Goal: Task Accomplishment & Management: Use online tool/utility

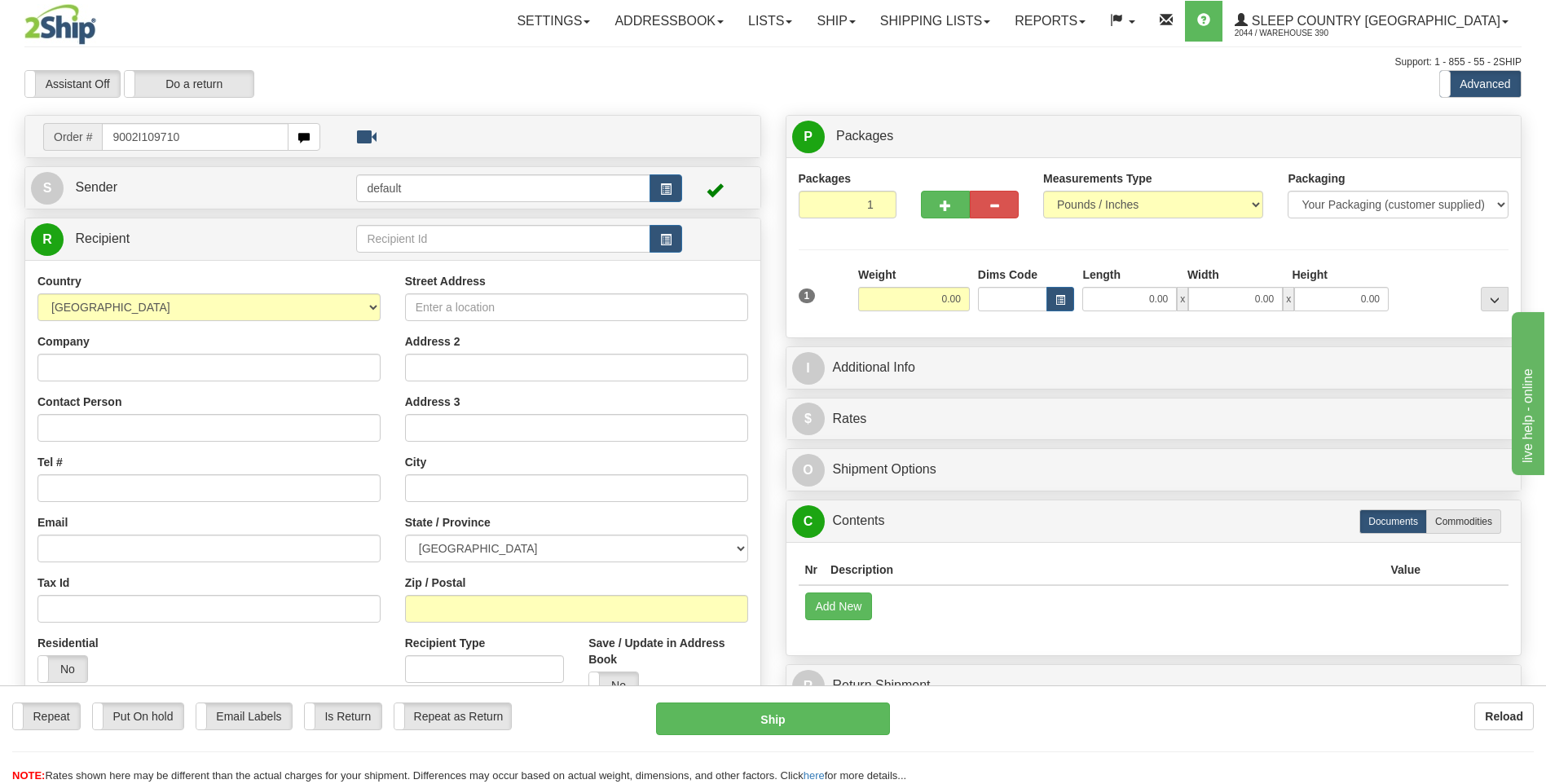
type input "9002I109710"
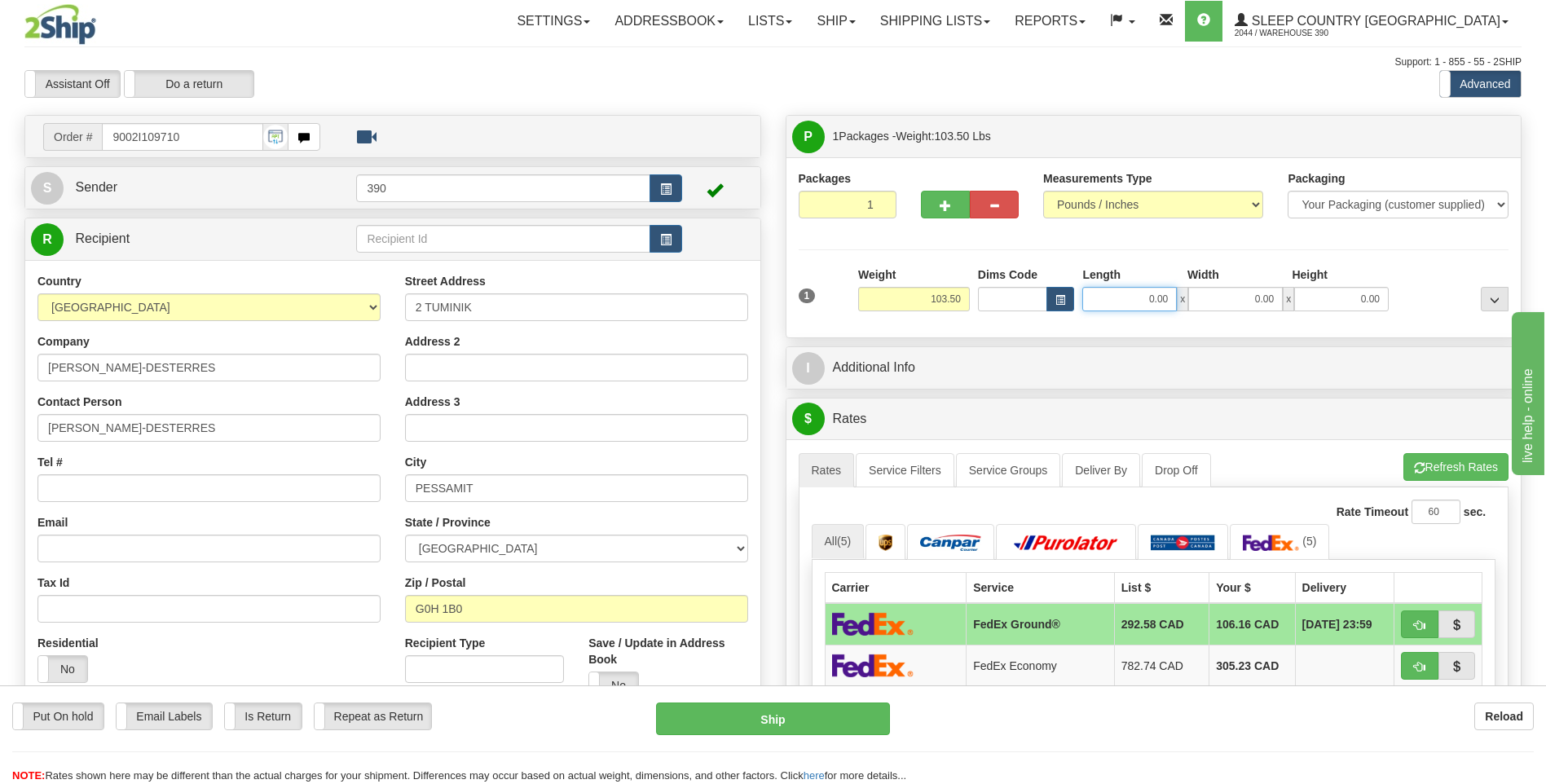
click at [1122, 296] on input "0.00" at bounding box center [1129, 299] width 95 height 24
type input "0.00"
drag, startPoint x: 930, startPoint y: 297, endPoint x: 944, endPoint y: 297, distance: 14.0
click at [944, 297] on input "103.50" at bounding box center [913, 299] width 111 height 24
type input "83.50"
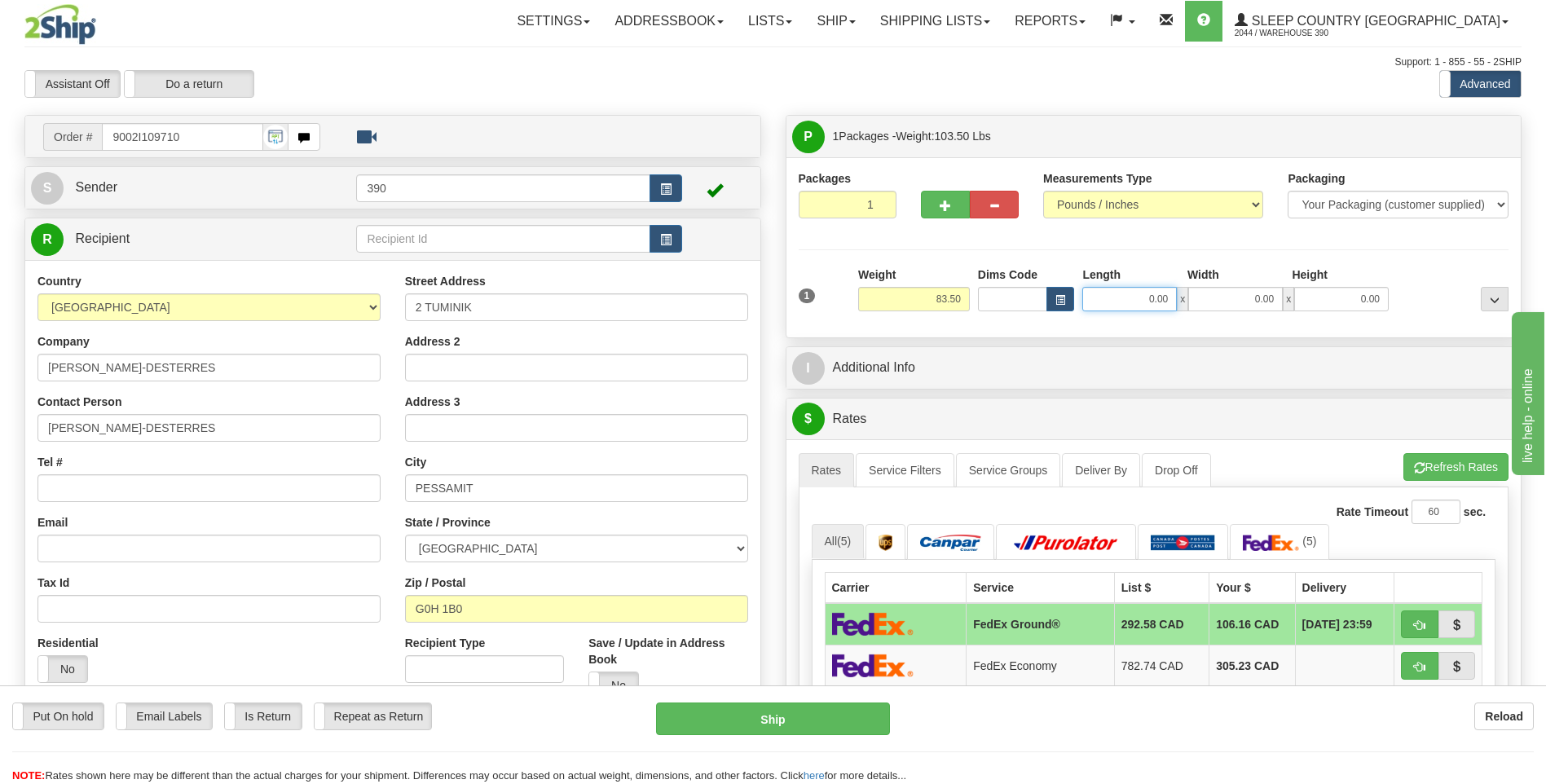
click at [1126, 300] on input "0.00" at bounding box center [1129, 299] width 95 height 24
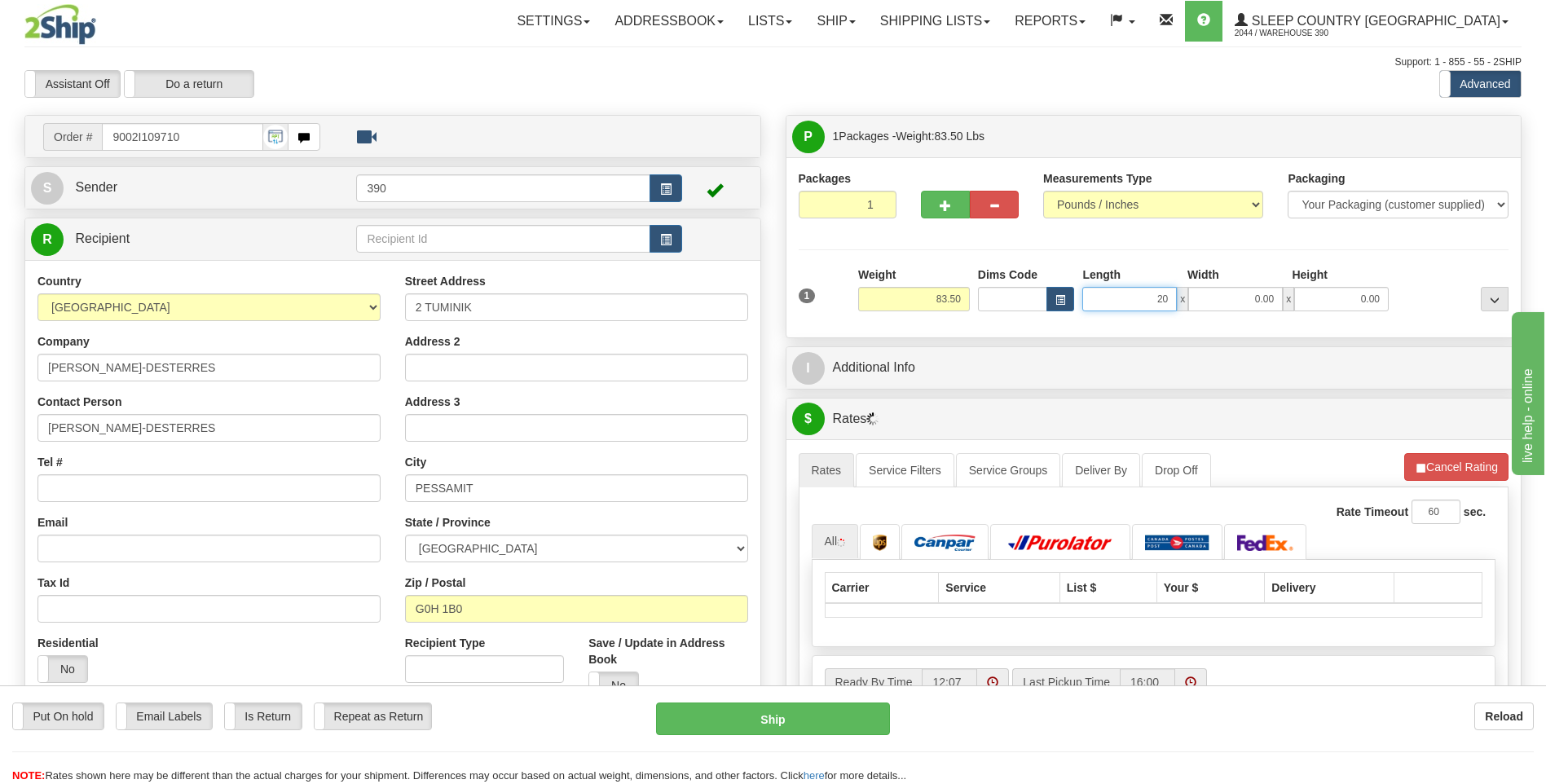
type input "20.00"
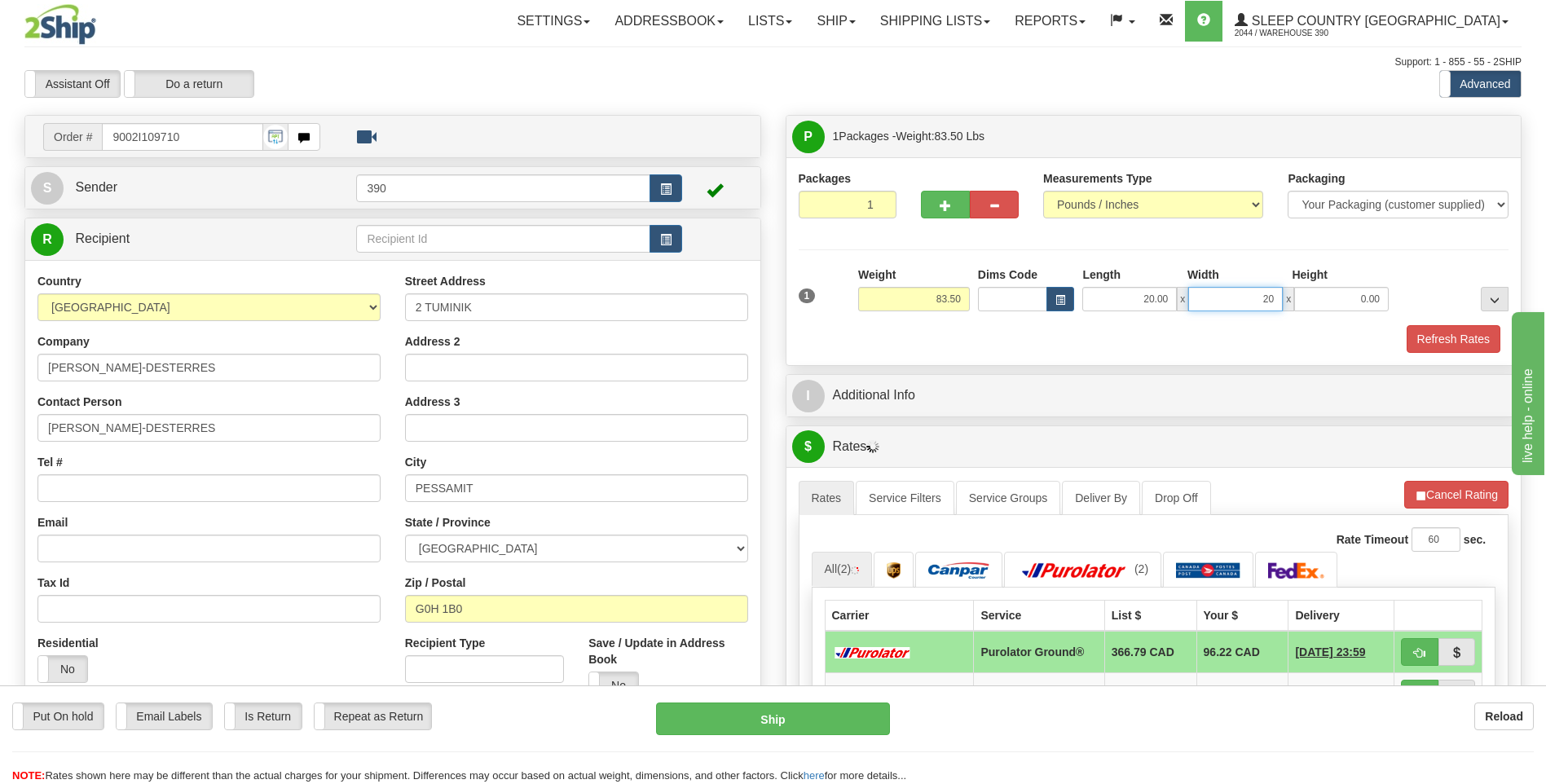
type input "20.00"
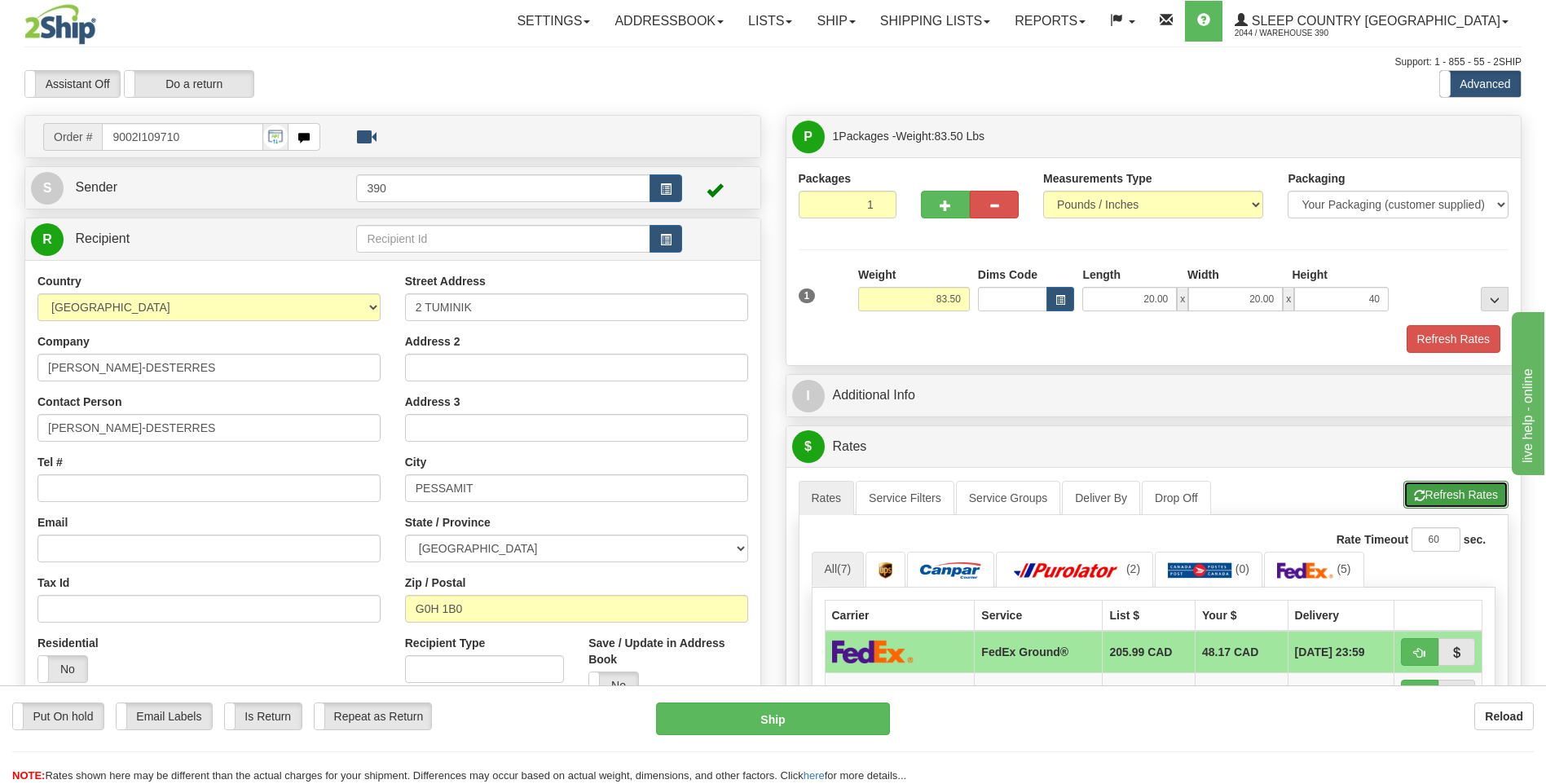
type input "40.00"
click at [1415, 496] on span "button" at bounding box center [1420, 495] width 11 height 10
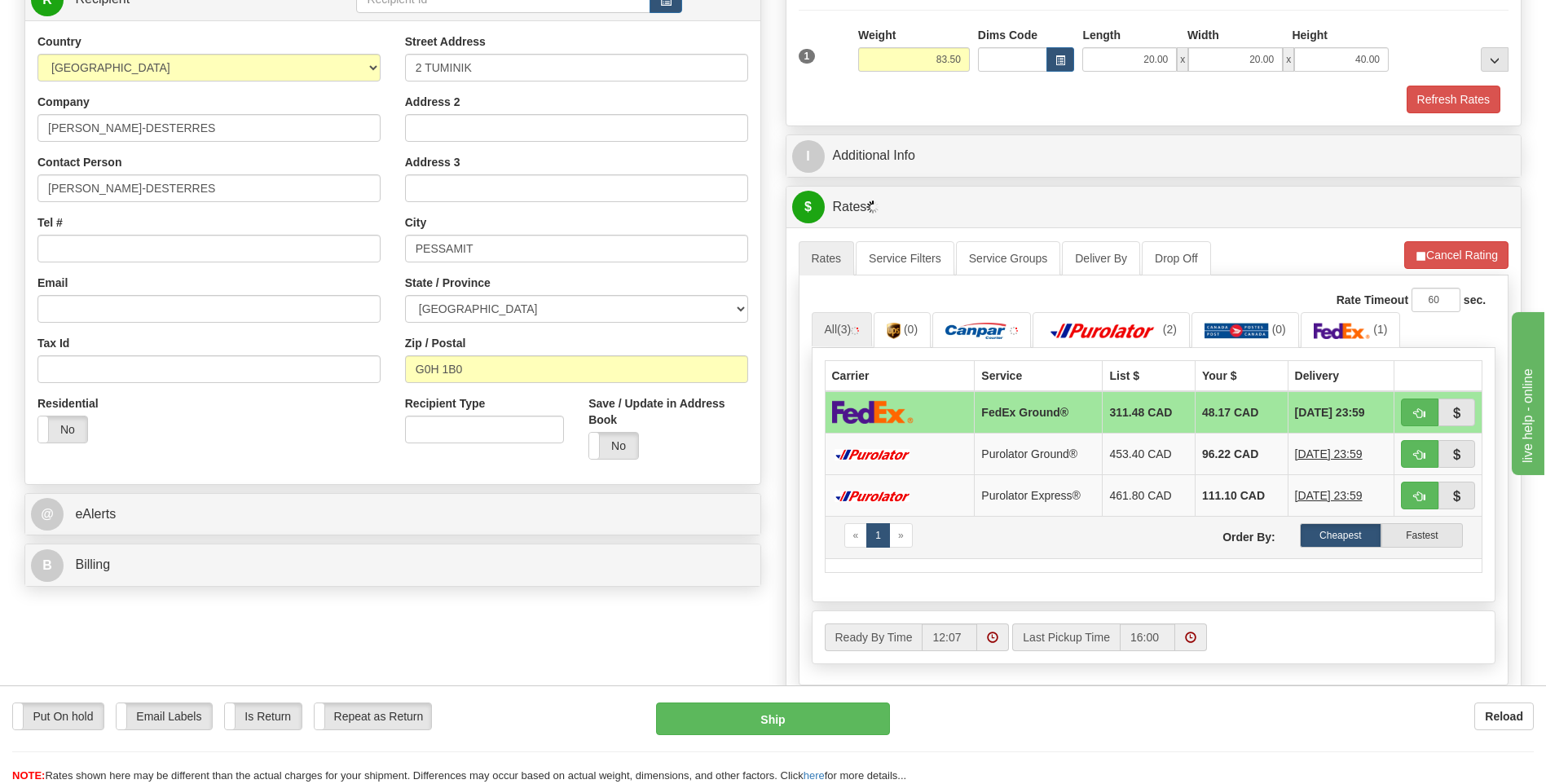
scroll to position [244, 0]
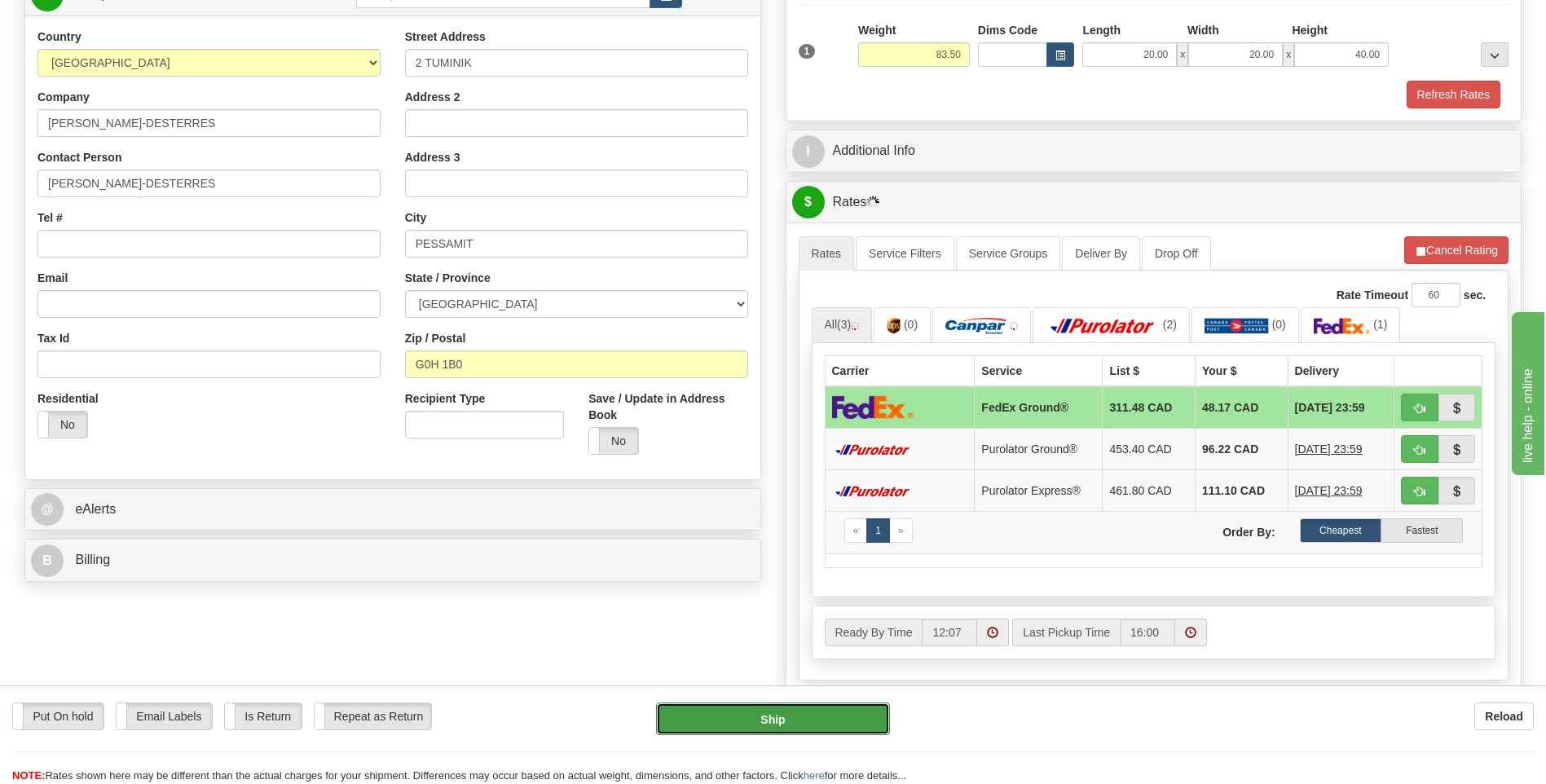
click at [793, 721] on button "Ship" at bounding box center [772, 719] width 233 height 33
type input "92"
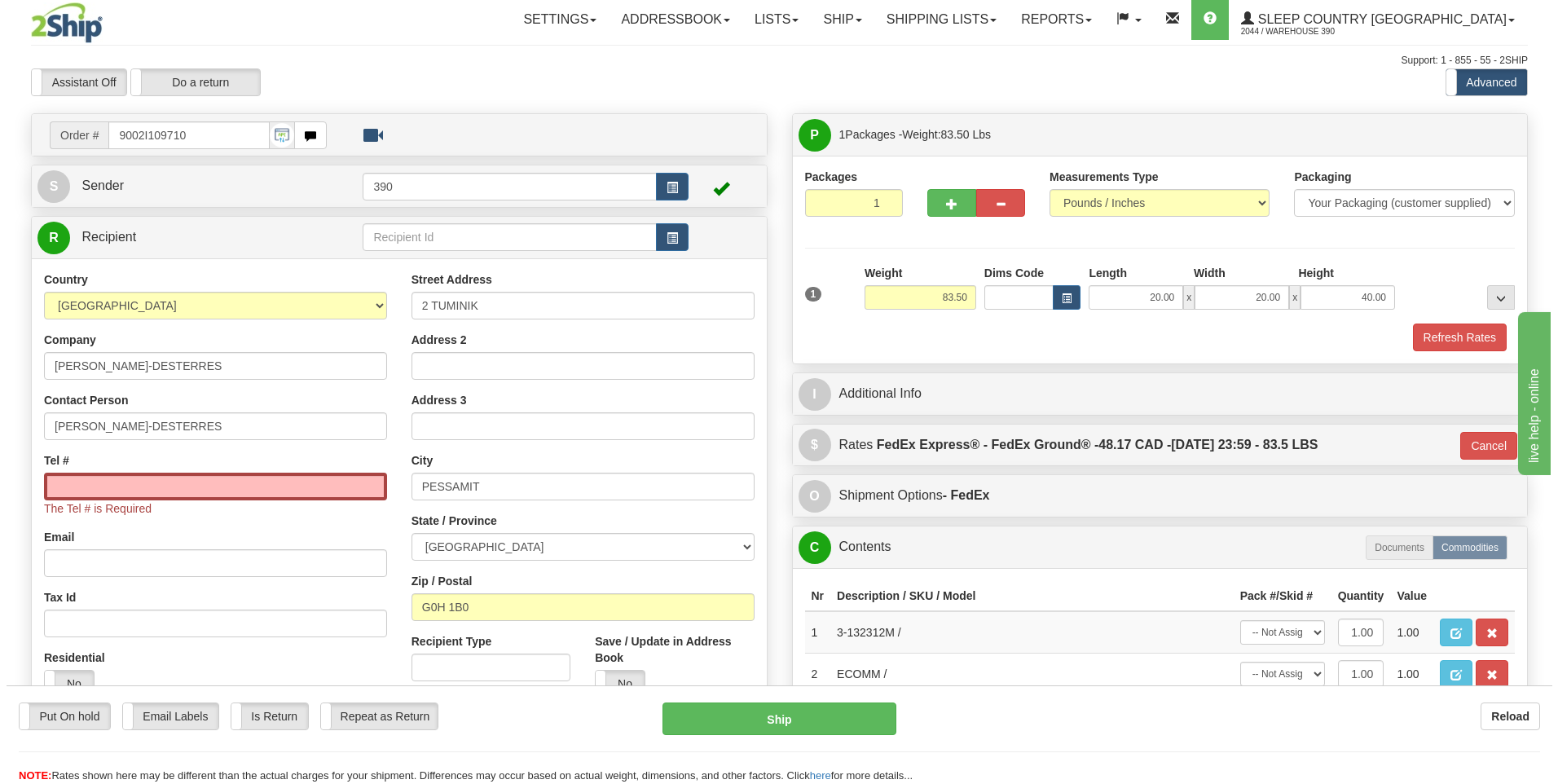
scroll to position [0, 0]
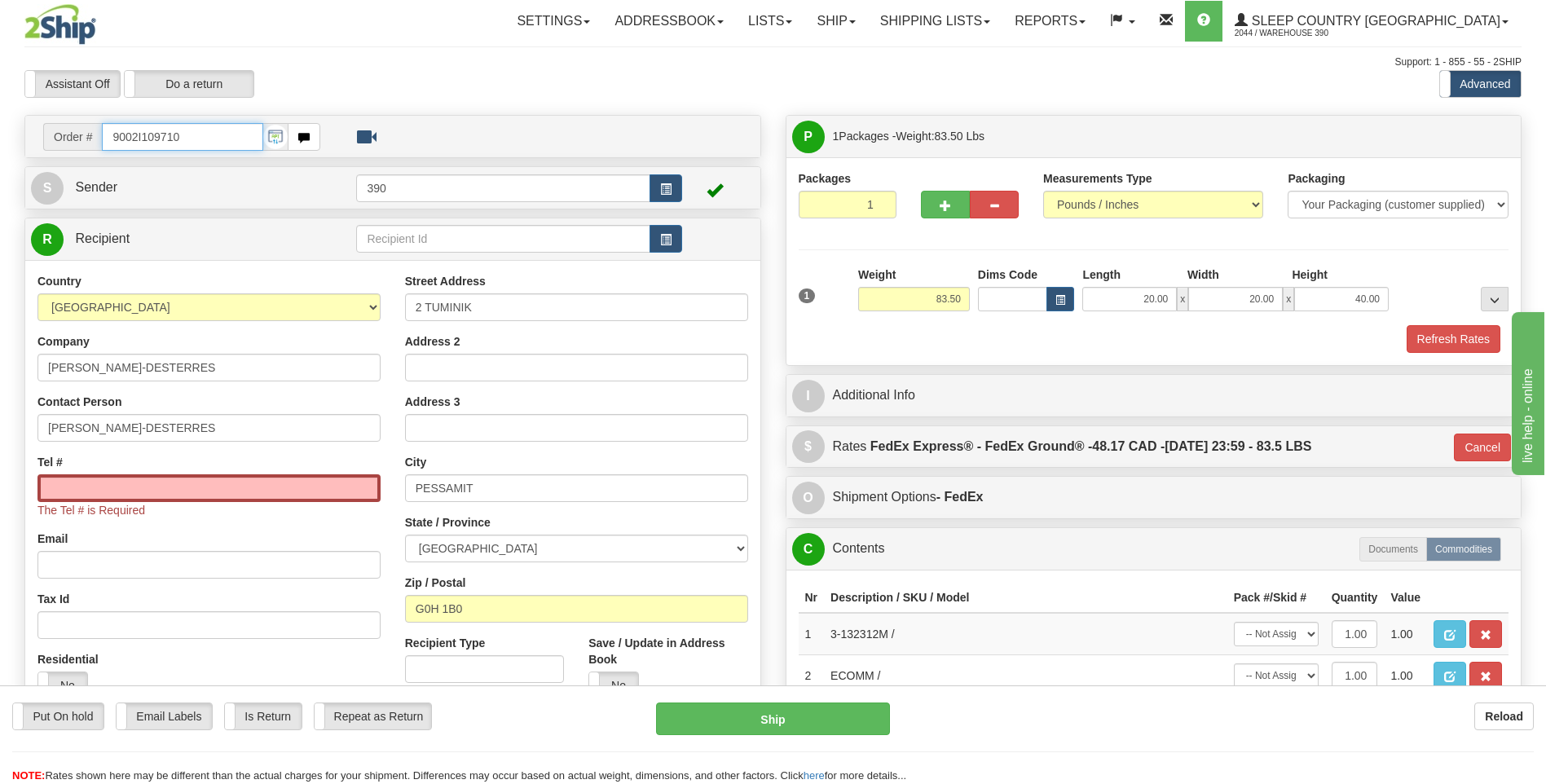
drag, startPoint x: 186, startPoint y: 136, endPoint x: 99, endPoint y: 135, distance: 87.0
click at [101, 135] on div "Order # 9002I109710" at bounding box center [182, 137] width 277 height 28
click at [179, 490] on input "Tel #" at bounding box center [209, 488] width 343 height 28
paste input "418 297-2680"
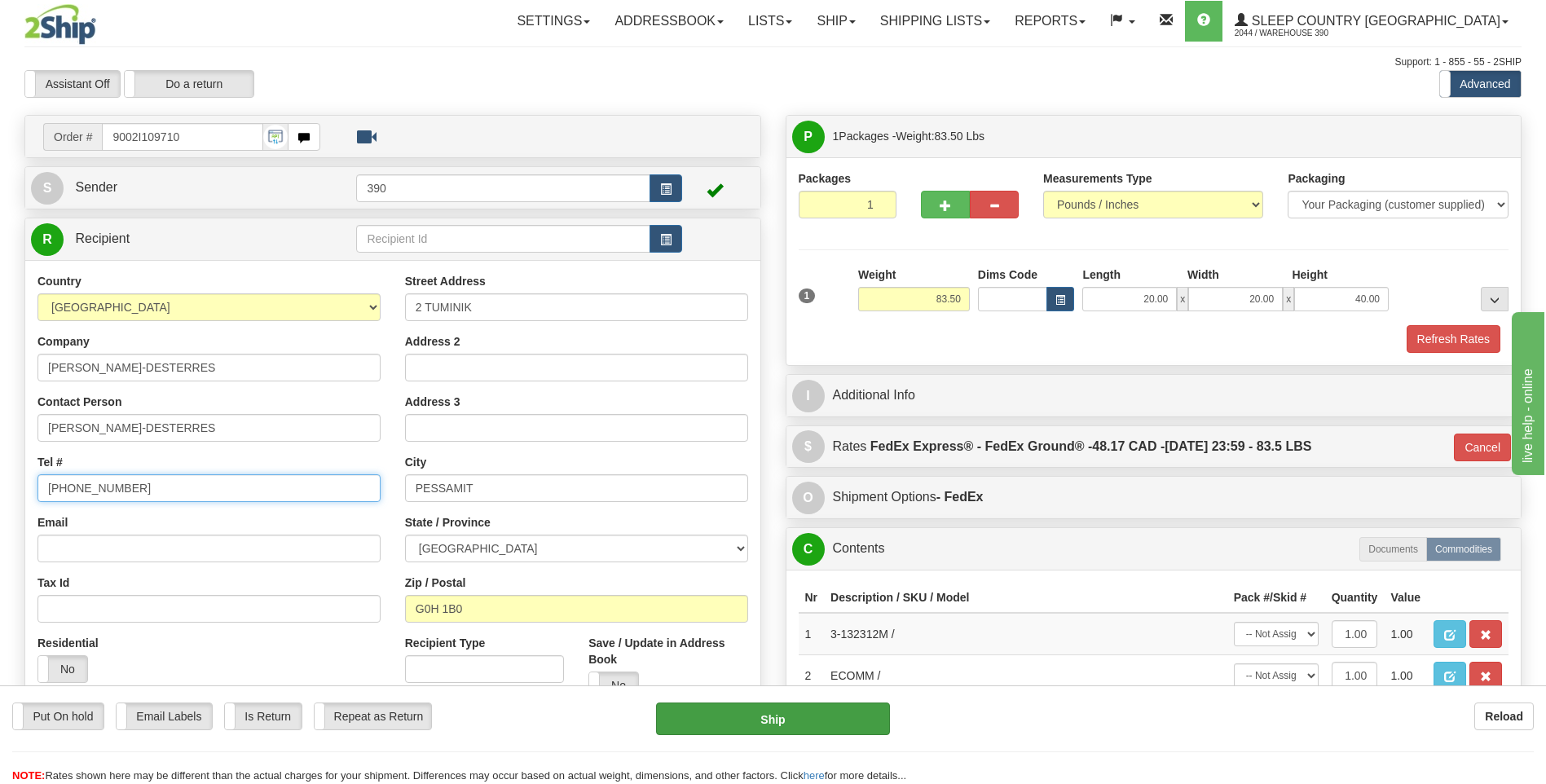
type input "418 297-2680"
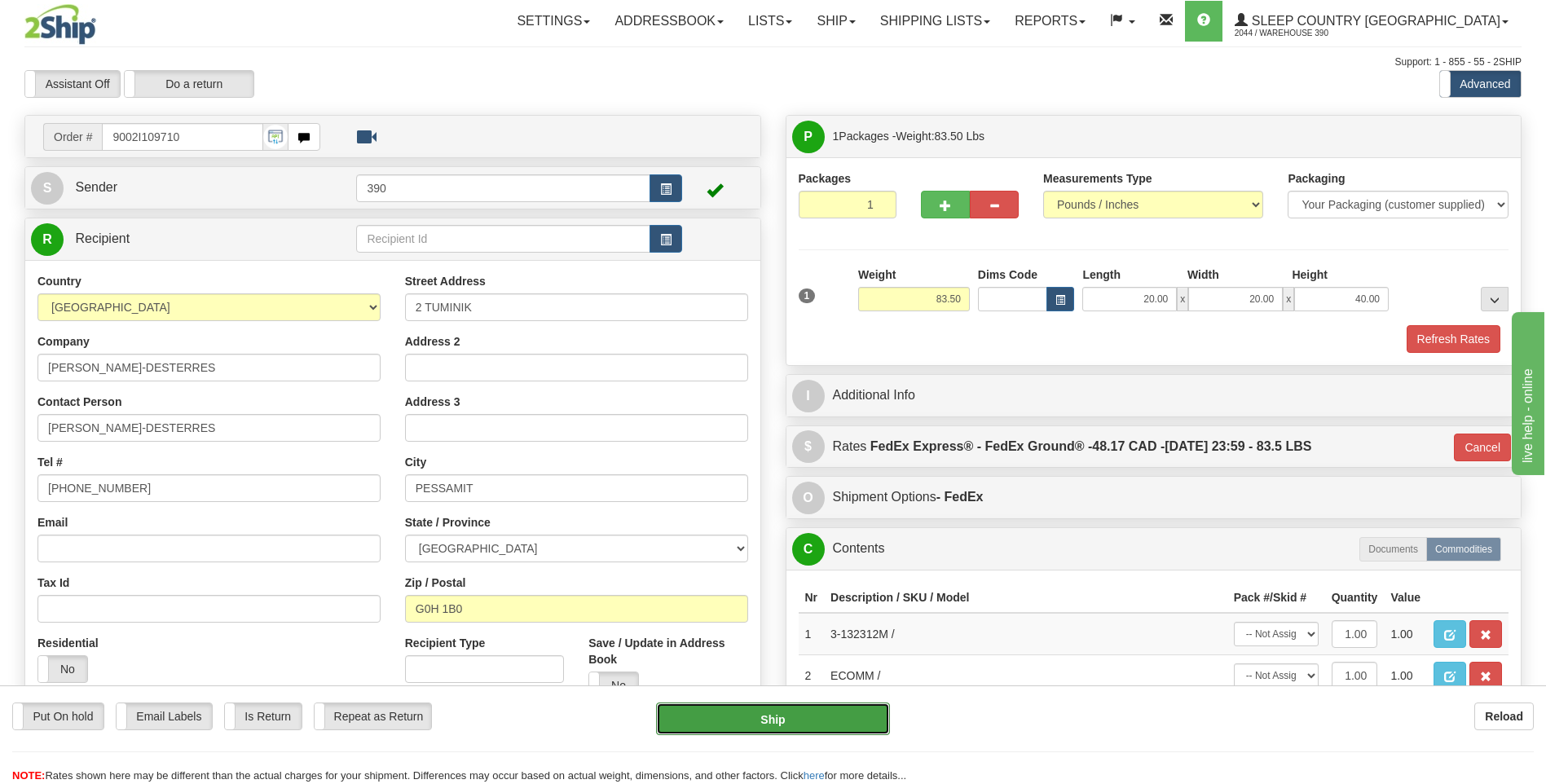
click at [687, 716] on button "Ship" at bounding box center [772, 719] width 233 height 33
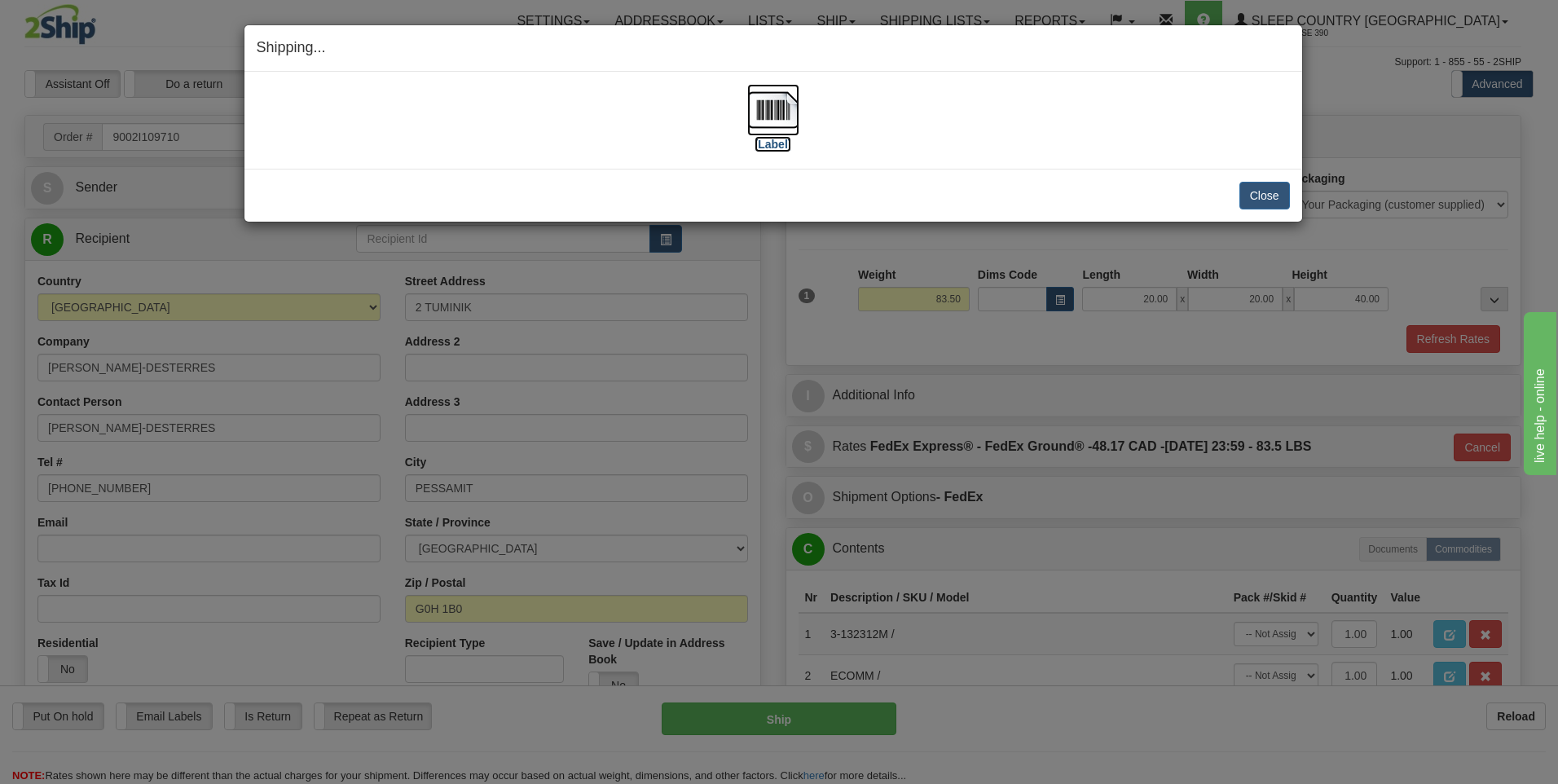
click at [779, 111] on img at bounding box center [774, 110] width 52 height 52
click at [1252, 193] on button "Close" at bounding box center [1264, 196] width 51 height 28
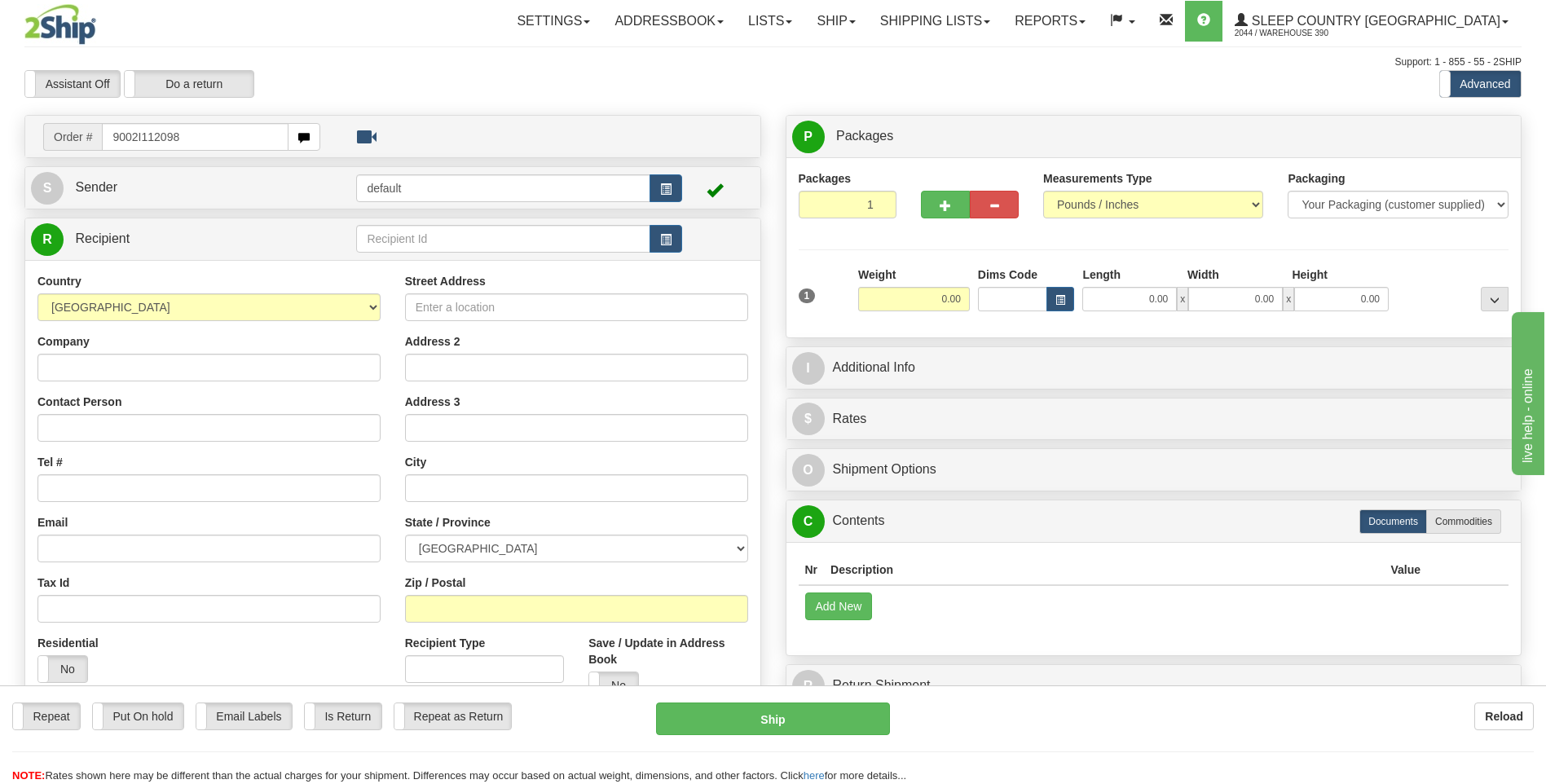
type input "9002I112098"
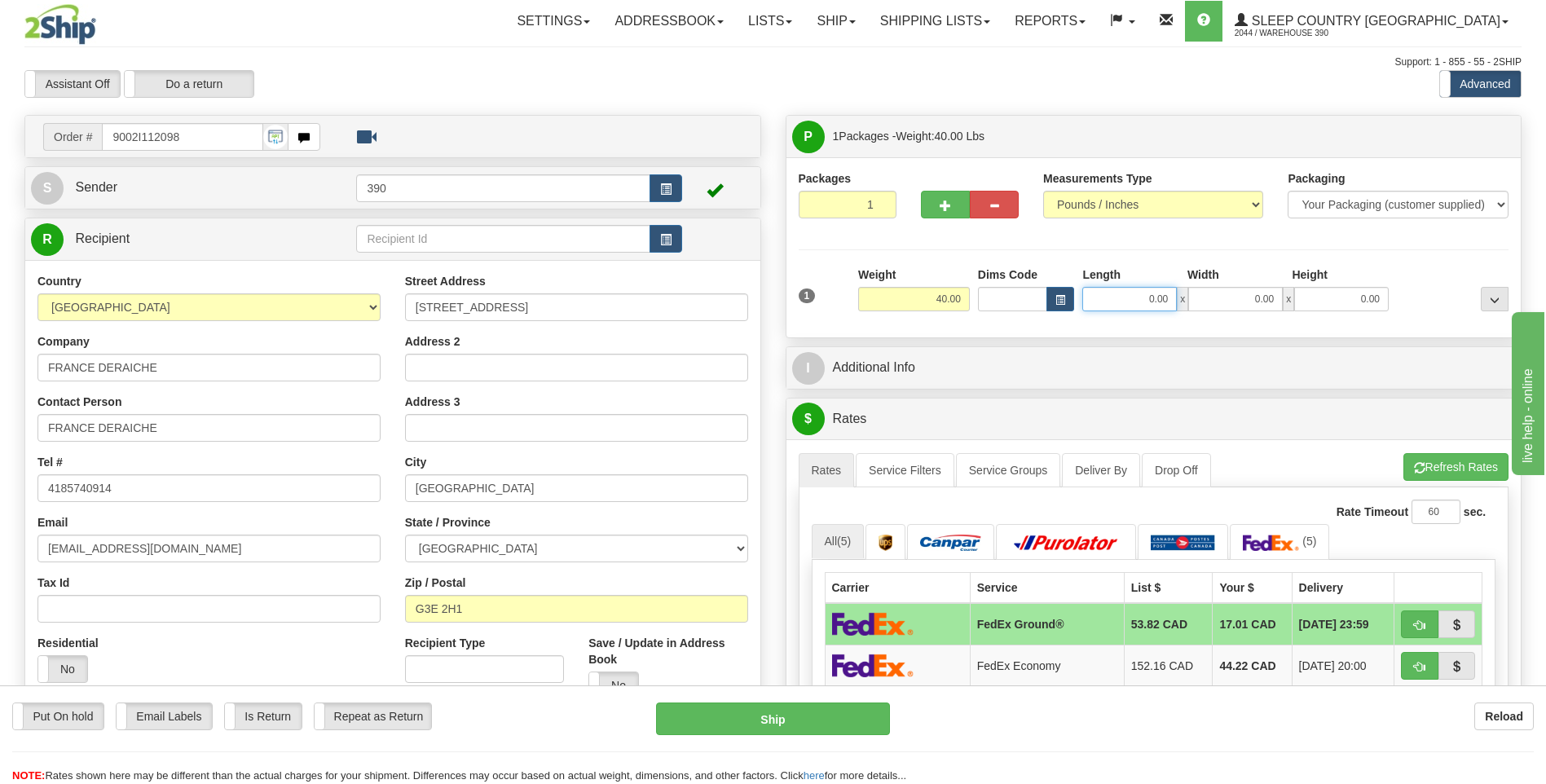
click at [1116, 302] on input "0.00" at bounding box center [1129, 299] width 95 height 24
type input "17.00"
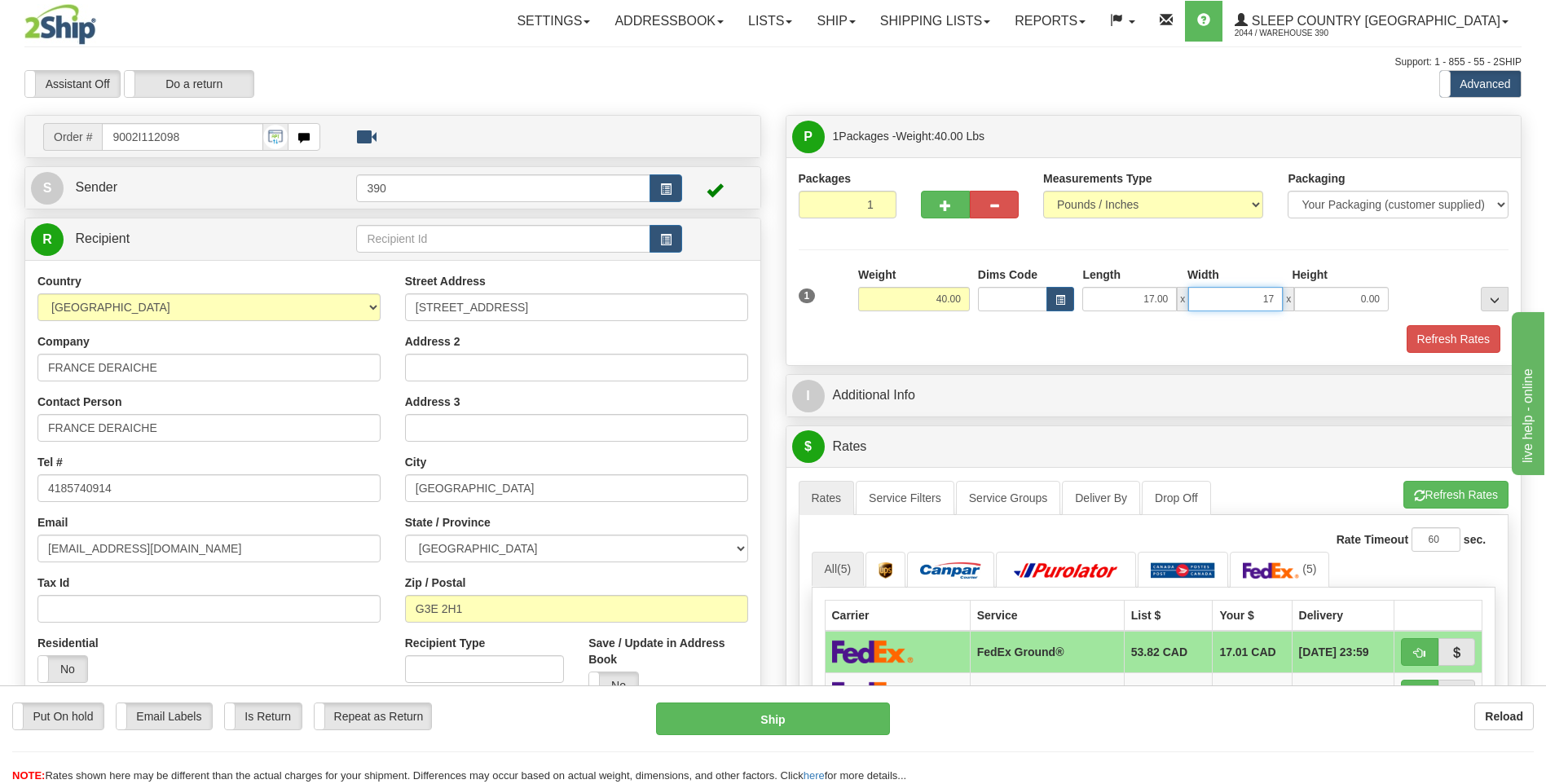
type input "17.00"
type input "38.00"
click at [1414, 491] on span "button" at bounding box center [1420, 495] width 11 height 10
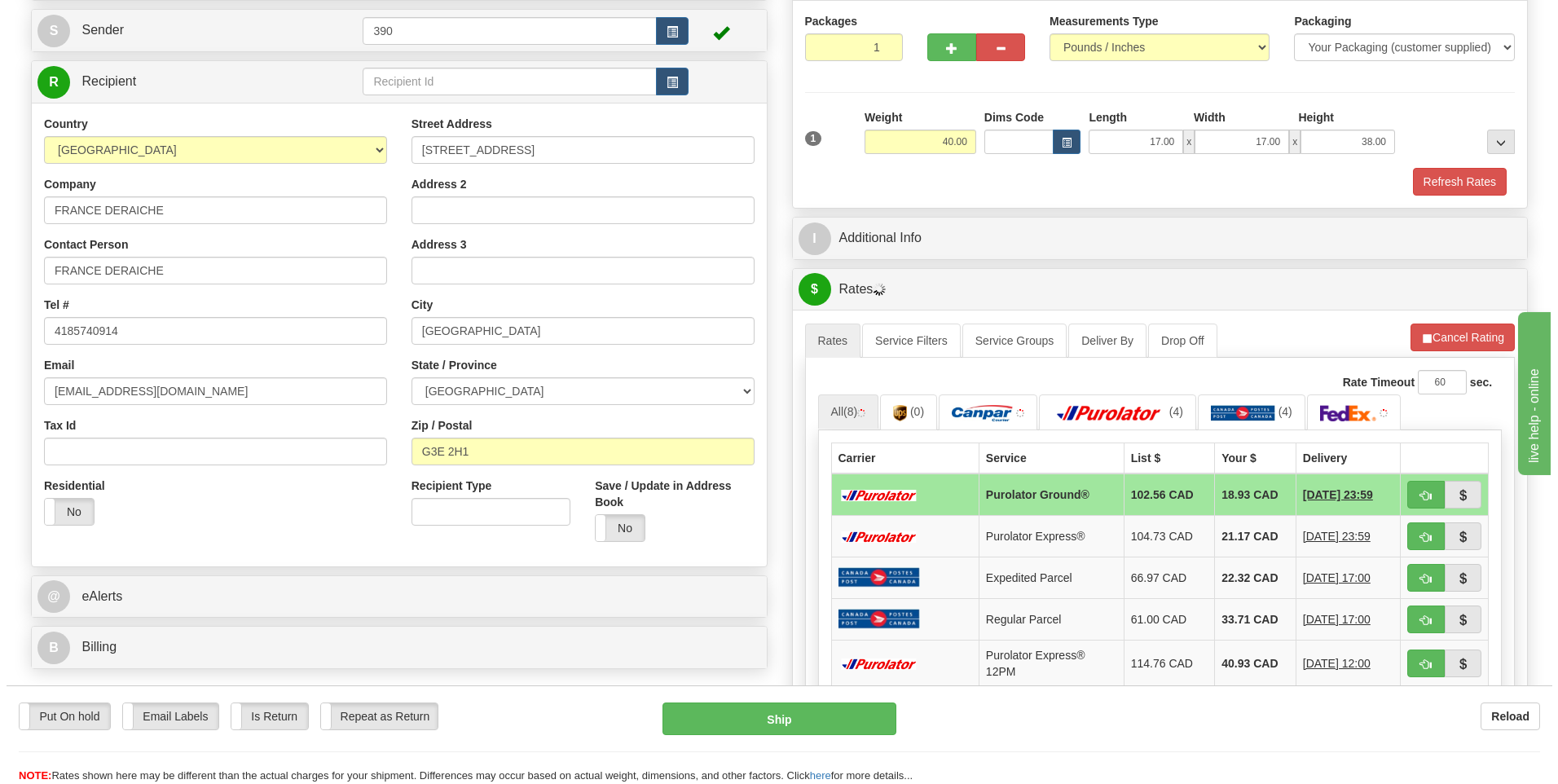
scroll to position [163, 0]
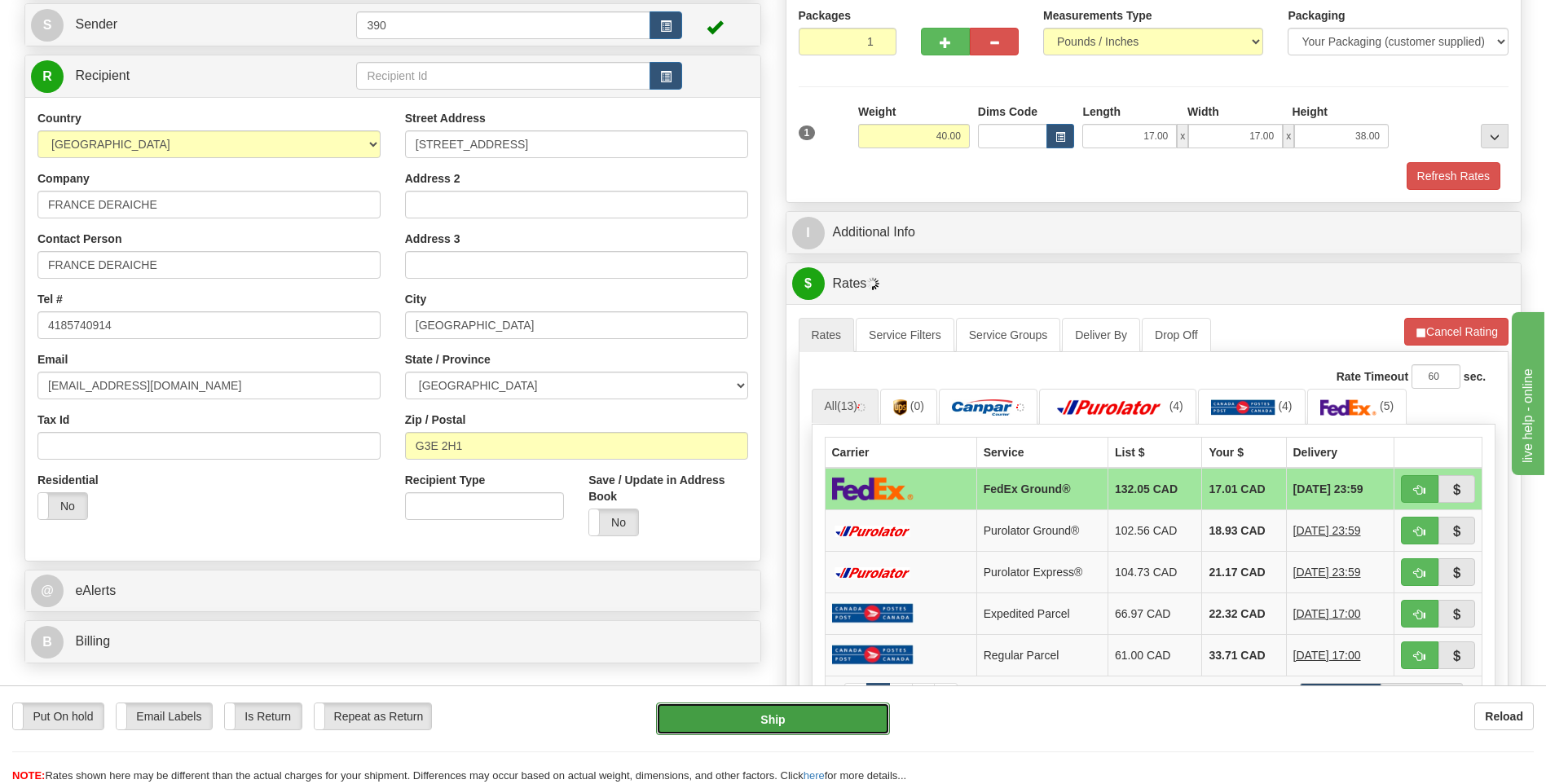
click at [842, 716] on button "Ship" at bounding box center [772, 719] width 233 height 33
type input "92"
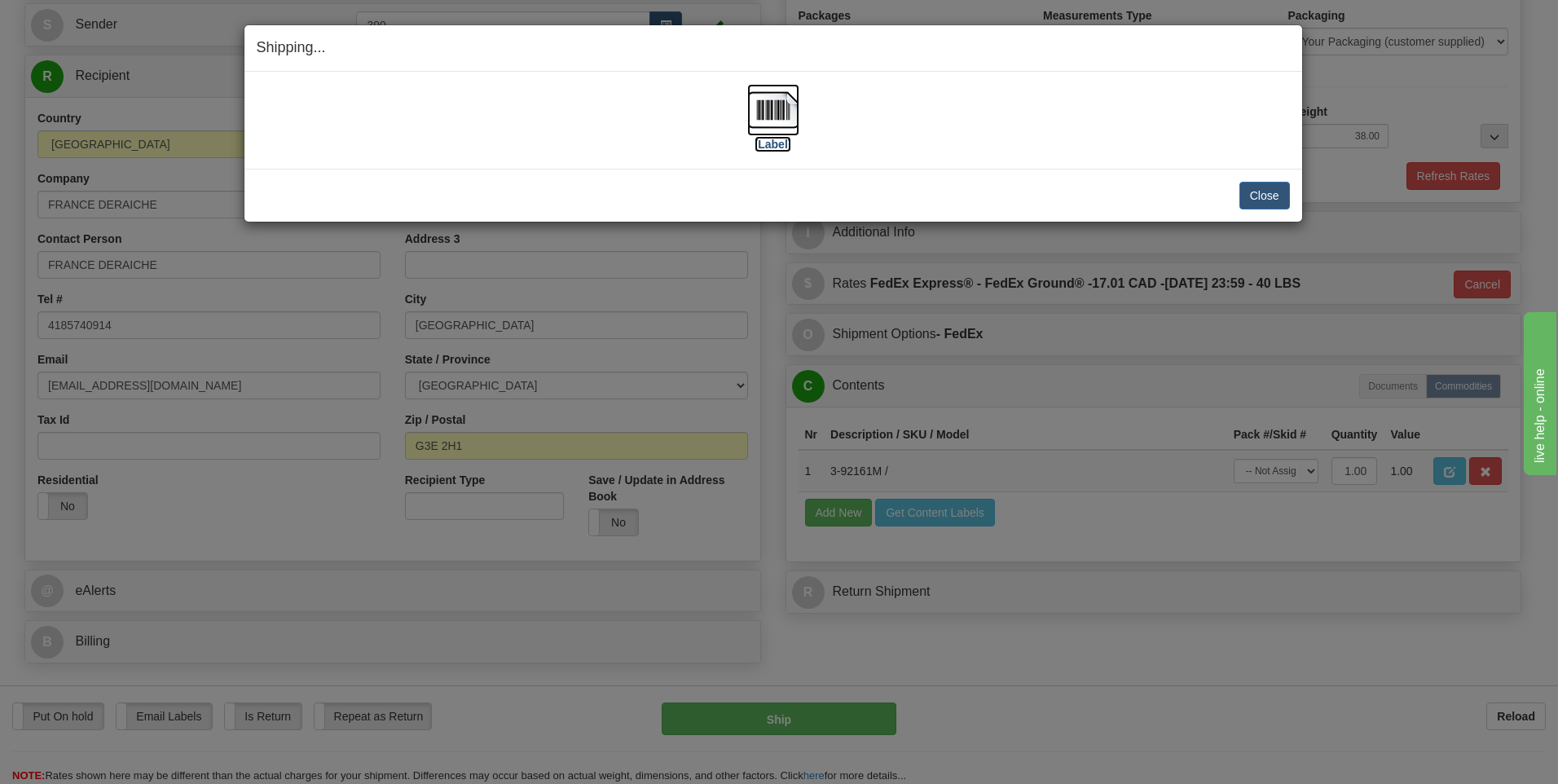
click at [768, 110] on img at bounding box center [774, 110] width 52 height 52
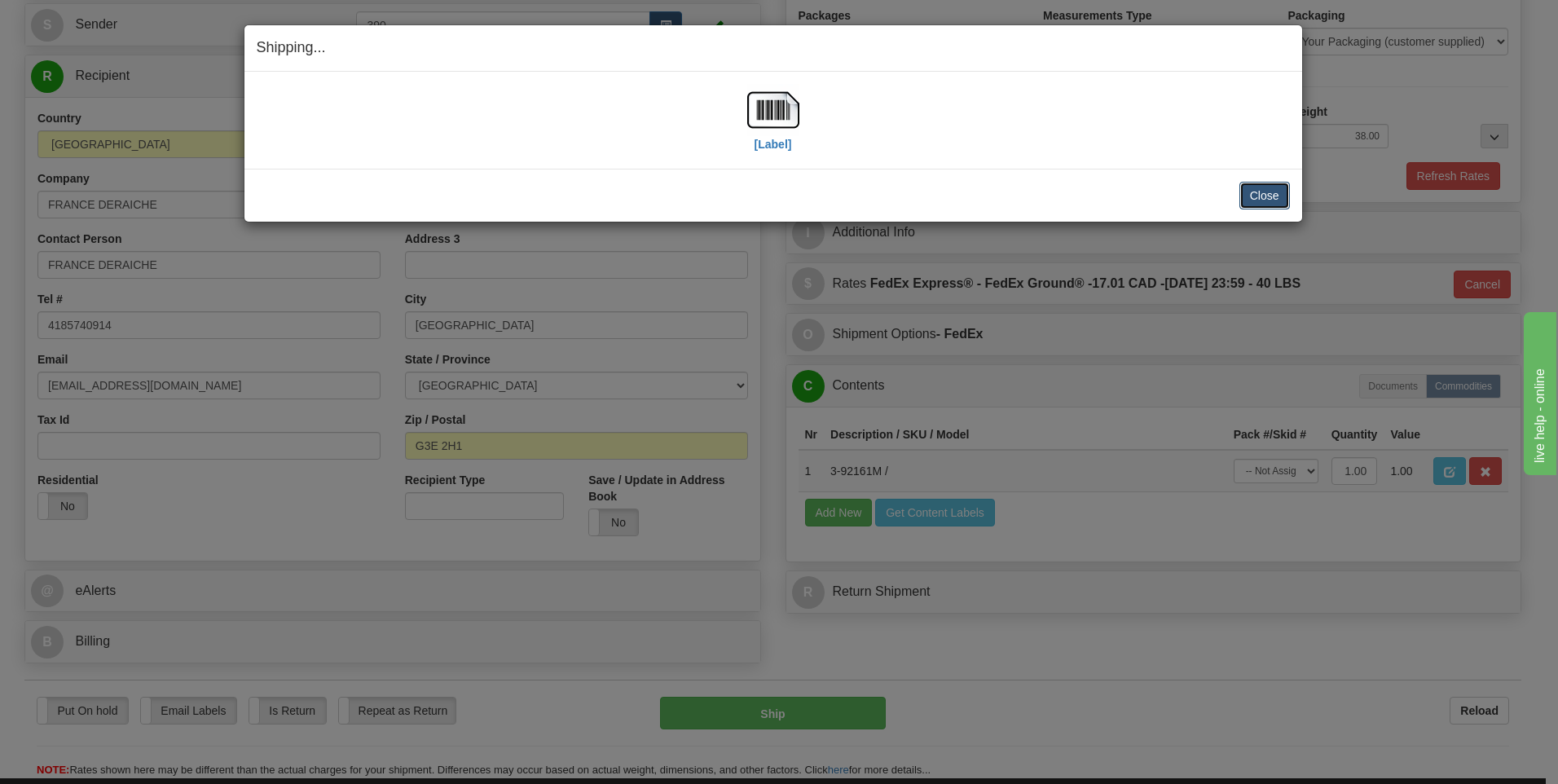
click at [1270, 194] on button "Close" at bounding box center [1264, 196] width 51 height 28
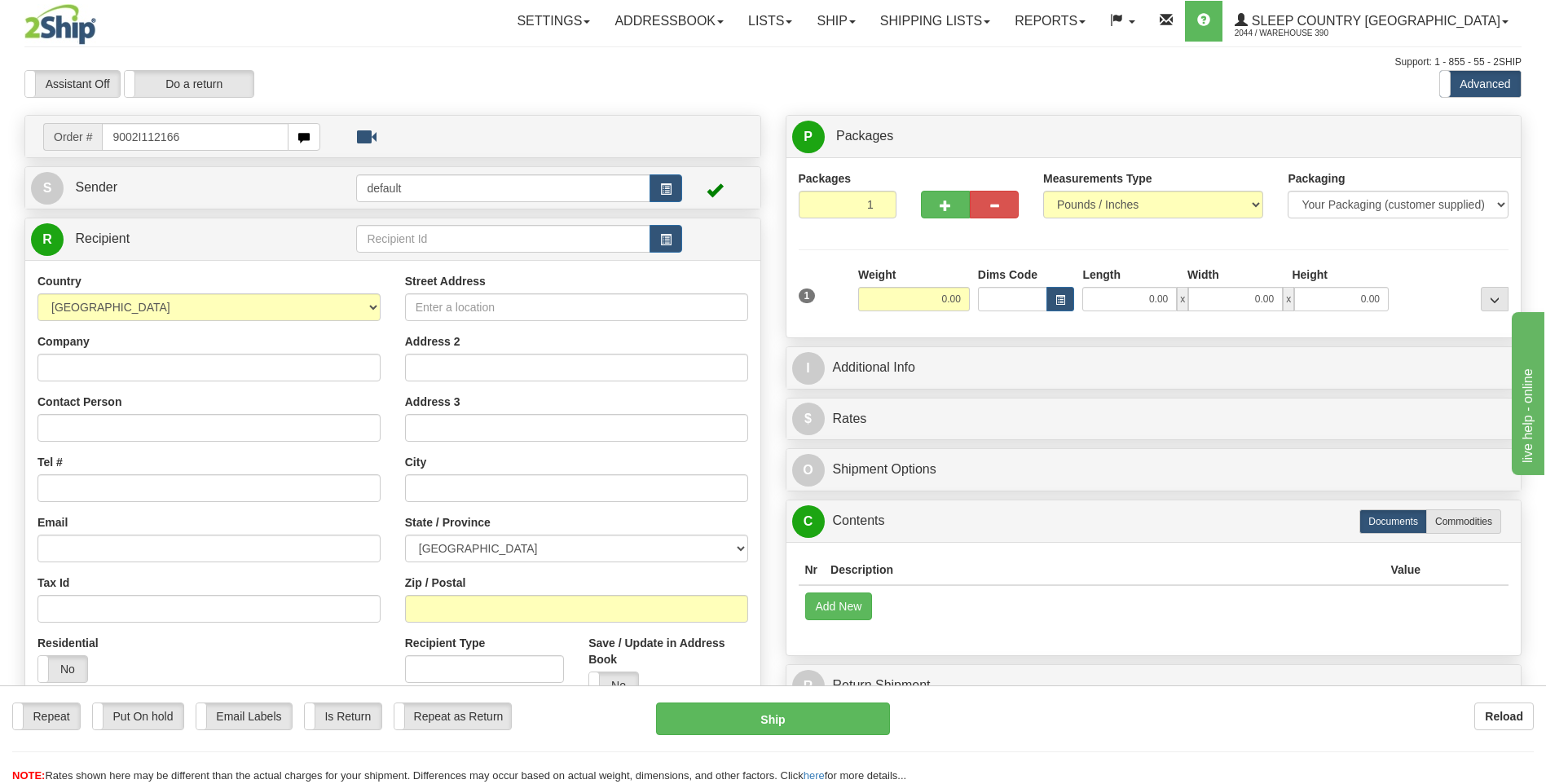
type input "9002I112166"
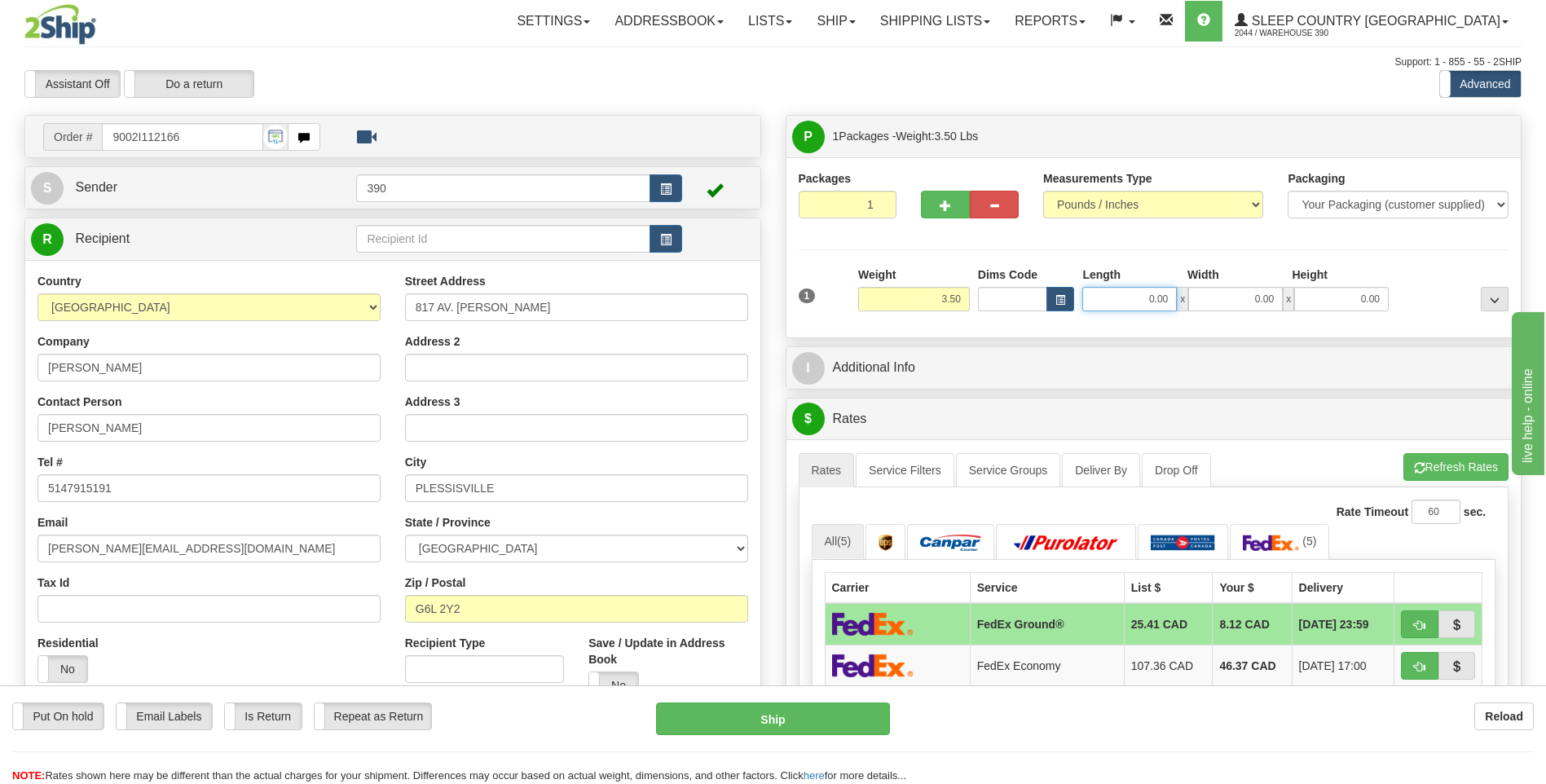
click at [1111, 297] on input "0.00" at bounding box center [1129, 299] width 95 height 24
type input "25.00"
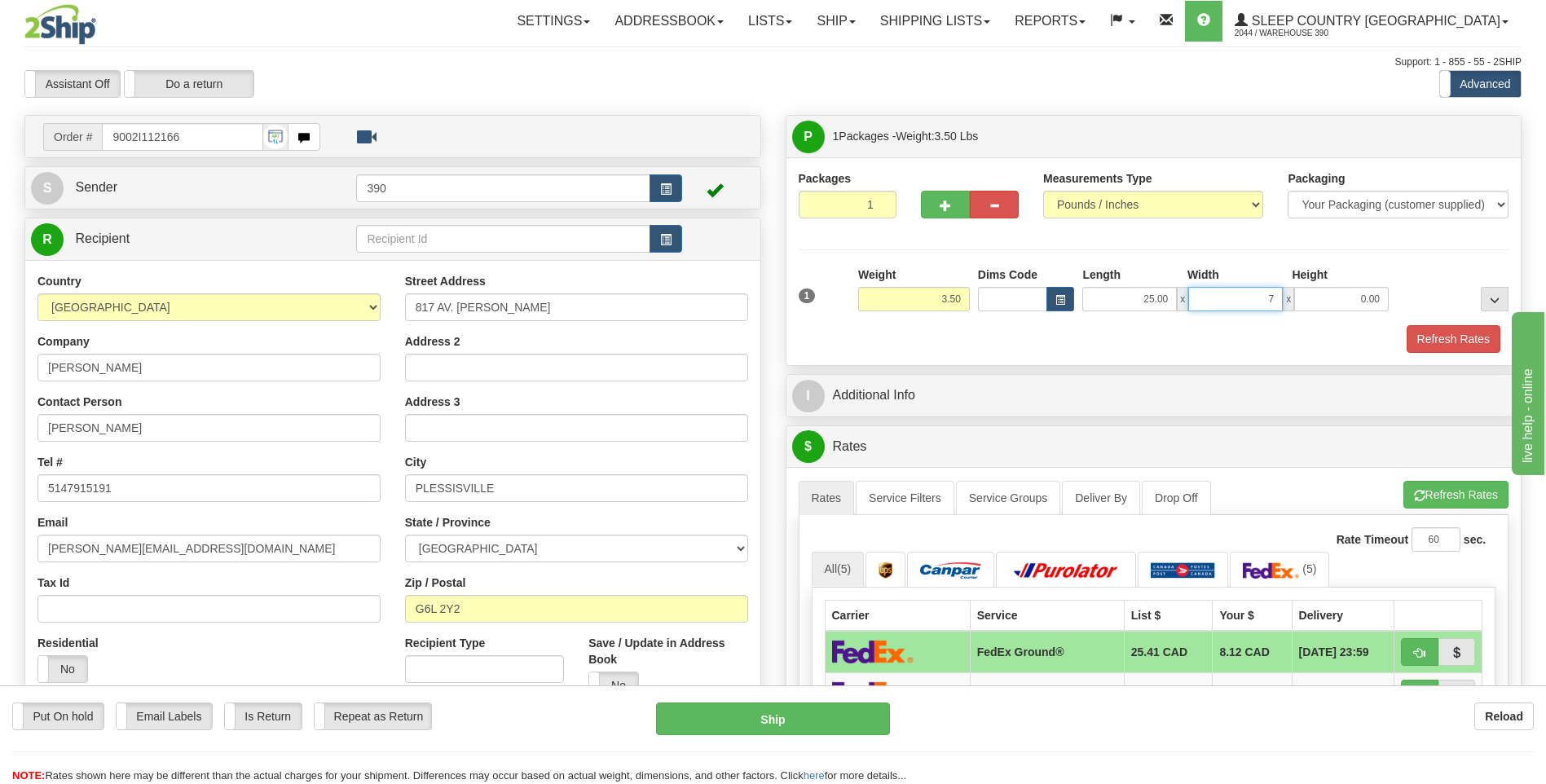
type input "7.00"
type input "16.00"
click at [1422, 488] on button "Refresh Rates" at bounding box center [1455, 495] width 105 height 28
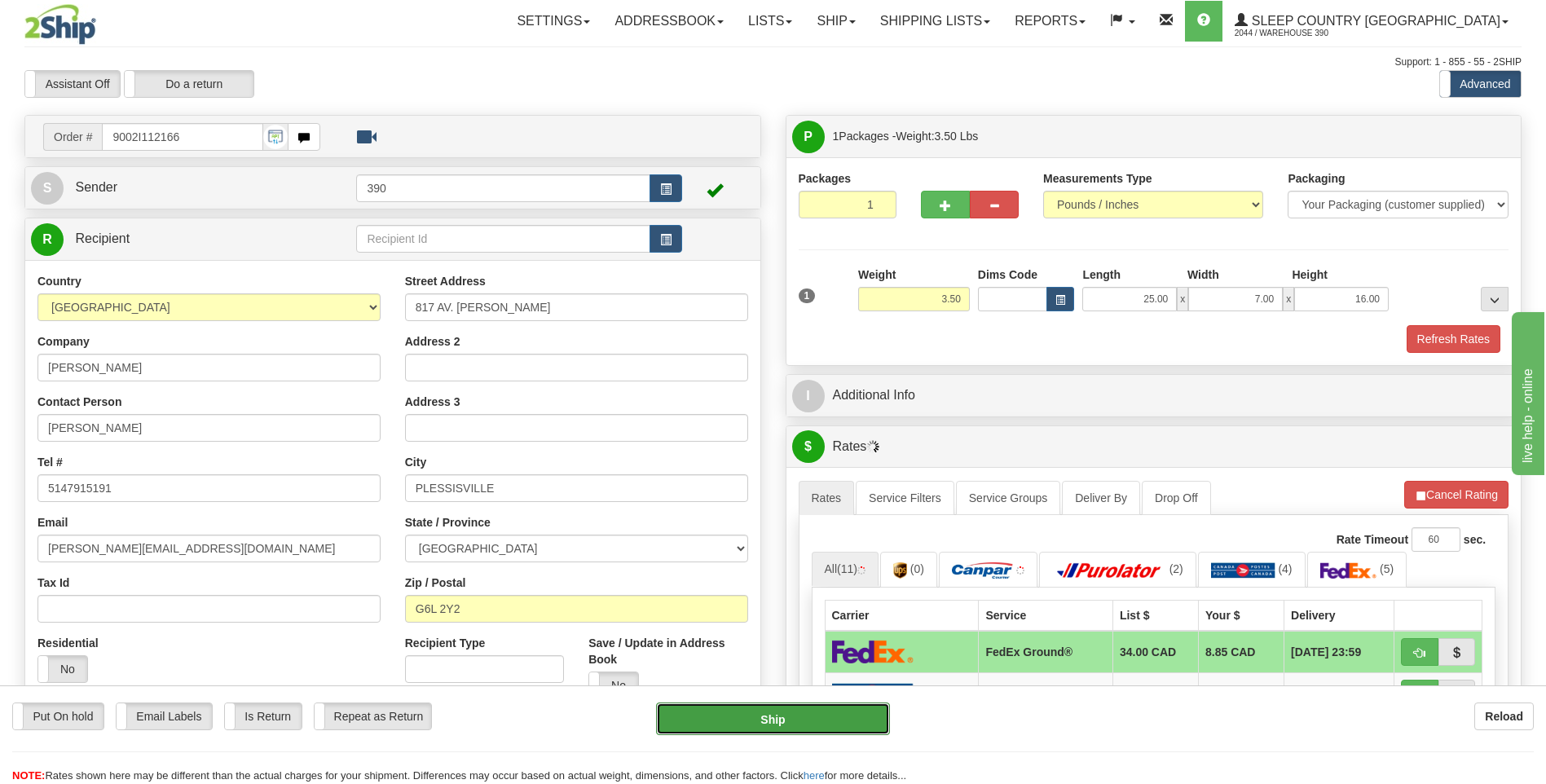
click at [814, 728] on button "Ship" at bounding box center [772, 719] width 233 height 33
type input "92"
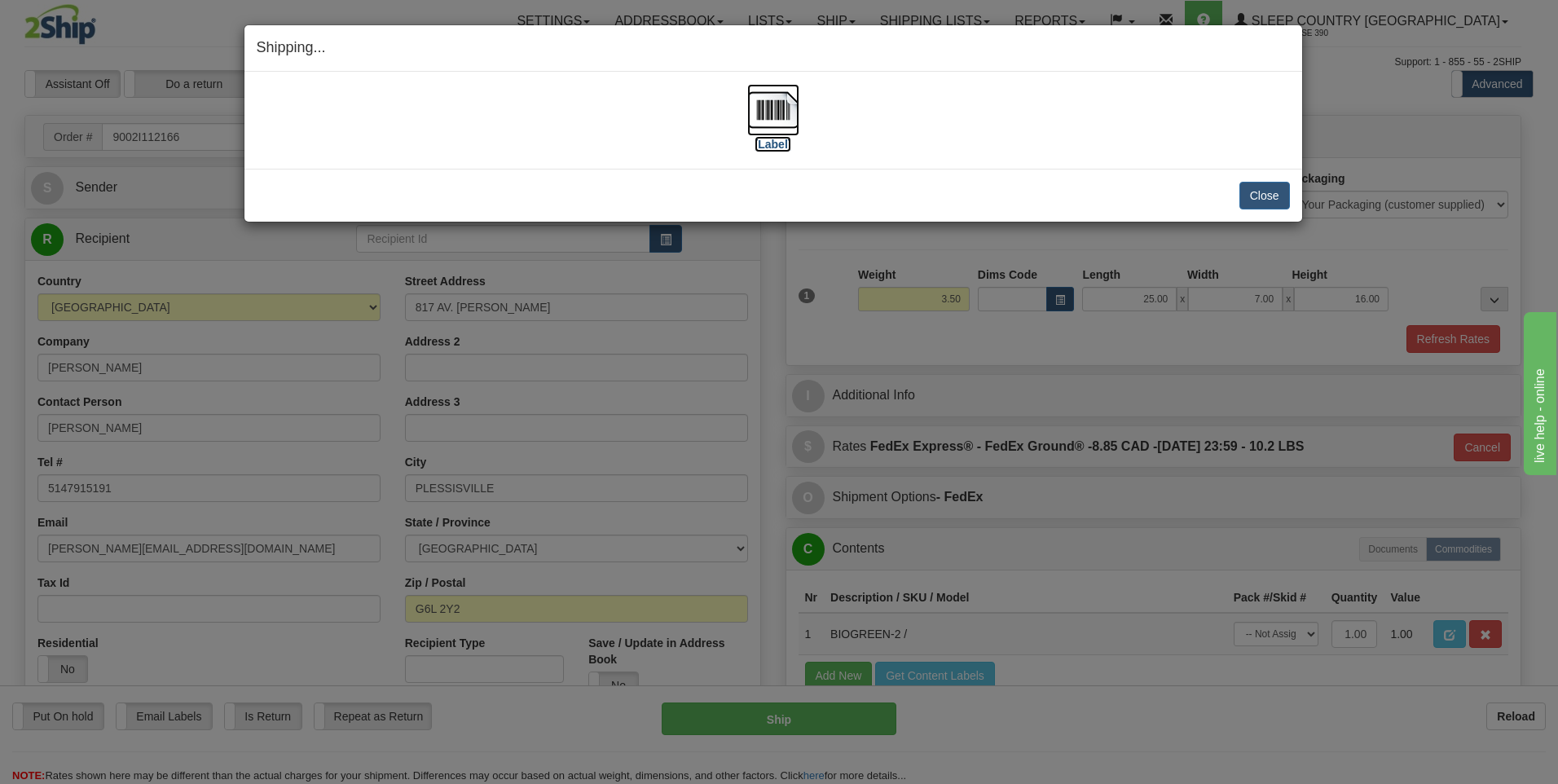
click at [774, 117] on img at bounding box center [774, 110] width 52 height 52
click at [1248, 200] on button "Close" at bounding box center [1264, 196] width 51 height 28
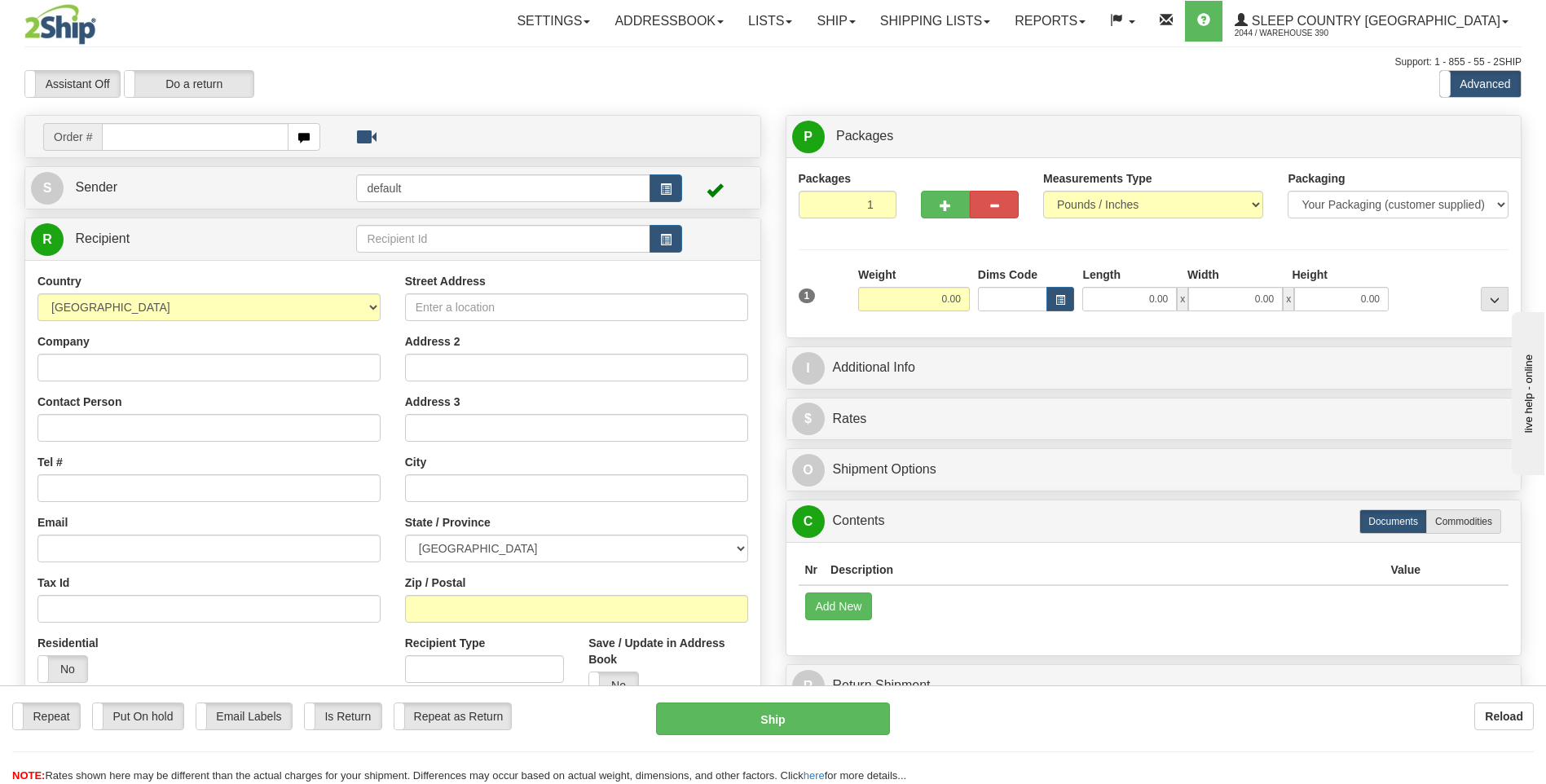
click at [236, 136] on input "text" at bounding box center [195, 137] width 186 height 28
type input "9002I112553"
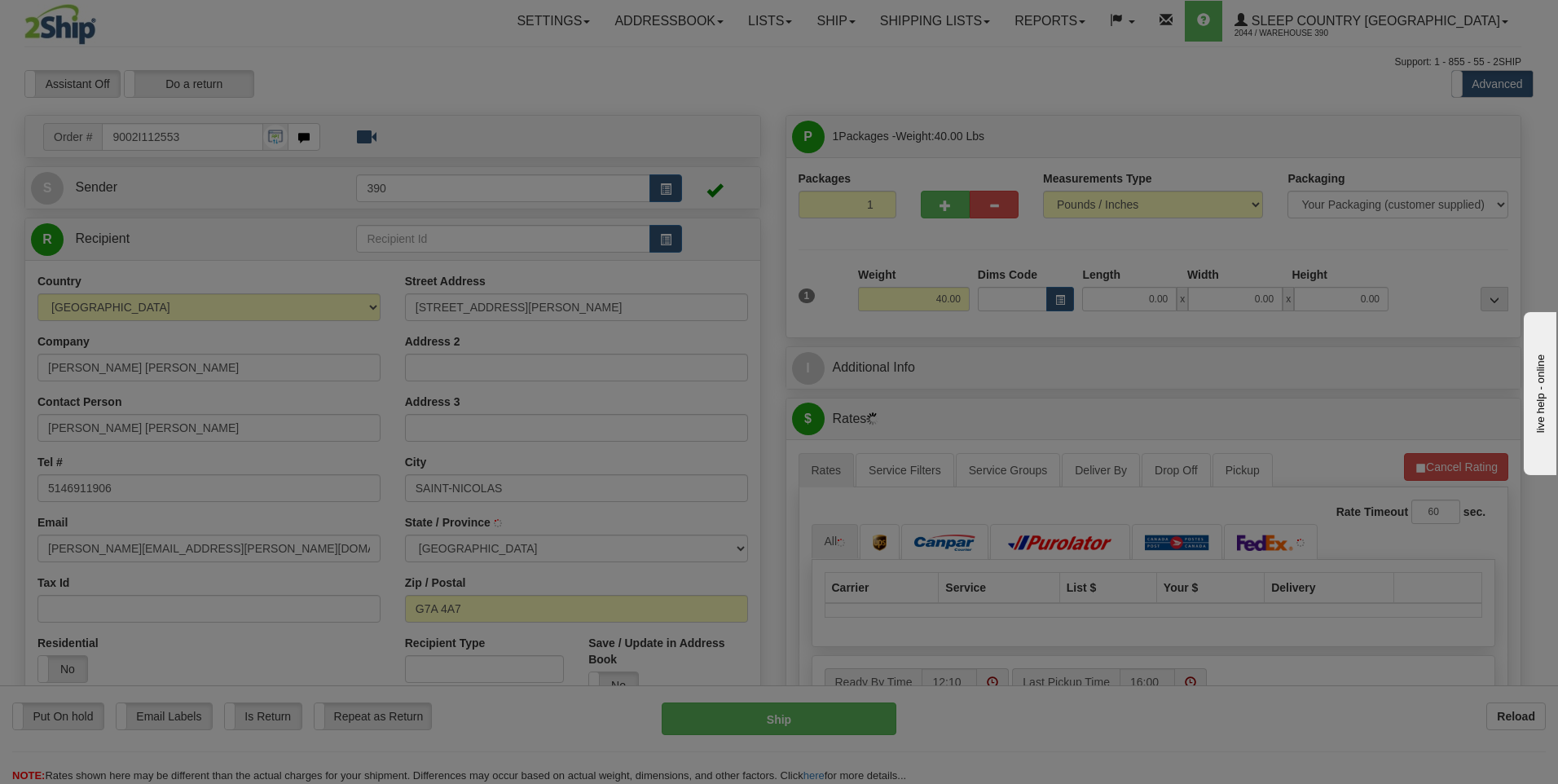
type input "LEVIS"
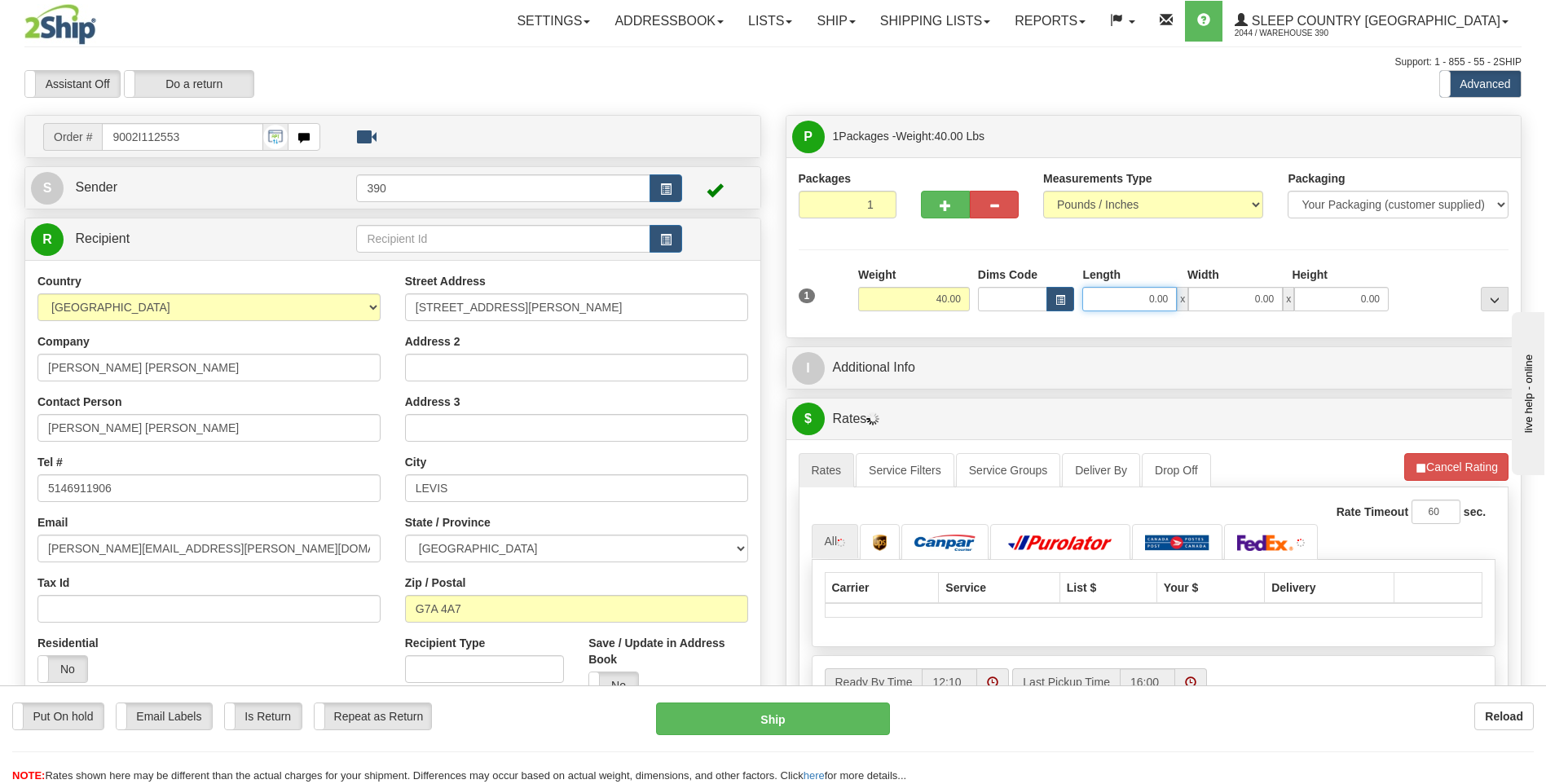
click at [1099, 294] on input "0.00" at bounding box center [1129, 299] width 95 height 24
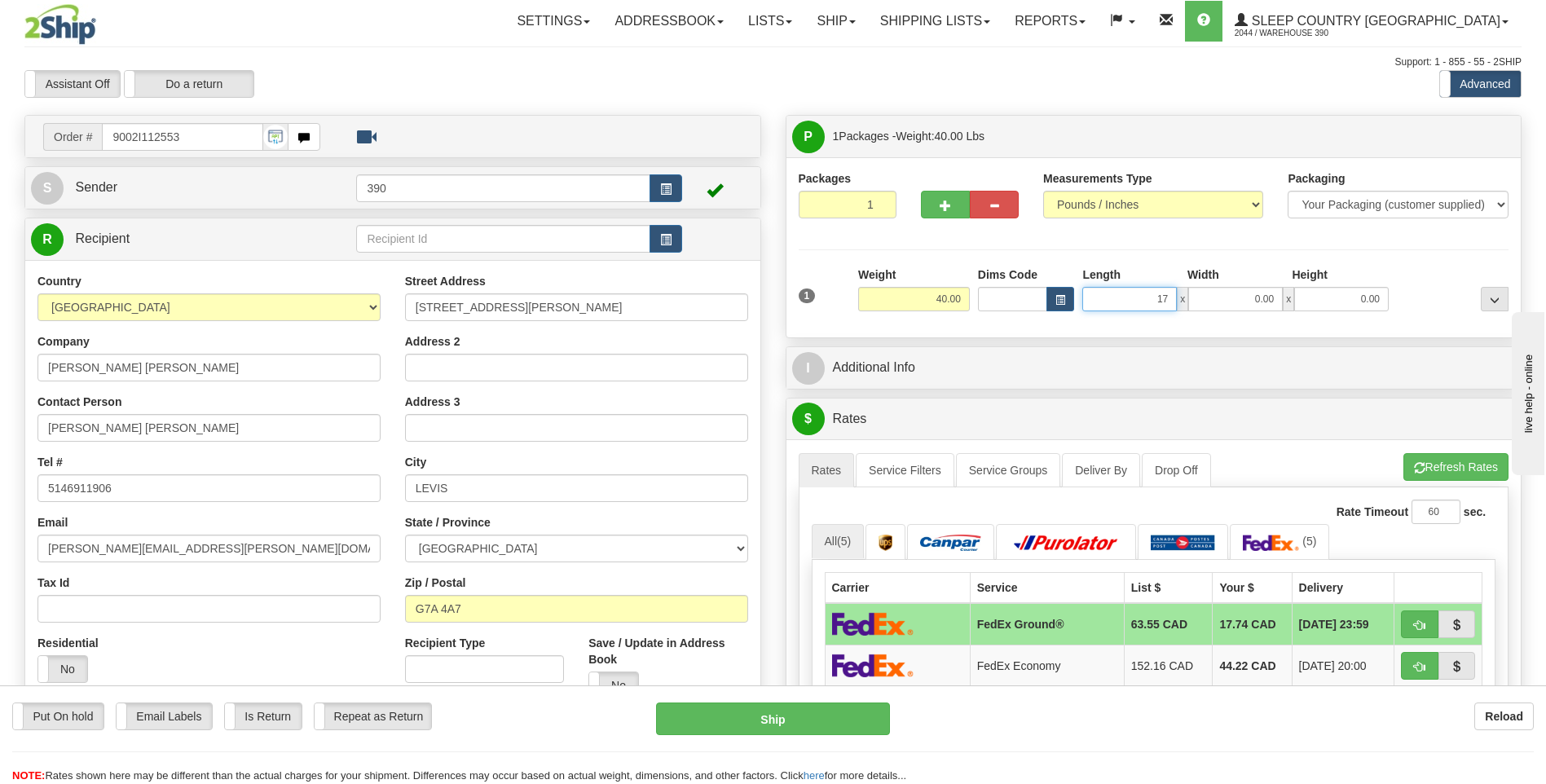
type input "17.00"
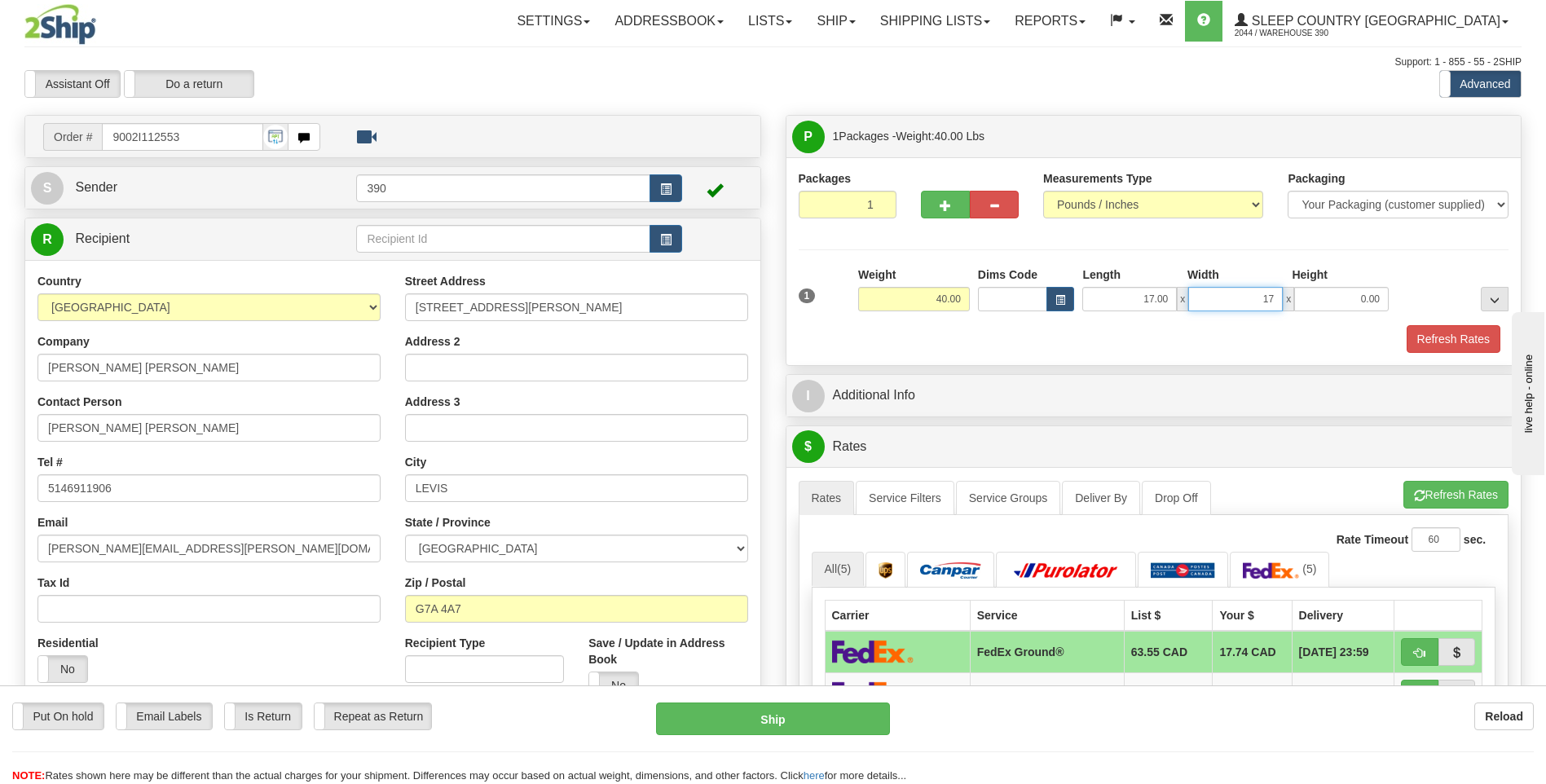
type input "17.00"
type input "38.00"
click at [1416, 488] on button "Refresh Rates" at bounding box center [1455, 495] width 105 height 28
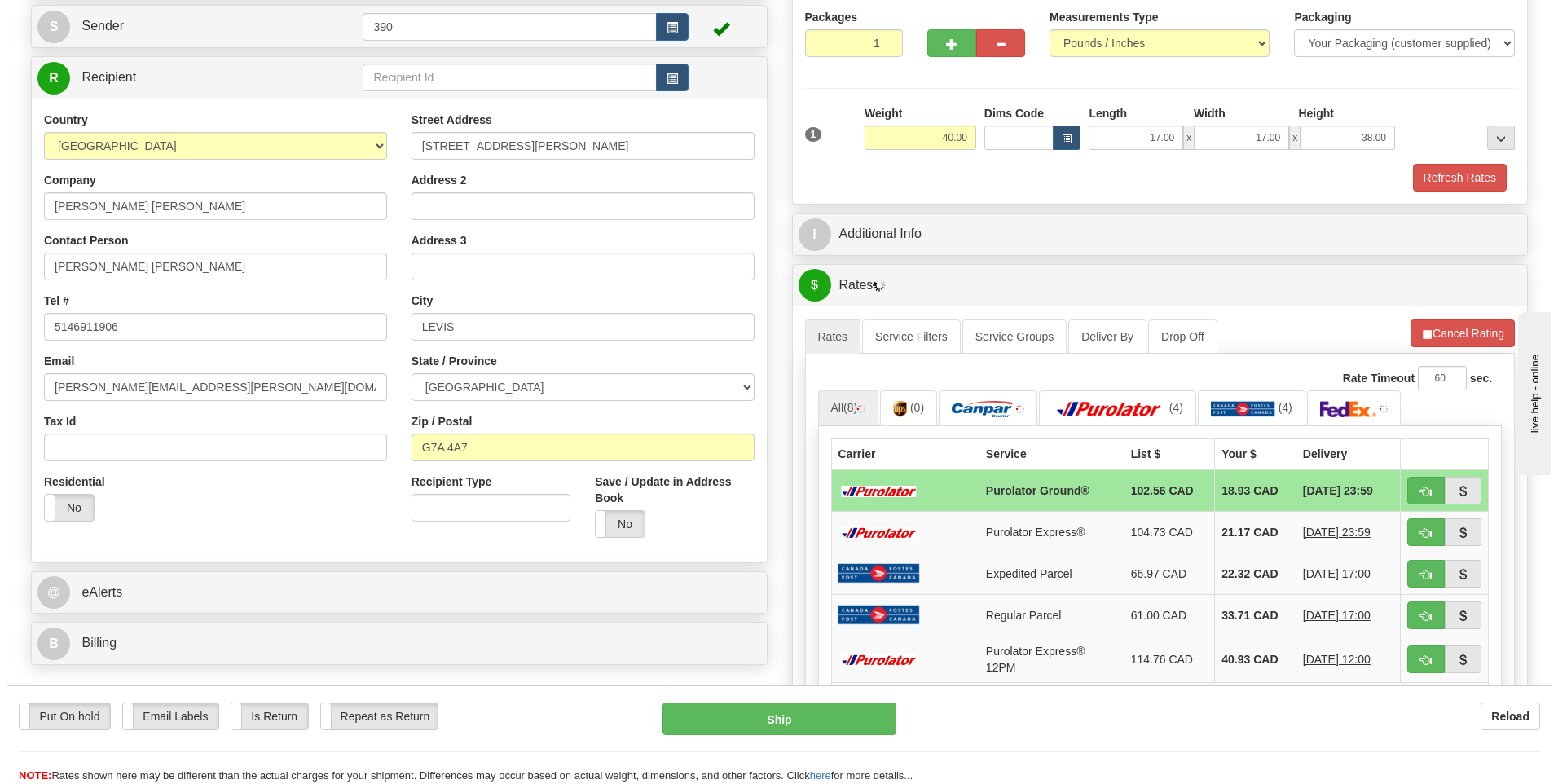
scroll to position [163, 0]
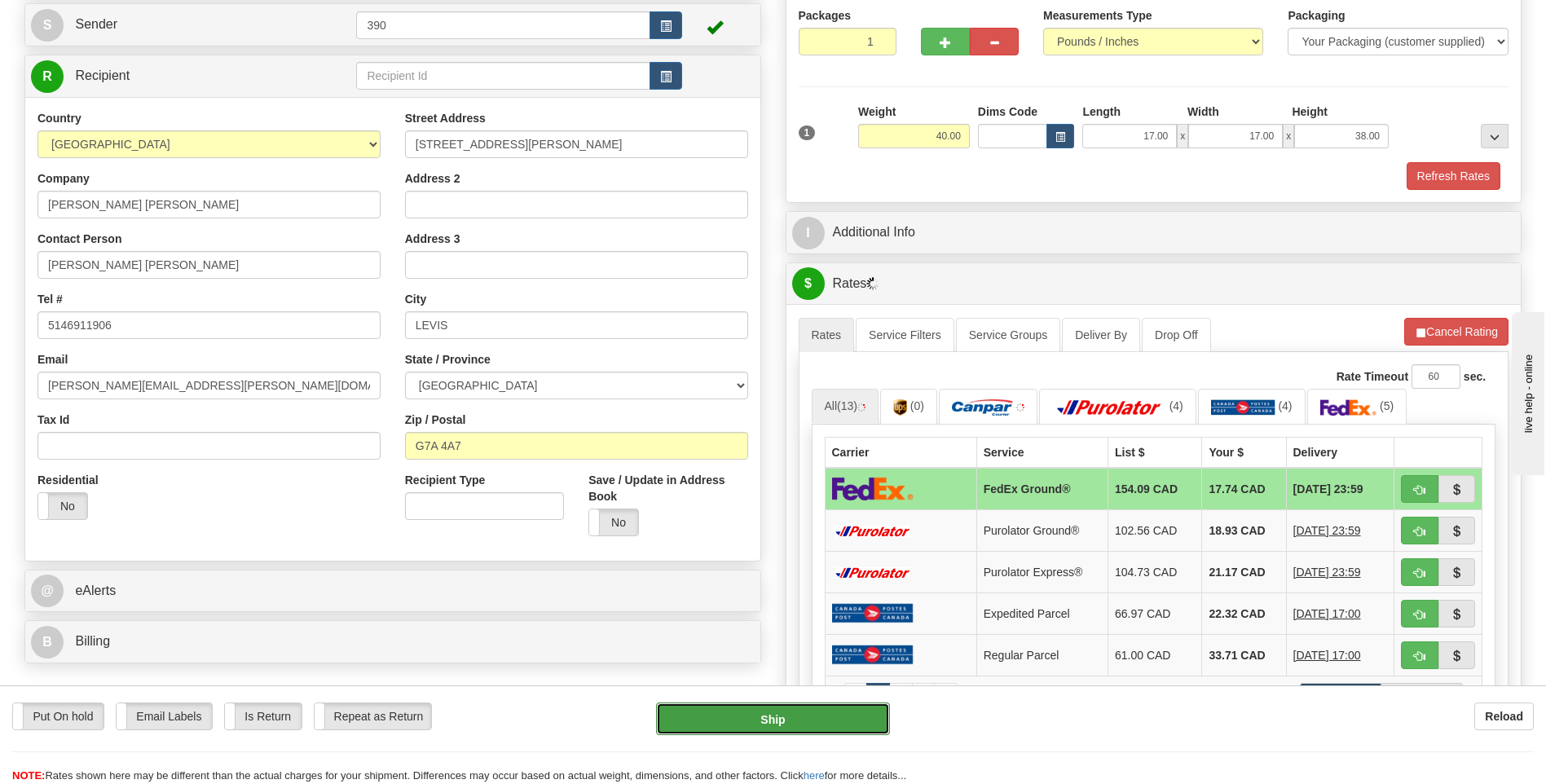
click at [808, 714] on button "Ship" at bounding box center [772, 719] width 233 height 33
type input "92"
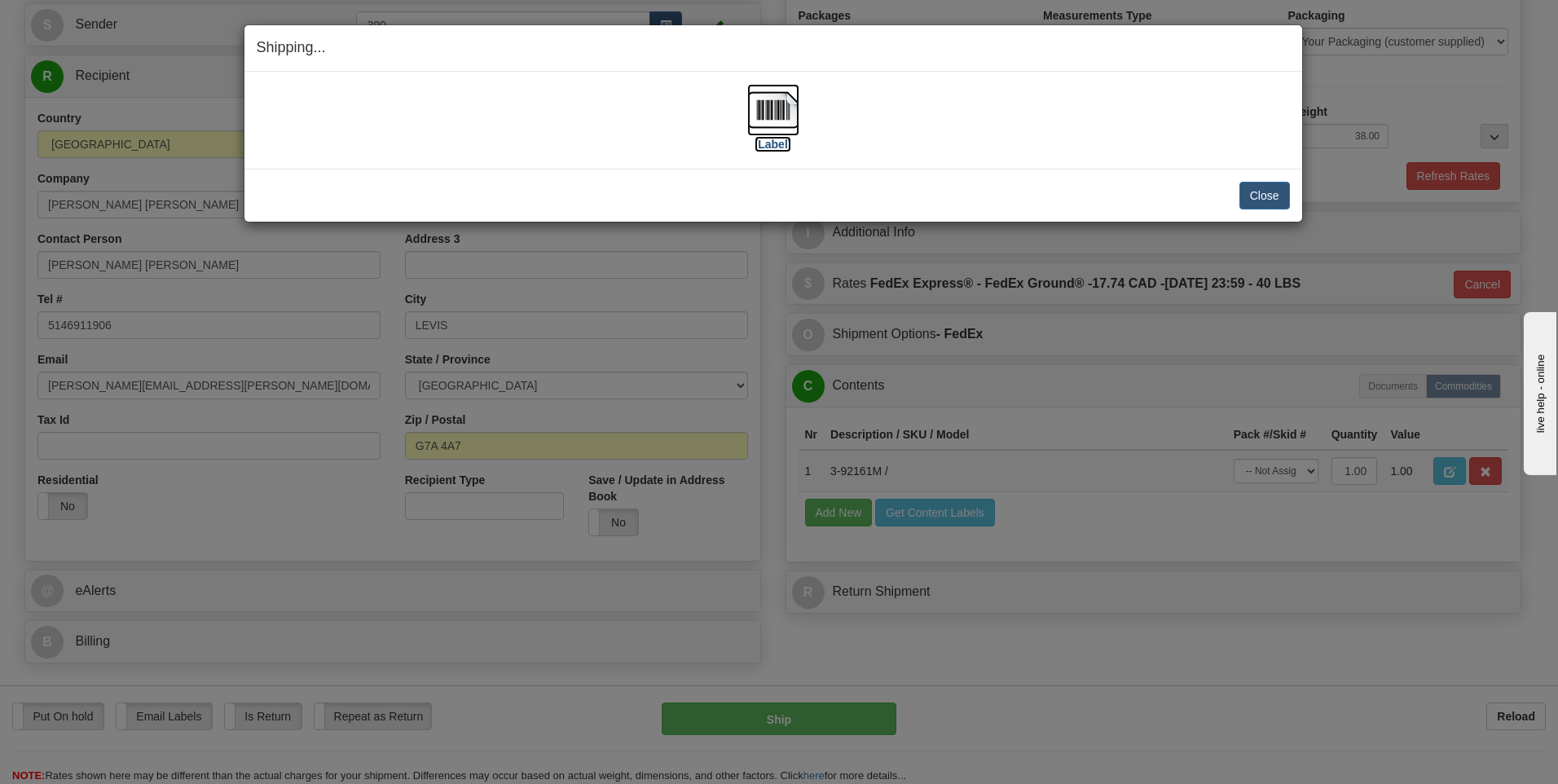
click at [770, 105] on img at bounding box center [774, 110] width 52 height 52
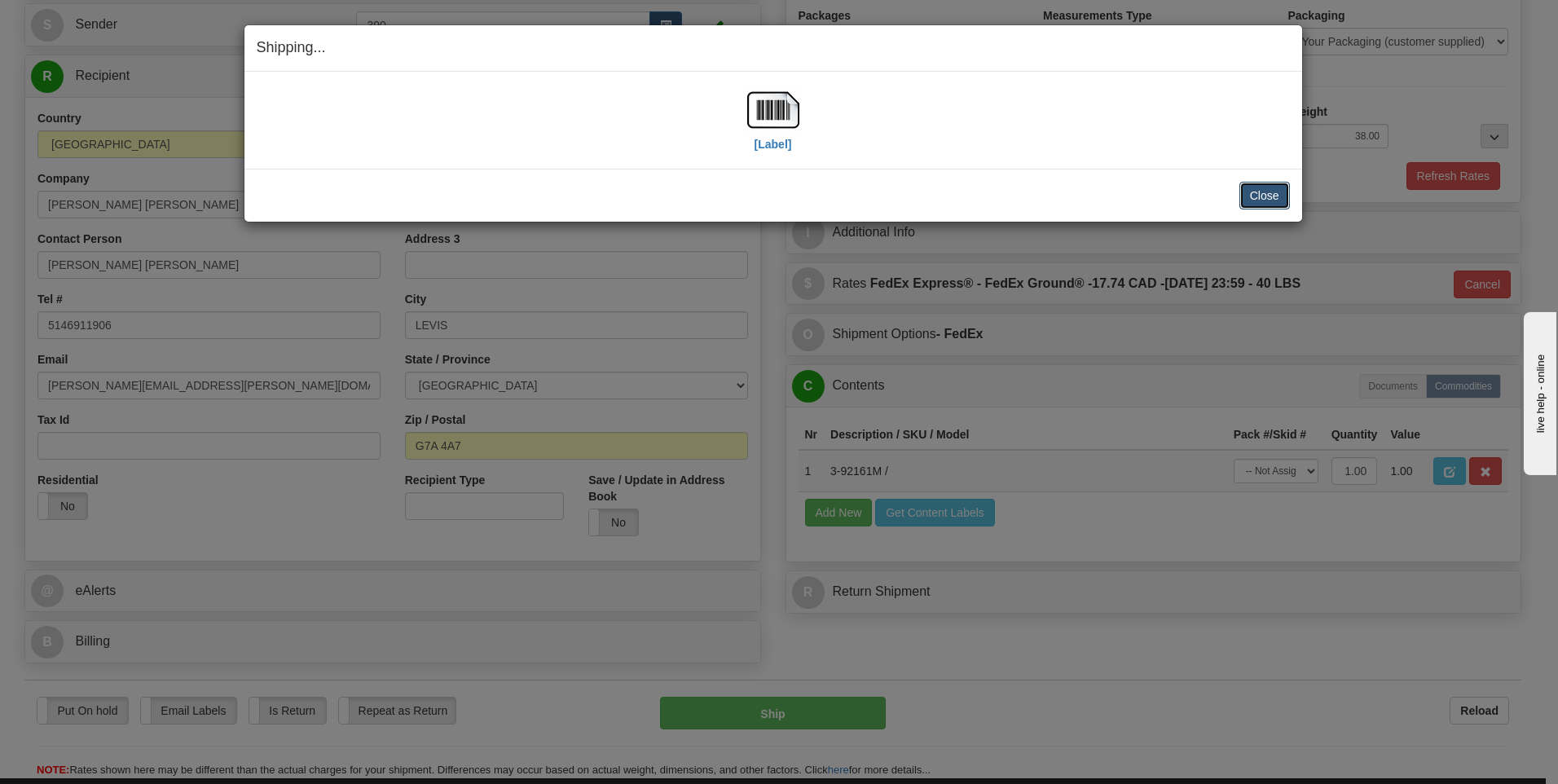
click at [1248, 199] on button "Close" at bounding box center [1264, 196] width 51 height 28
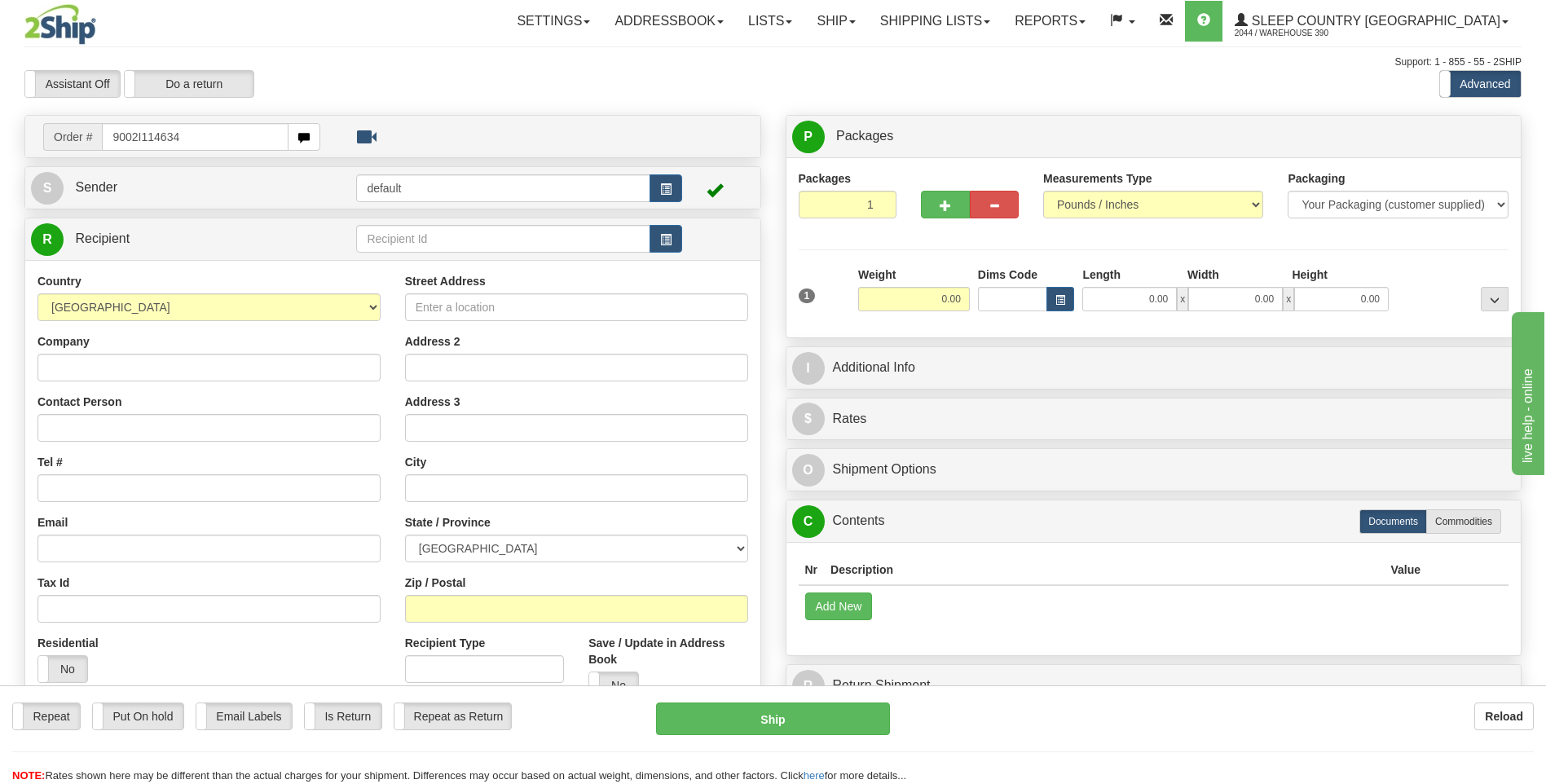
type input "9002I114634"
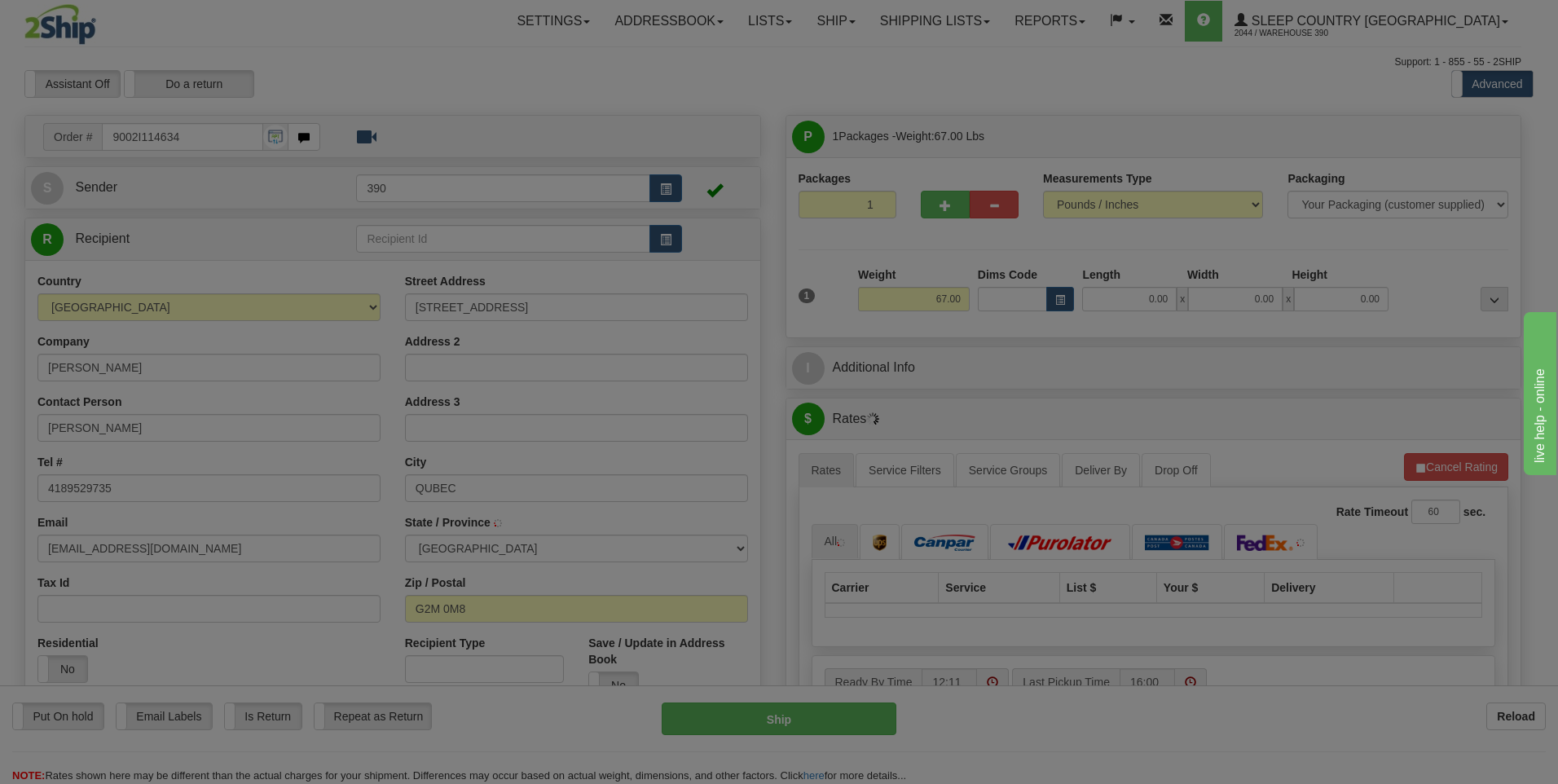
type input "[GEOGRAPHIC_DATA]"
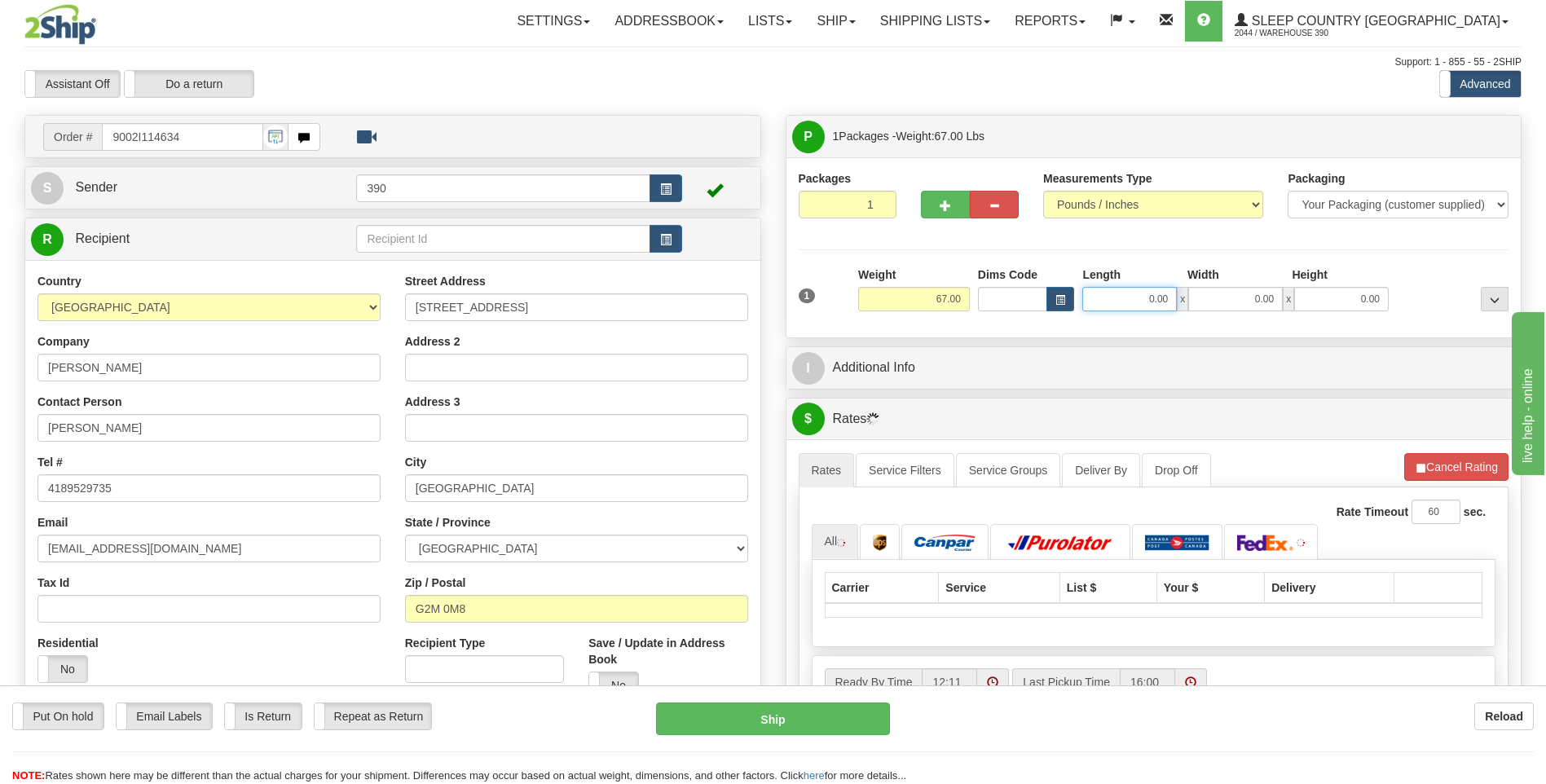
click at [1113, 293] on input "0.00" at bounding box center [1129, 299] width 95 height 24
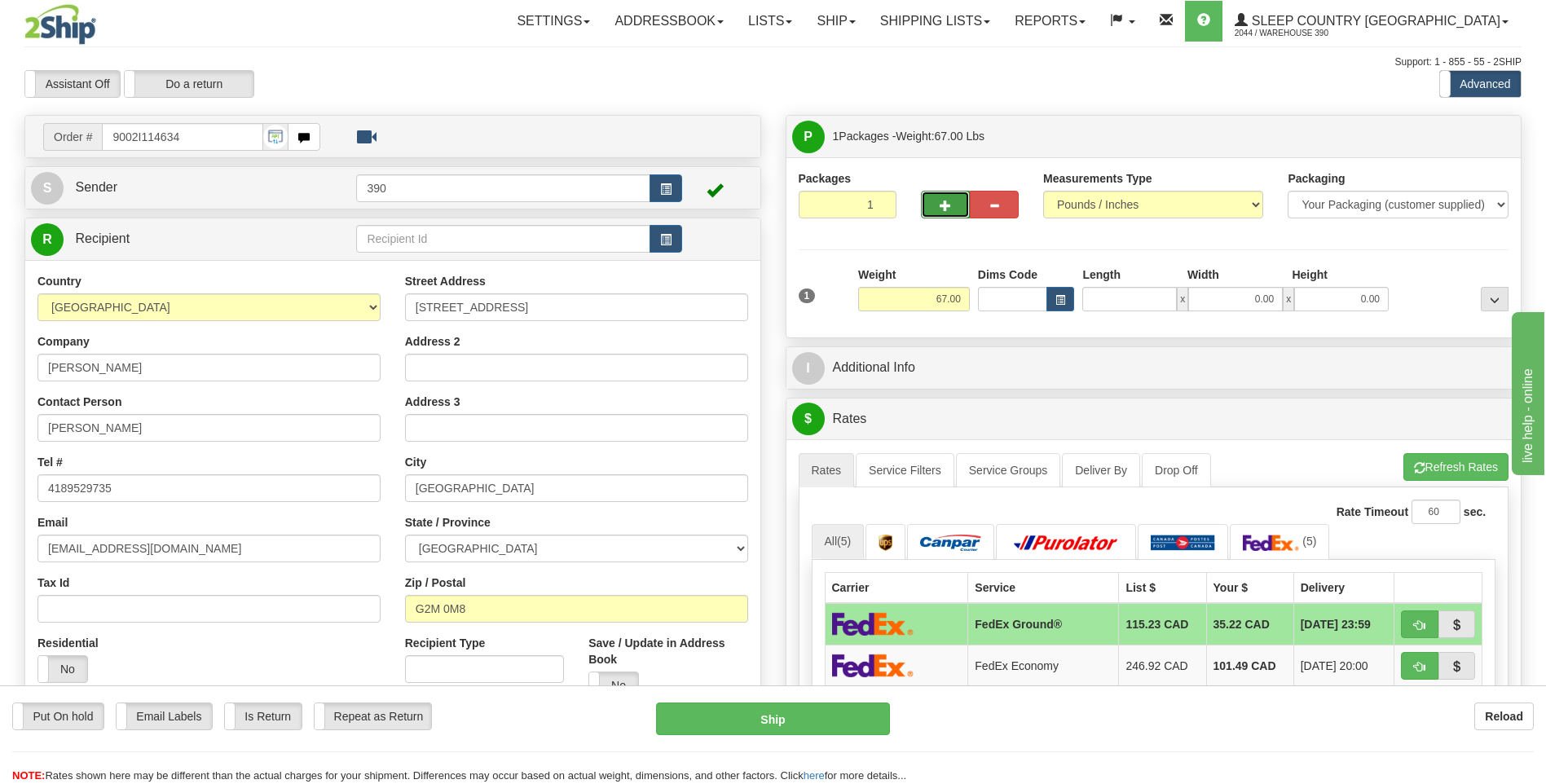
type input "0.00"
click at [950, 211] on button "button" at bounding box center [945, 205] width 49 height 28
radio input "true"
type input "2"
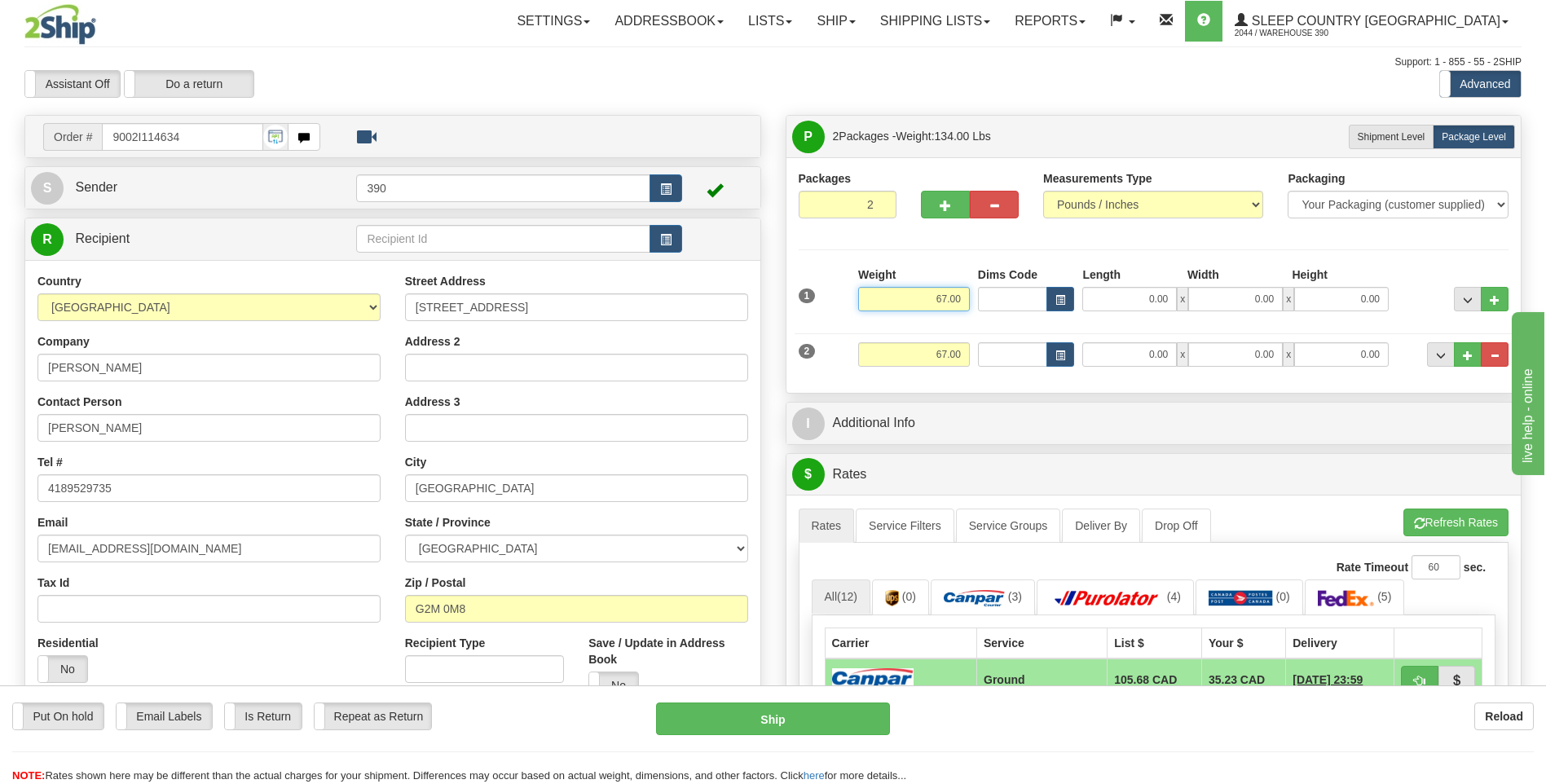
drag, startPoint x: 925, startPoint y: 293, endPoint x: 977, endPoint y: 303, distance: 53.0
click at [977, 303] on div "1 Weight 67.00 Dims Code x x" at bounding box center [1154, 296] width 719 height 58
type input "33.05"
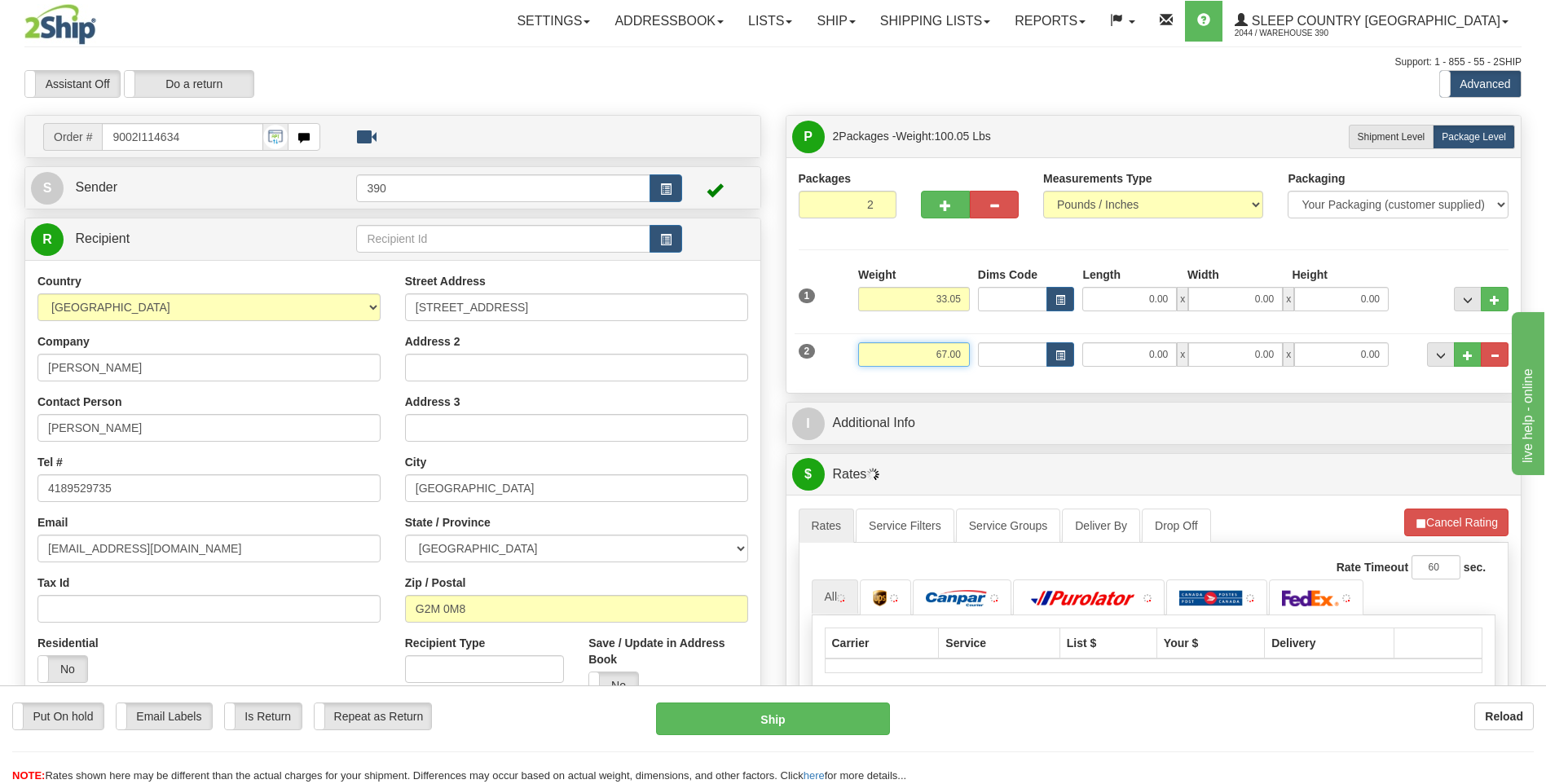
drag, startPoint x: 930, startPoint y: 350, endPoint x: 1006, endPoint y: 361, distance: 76.8
click at [1004, 358] on div "2 Weight 67.00 Dims Code Length Width Height" at bounding box center [1154, 352] width 719 height 54
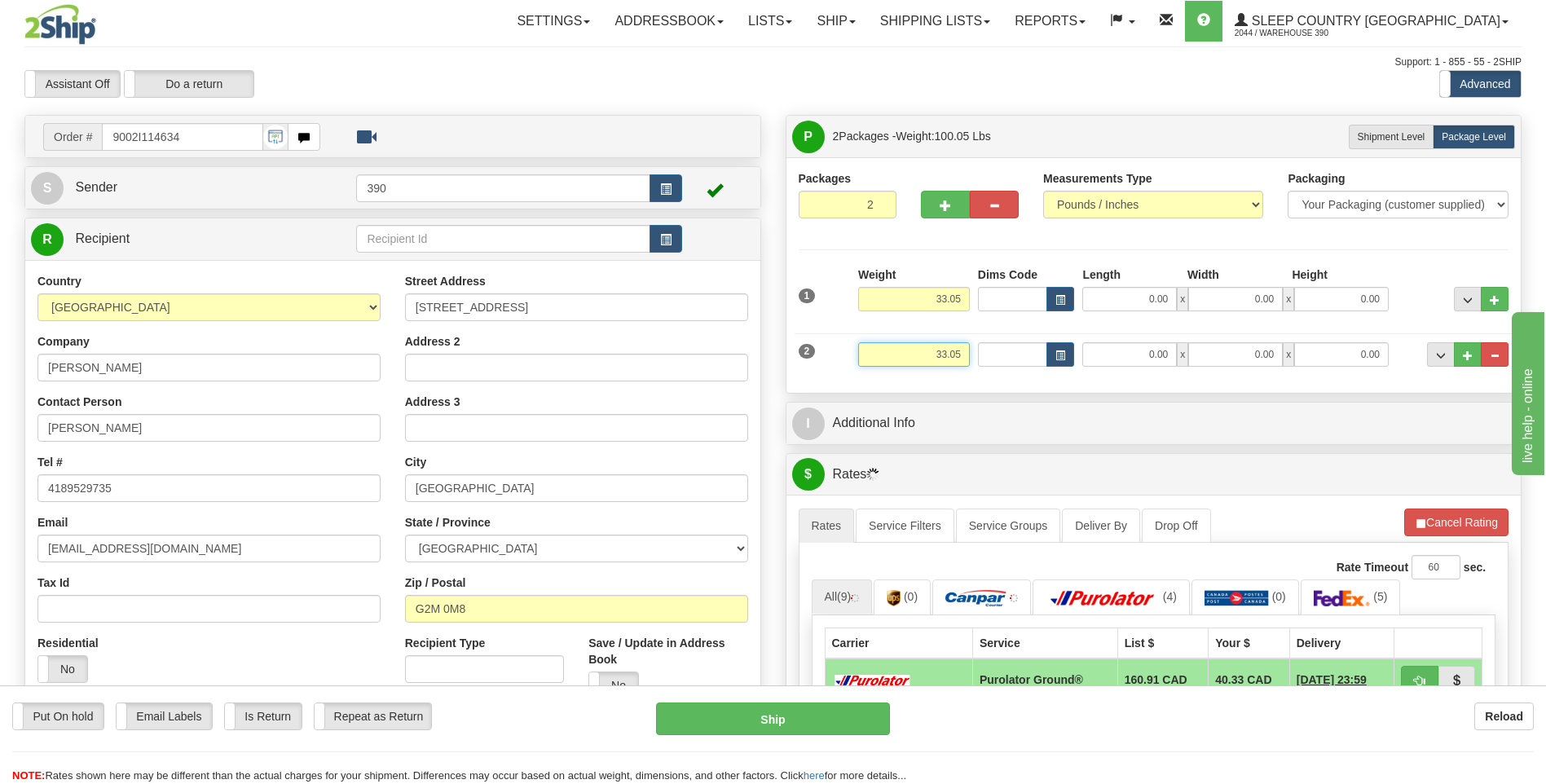
type input "33.05"
click at [1094, 297] on input "0.00" at bounding box center [1129, 299] width 95 height 24
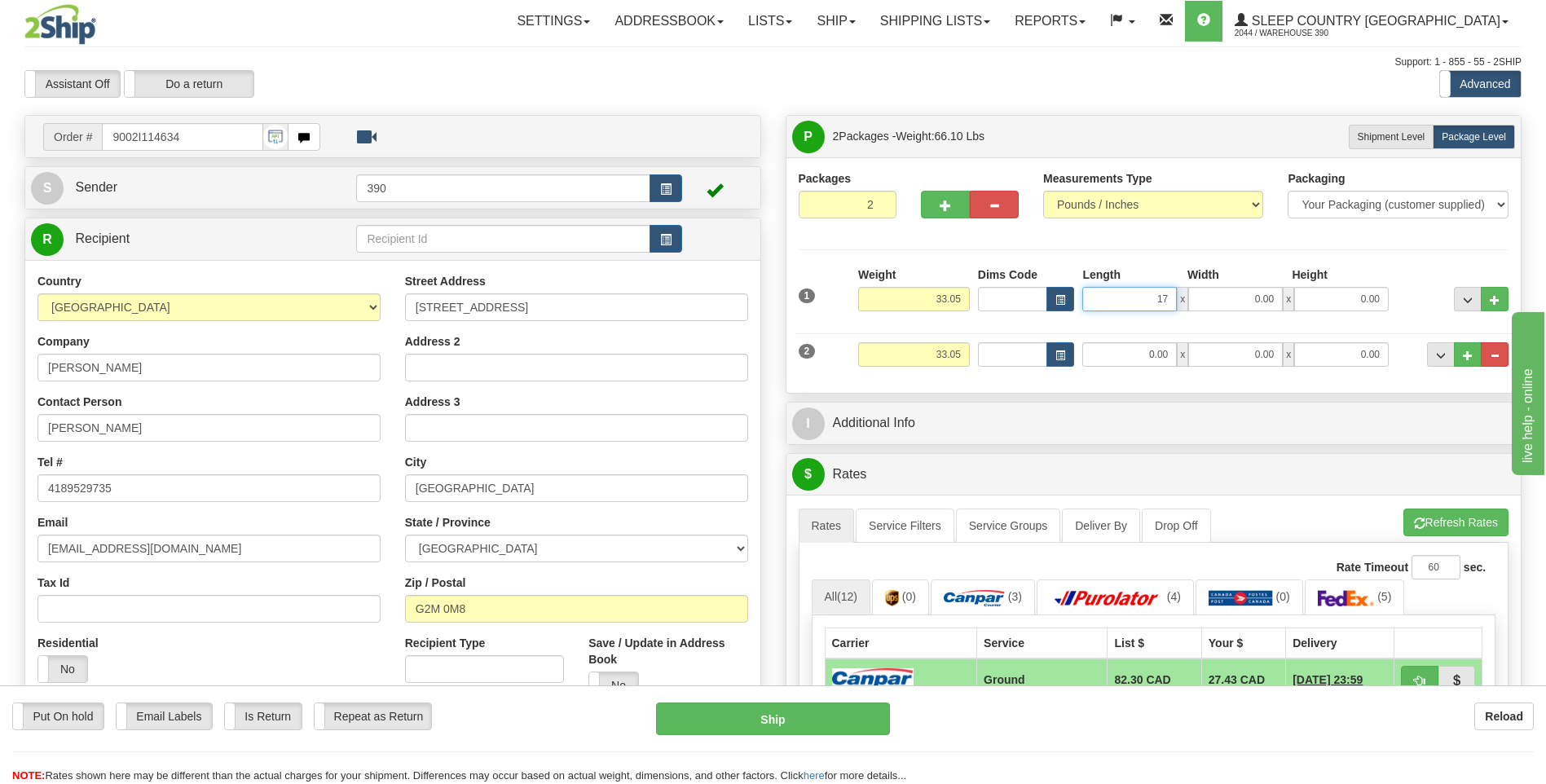
type input "17.00"
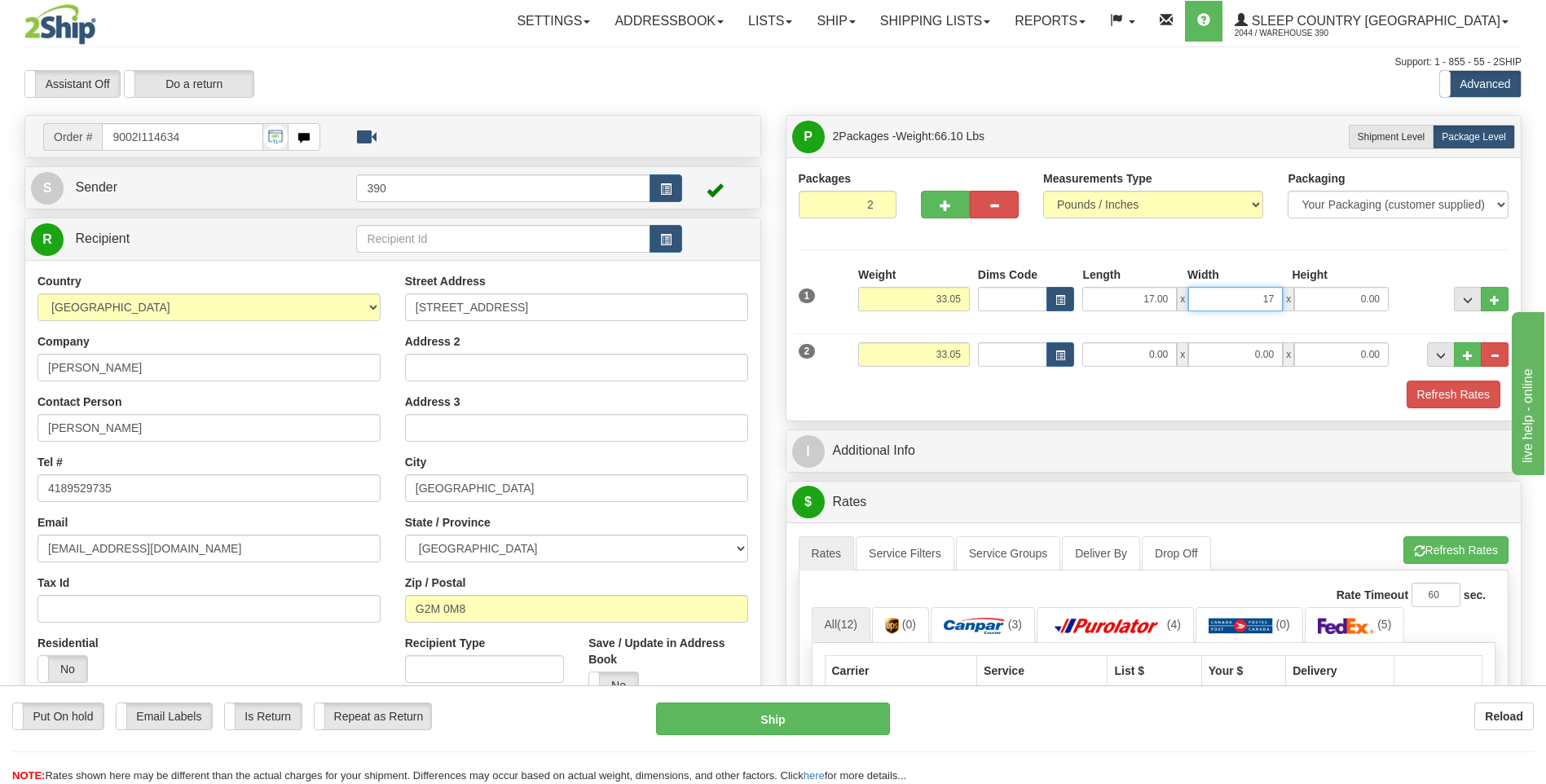
type input "17.00"
type input "38.00"
click at [1098, 369] on div "2 Weight 33.05 Dims Code Length Width Height" at bounding box center [1154, 352] width 719 height 54
click at [1101, 350] on input "0.00" at bounding box center [1129, 355] width 95 height 24
type input "17.00"
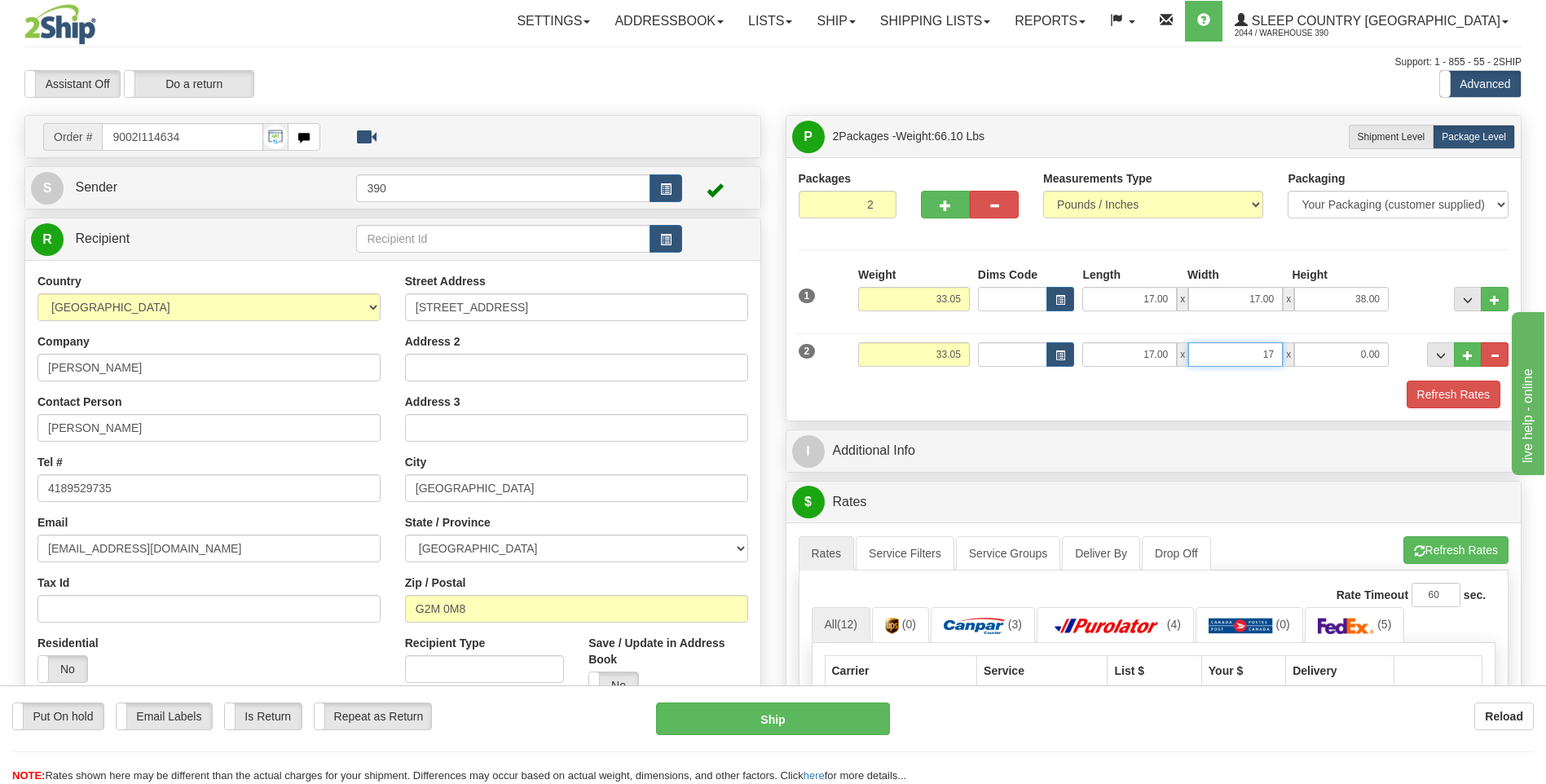
type input "17.00"
type input "38.00"
click at [1435, 547] on button "Refresh Rates" at bounding box center [1455, 550] width 105 height 28
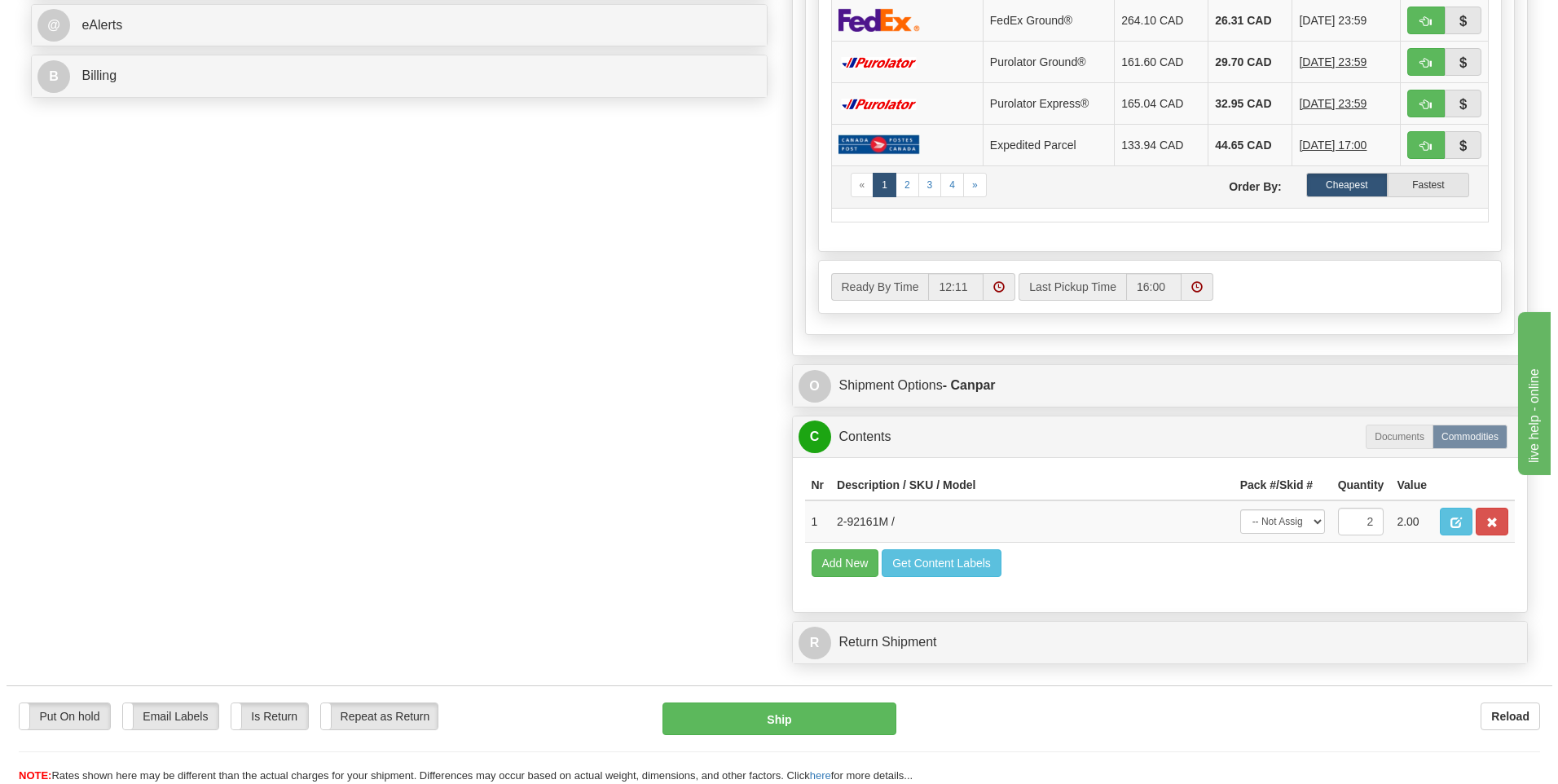
scroll to position [733, 0]
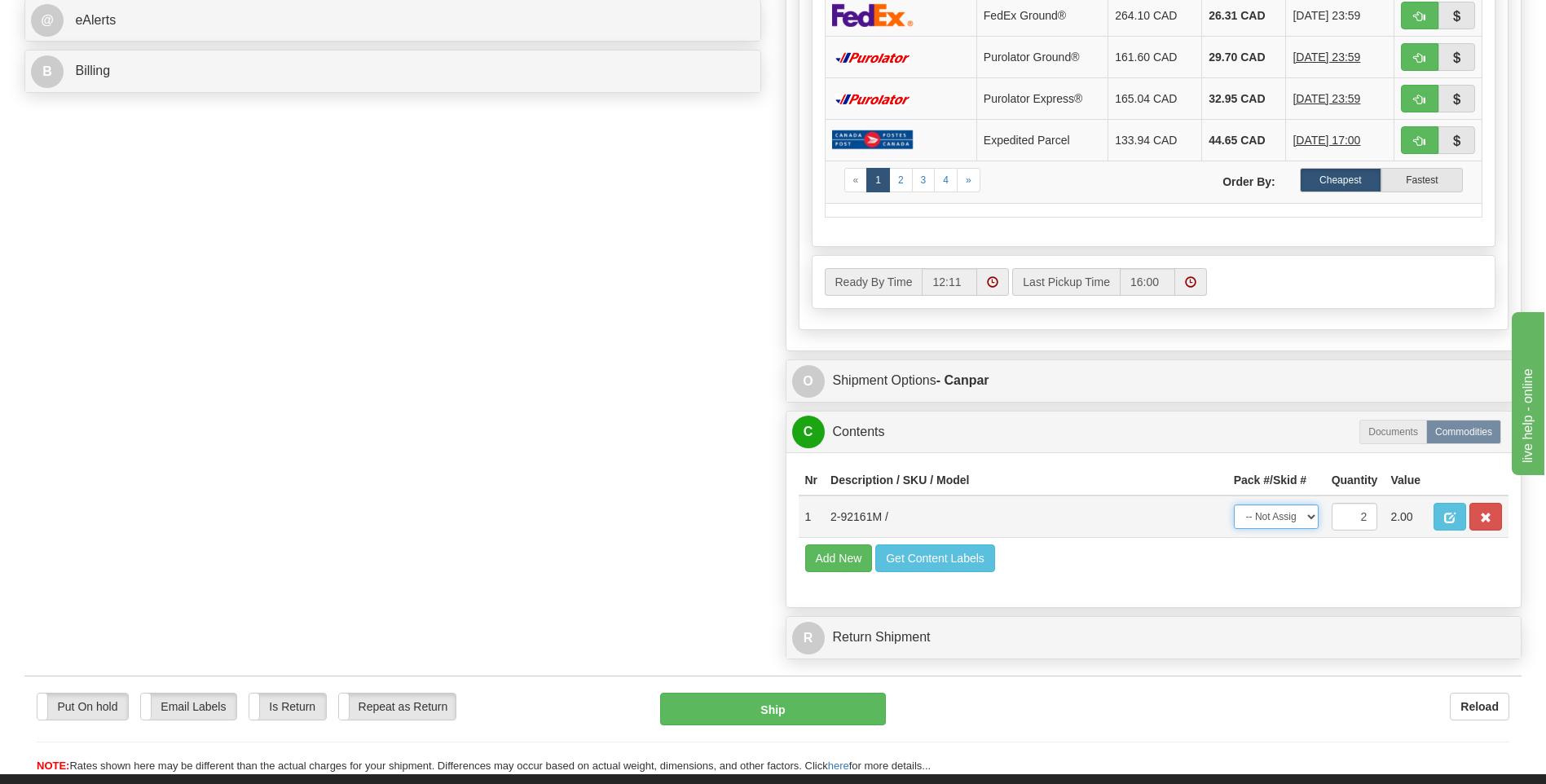
click at [1303, 515] on select "-- Not Assigned -- Package 1 Package 2 Split" at bounding box center [1276, 516] width 85 height 24
select select "SPLIT"
click at [1233, 504] on select "-- Not Assigned -- Package 1 Package 2 Split" at bounding box center [1276, 516] width 85 height 24
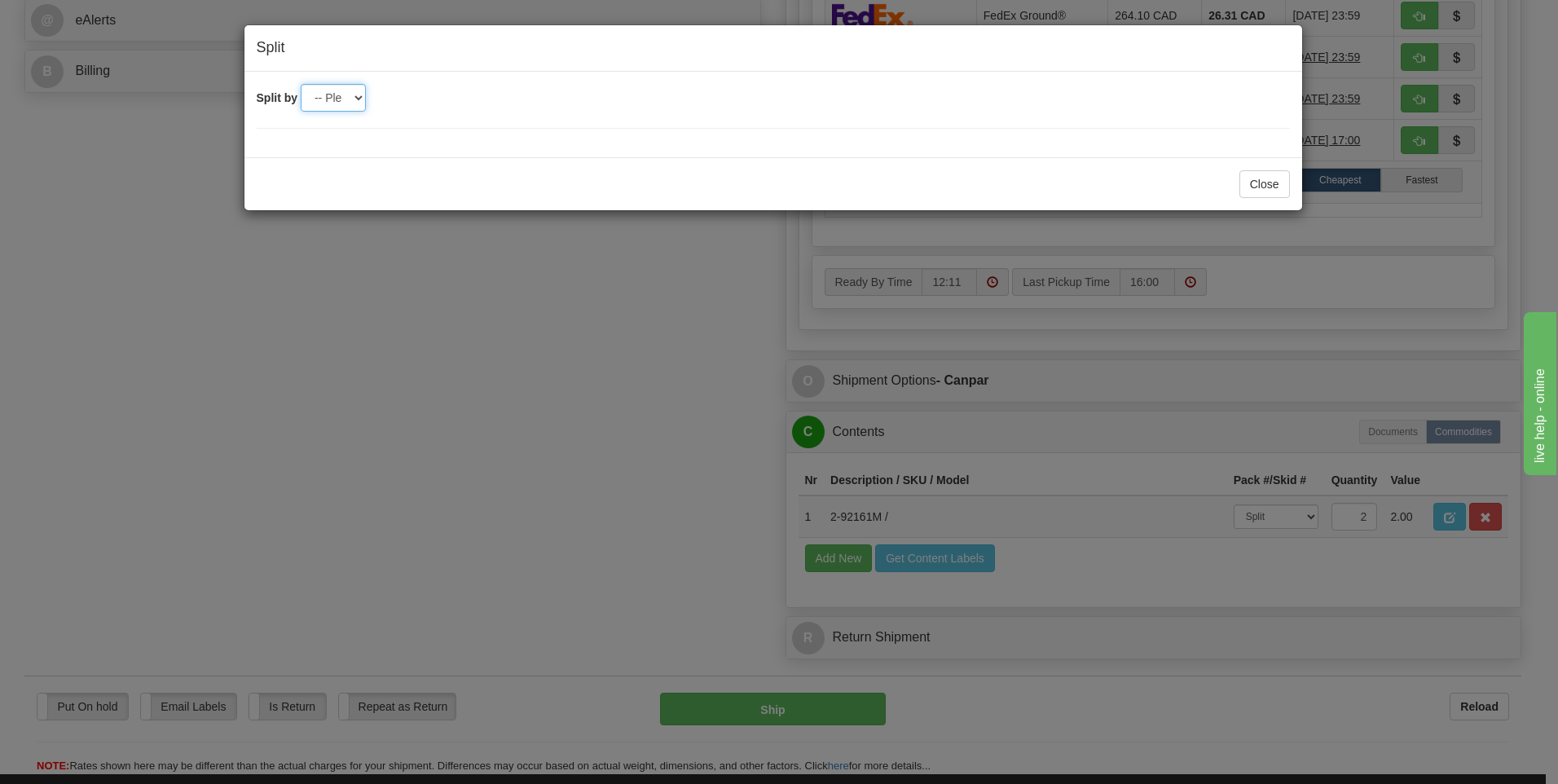
click at [358, 101] on select "-- Please select -- 2" at bounding box center [333, 98] width 66 height 28
select select "2"
click at [300, 84] on select "-- Please select -- 2" at bounding box center [333, 98] width 66 height 28
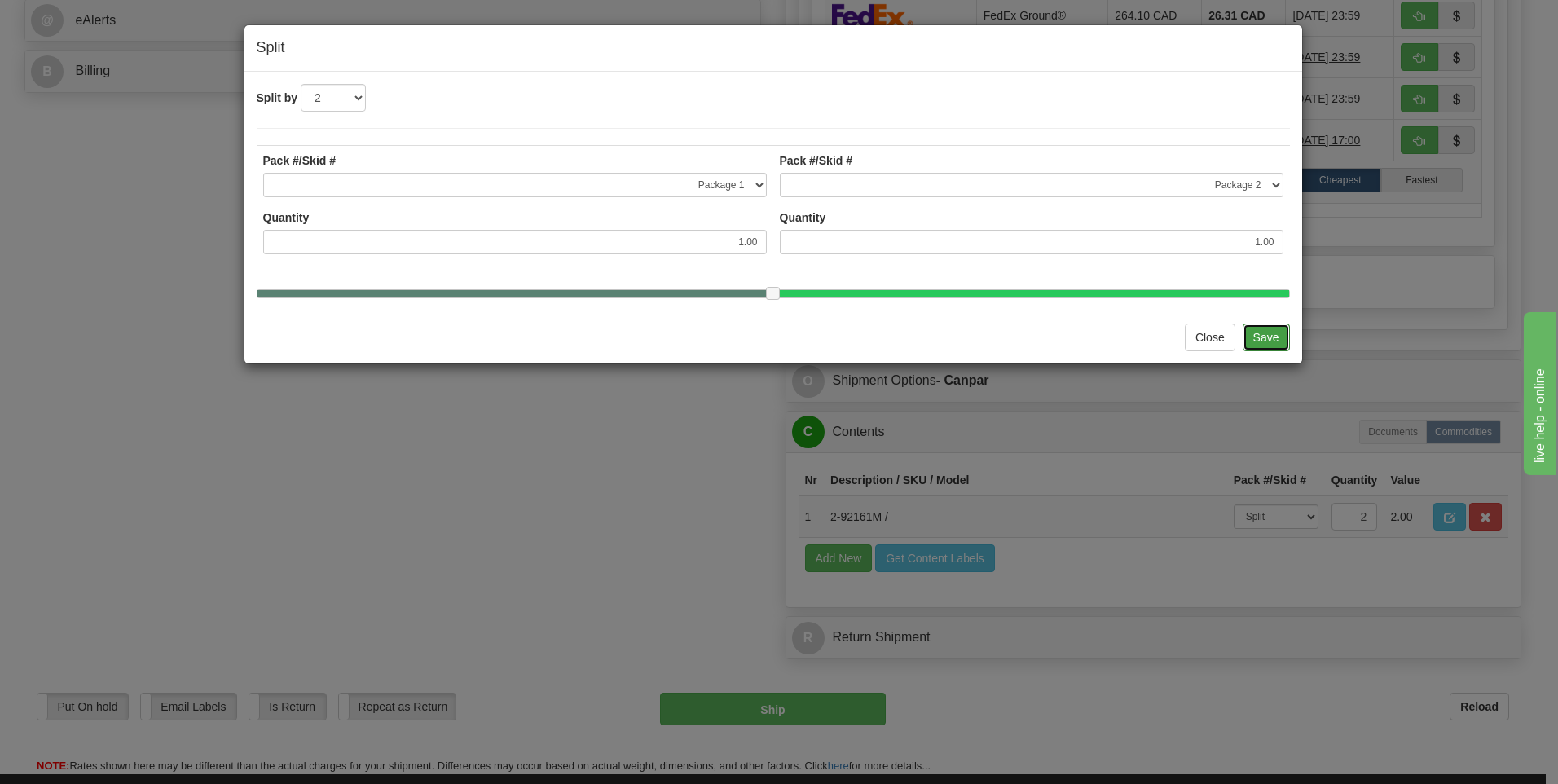
click at [1264, 342] on button "Save" at bounding box center [1266, 338] width 48 height 28
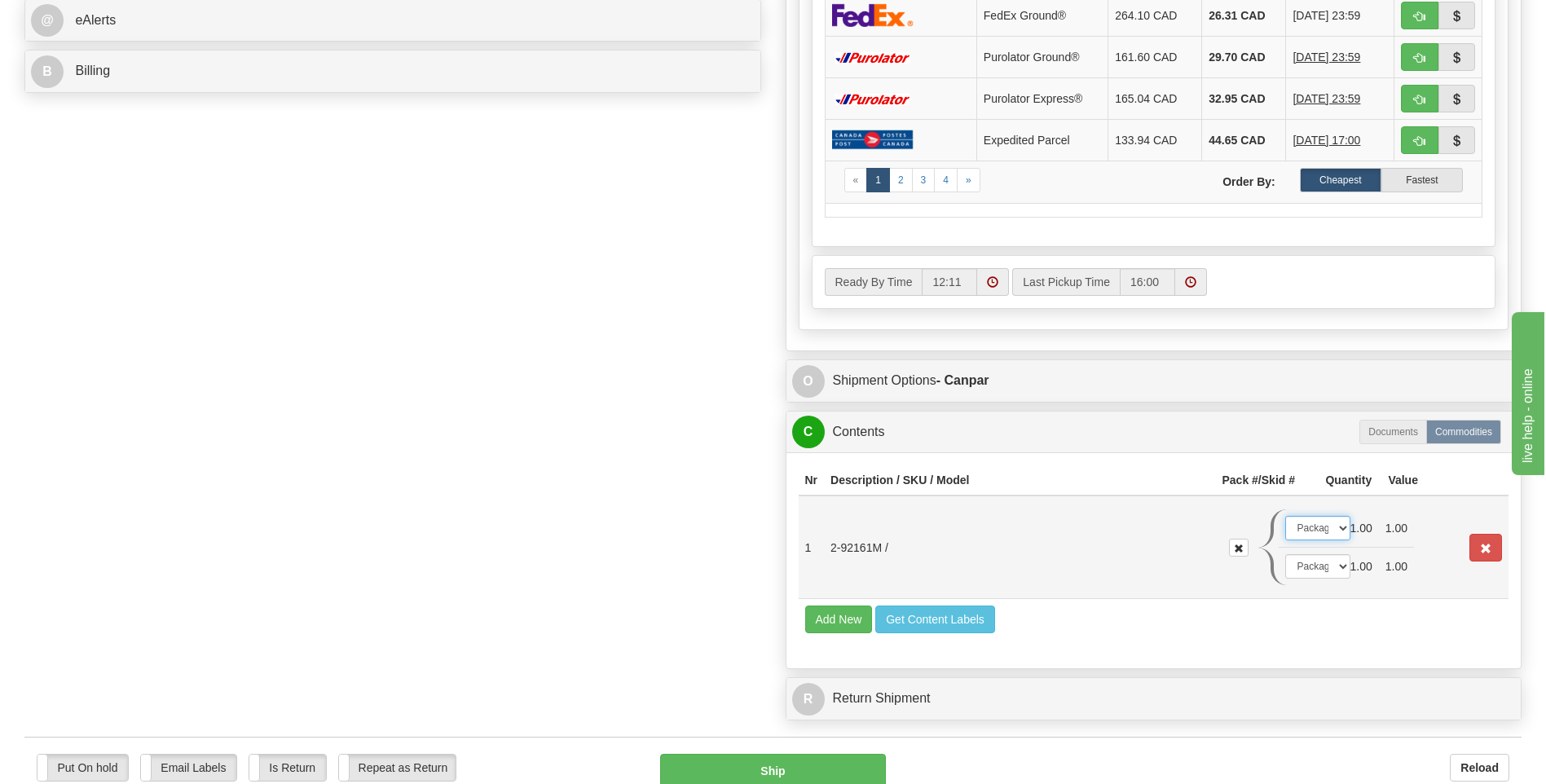
click at [1340, 527] on select "-- Not Assigned -- Package 1 Package 2" at bounding box center [1318, 528] width 66 height 24
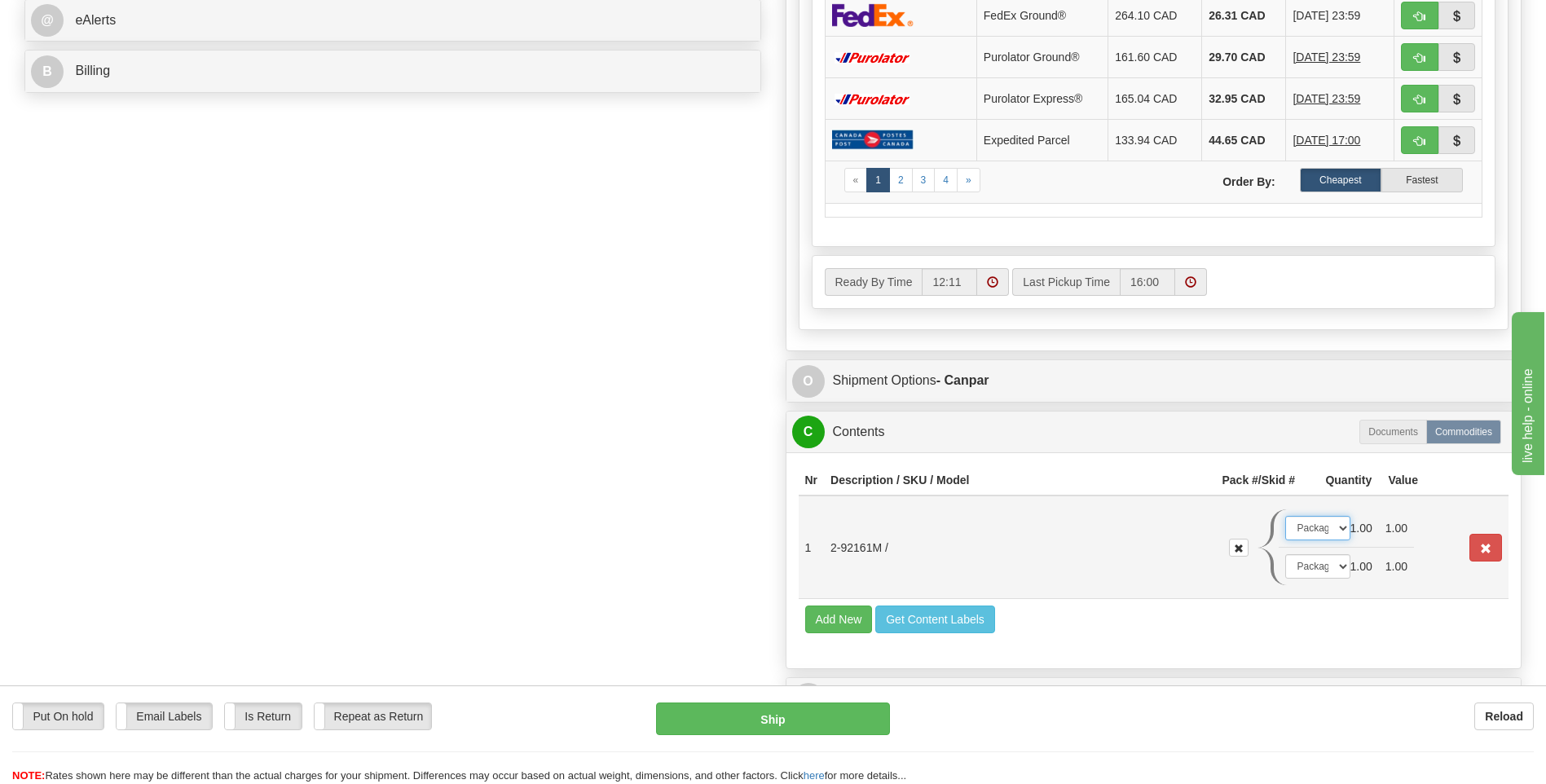
click at [1285, 515] on select "-- Not Assigned -- Package 1 Package 2" at bounding box center [1318, 528] width 66 height 24
click at [1341, 566] on select "-- Not Assigned -- Package 1 Package 2" at bounding box center [1318, 566] width 66 height 24
click at [1285, 554] on select "-- Not Assigned -- Package 1 Package 2" at bounding box center [1318, 566] width 66 height 24
click at [839, 714] on button "Ship" at bounding box center [772, 719] width 233 height 33
type input "1"
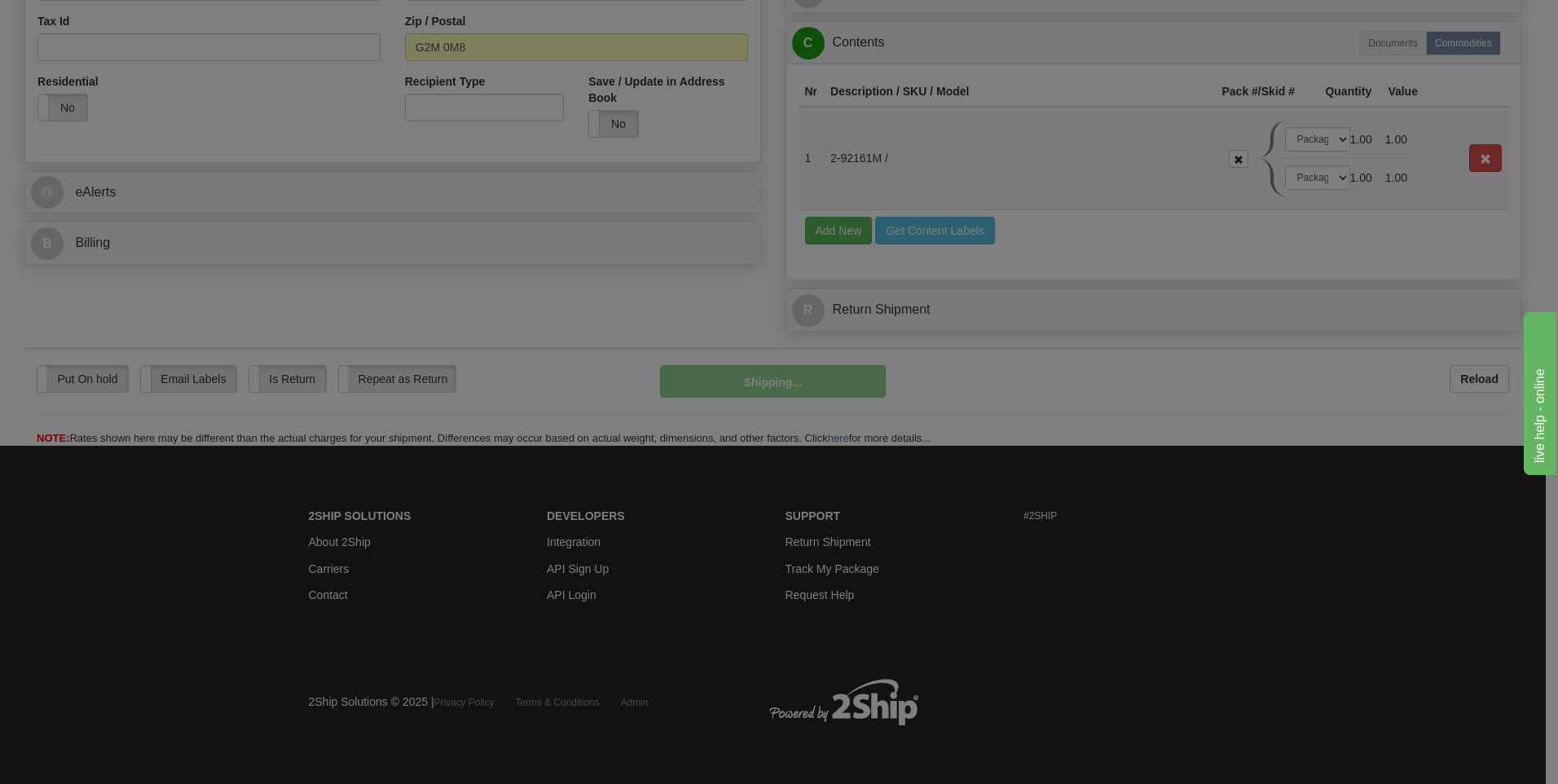
scroll to position [561, 0]
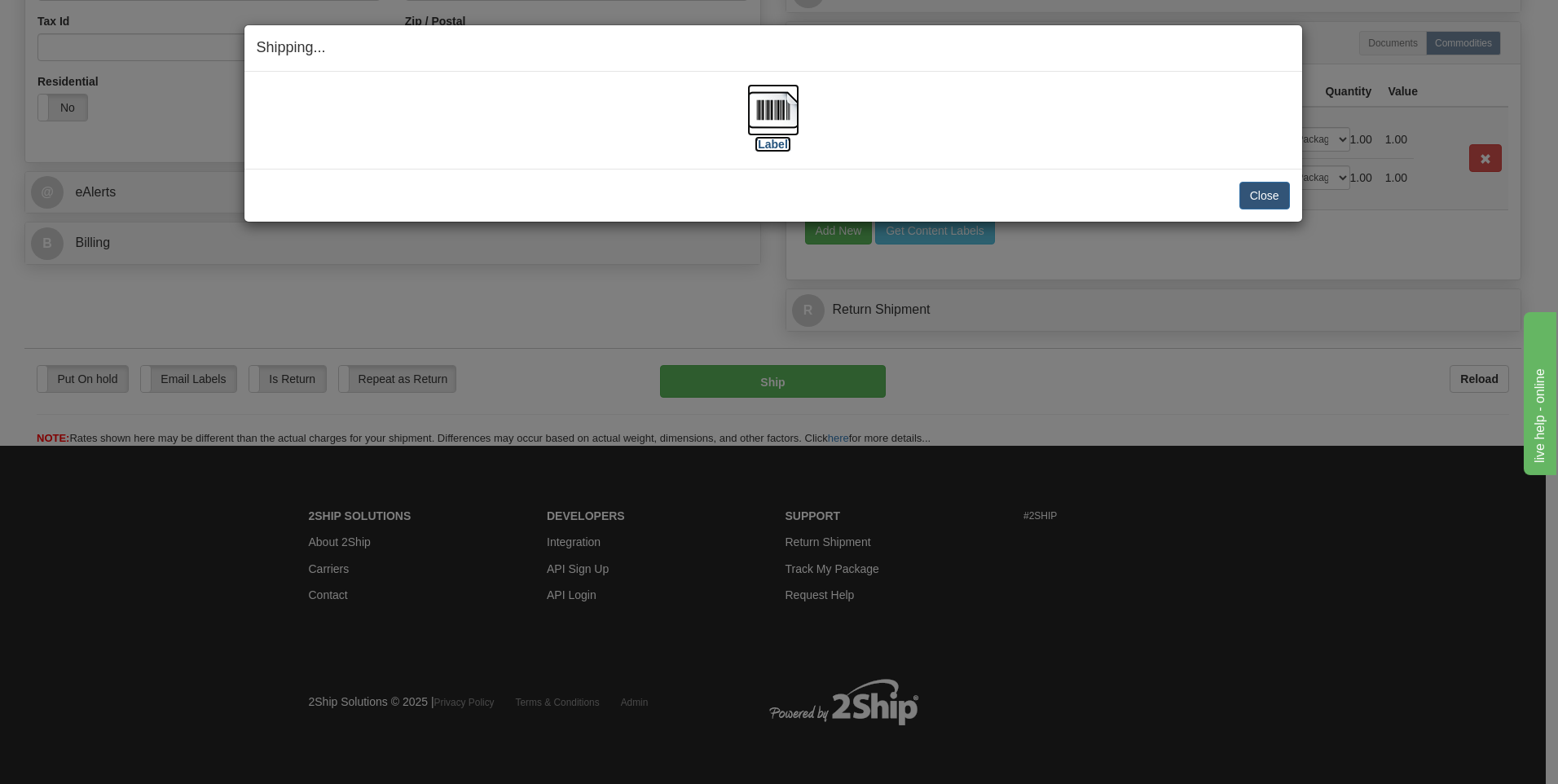
click at [772, 109] on img at bounding box center [774, 110] width 52 height 52
click at [1251, 197] on button "Close" at bounding box center [1264, 196] width 51 height 28
click at [1252, 196] on button "Close" at bounding box center [1264, 196] width 51 height 28
click at [1248, 198] on button "Close" at bounding box center [1264, 196] width 51 height 28
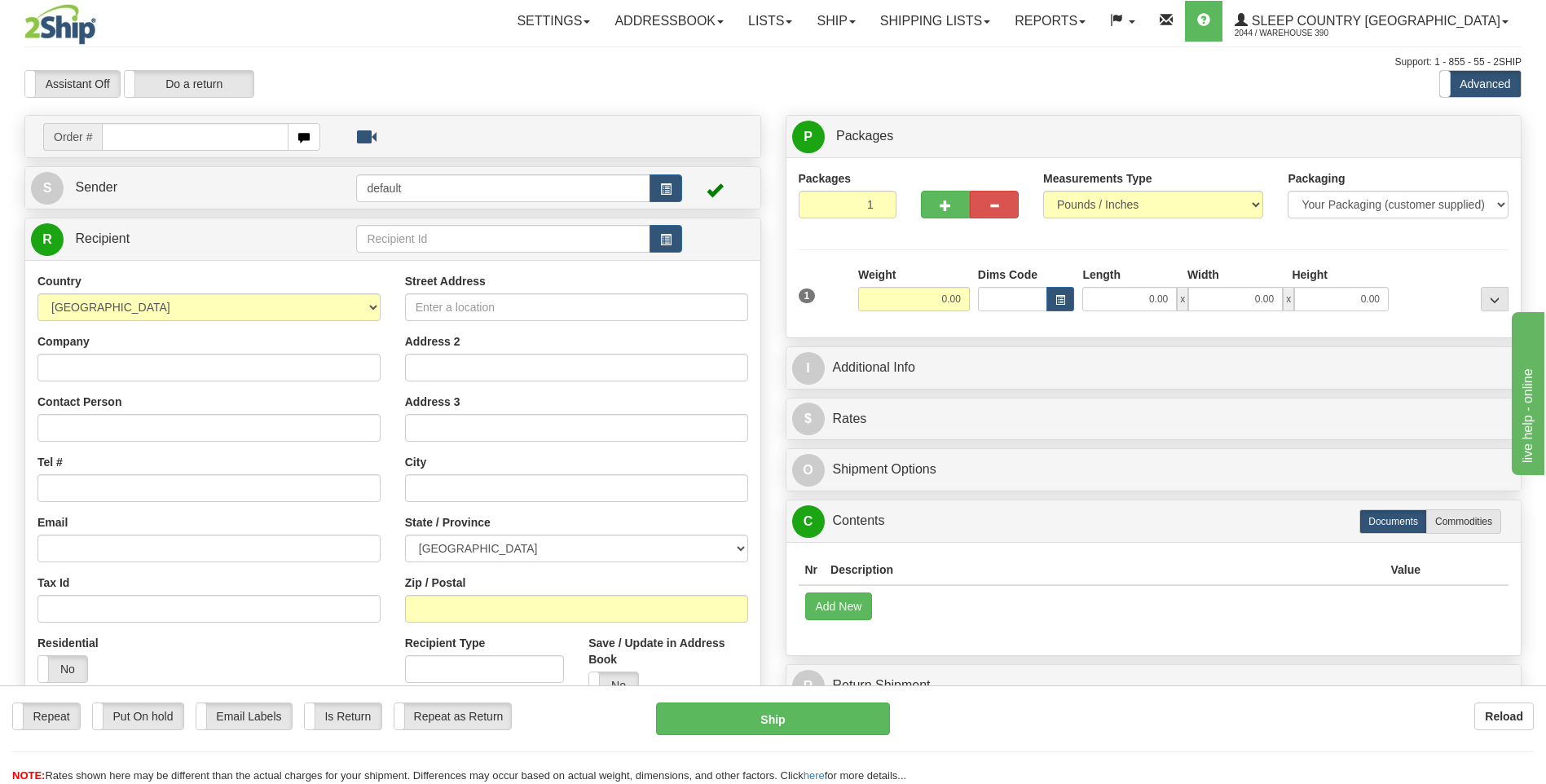
click at [224, 137] on input "text" at bounding box center [195, 137] width 186 height 28
type input "9008I114865"
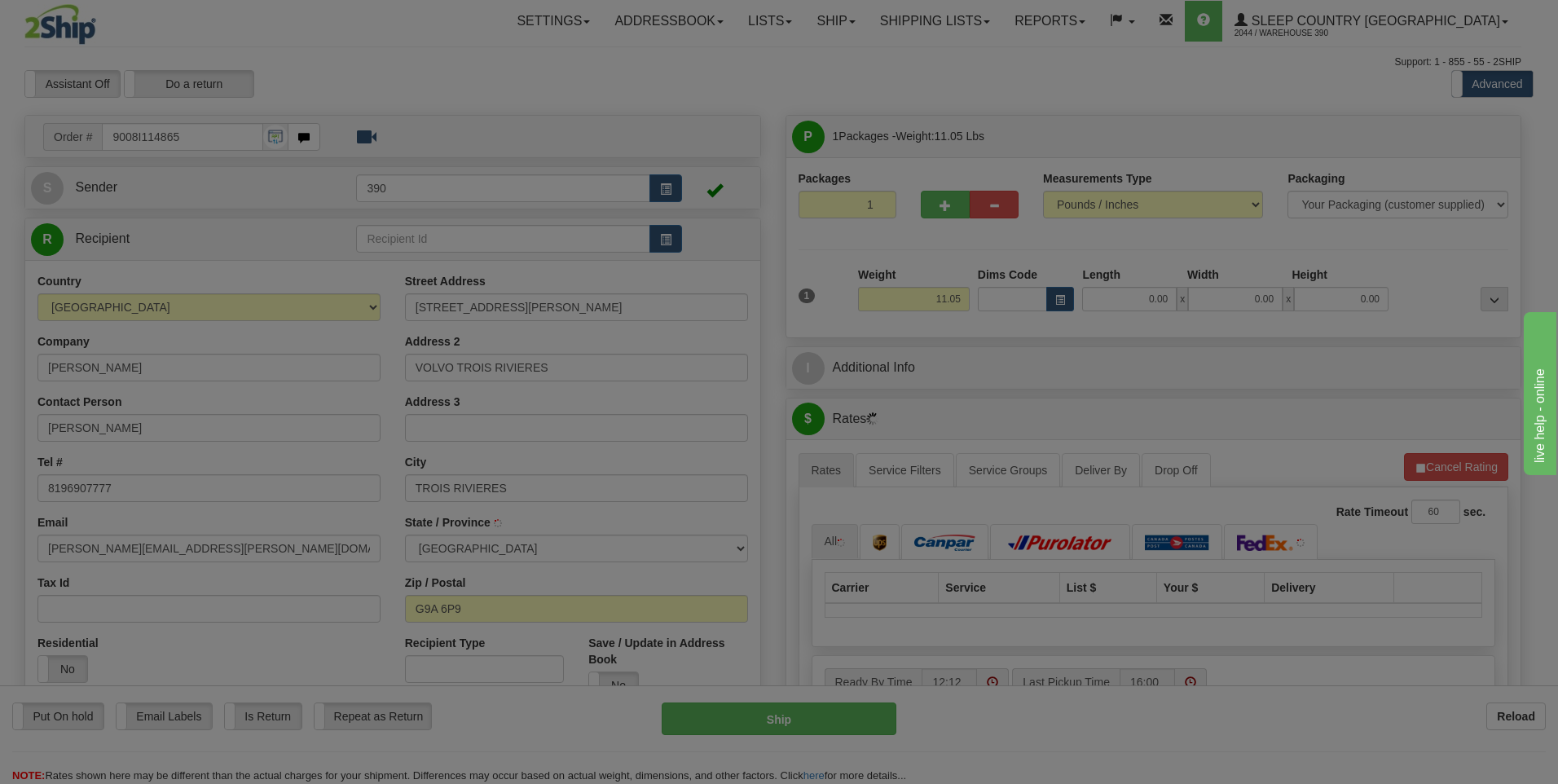
type input "TROIS-RIVIERES"
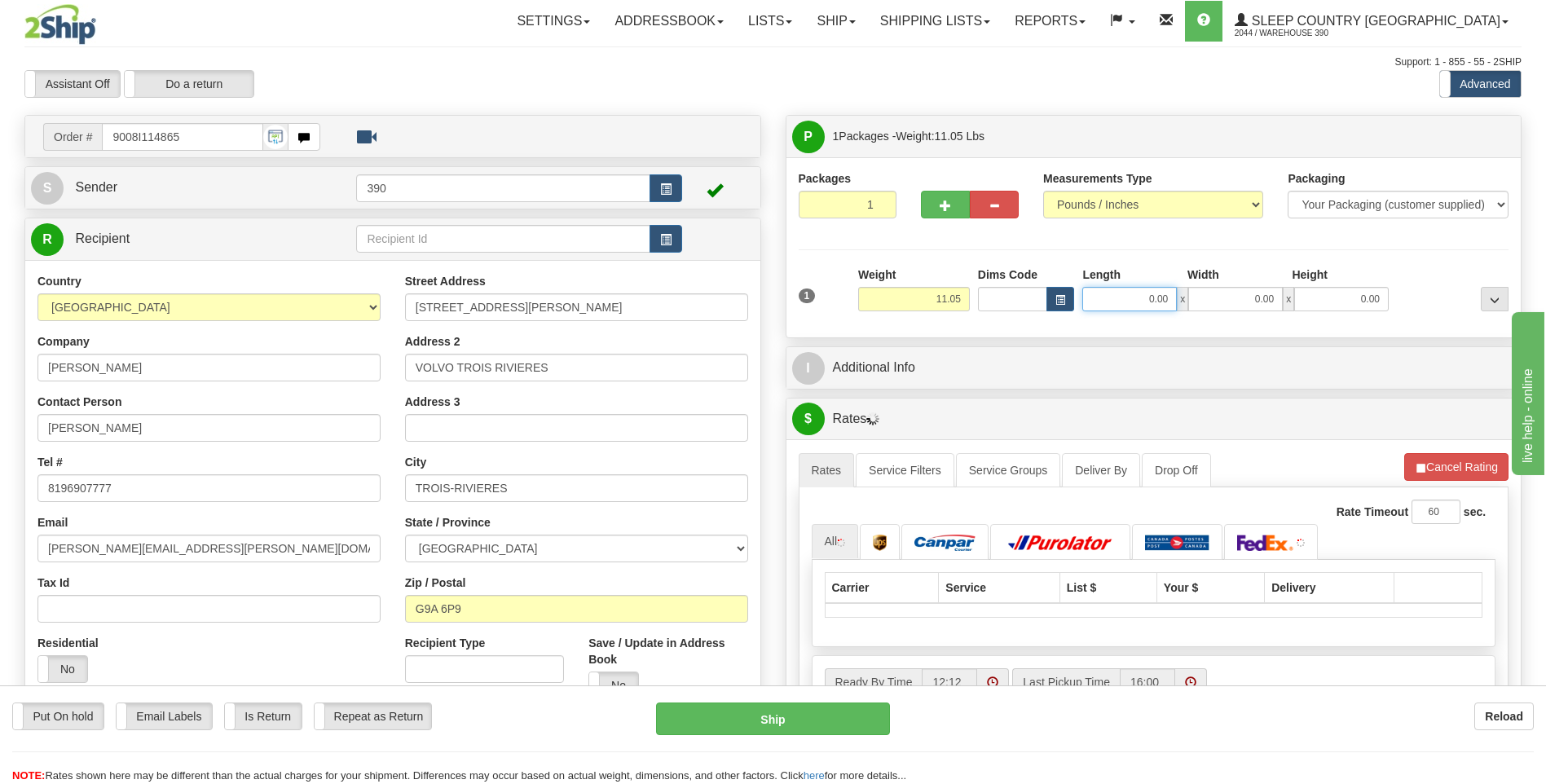
click at [1122, 299] on input "0.00" at bounding box center [1129, 299] width 95 height 24
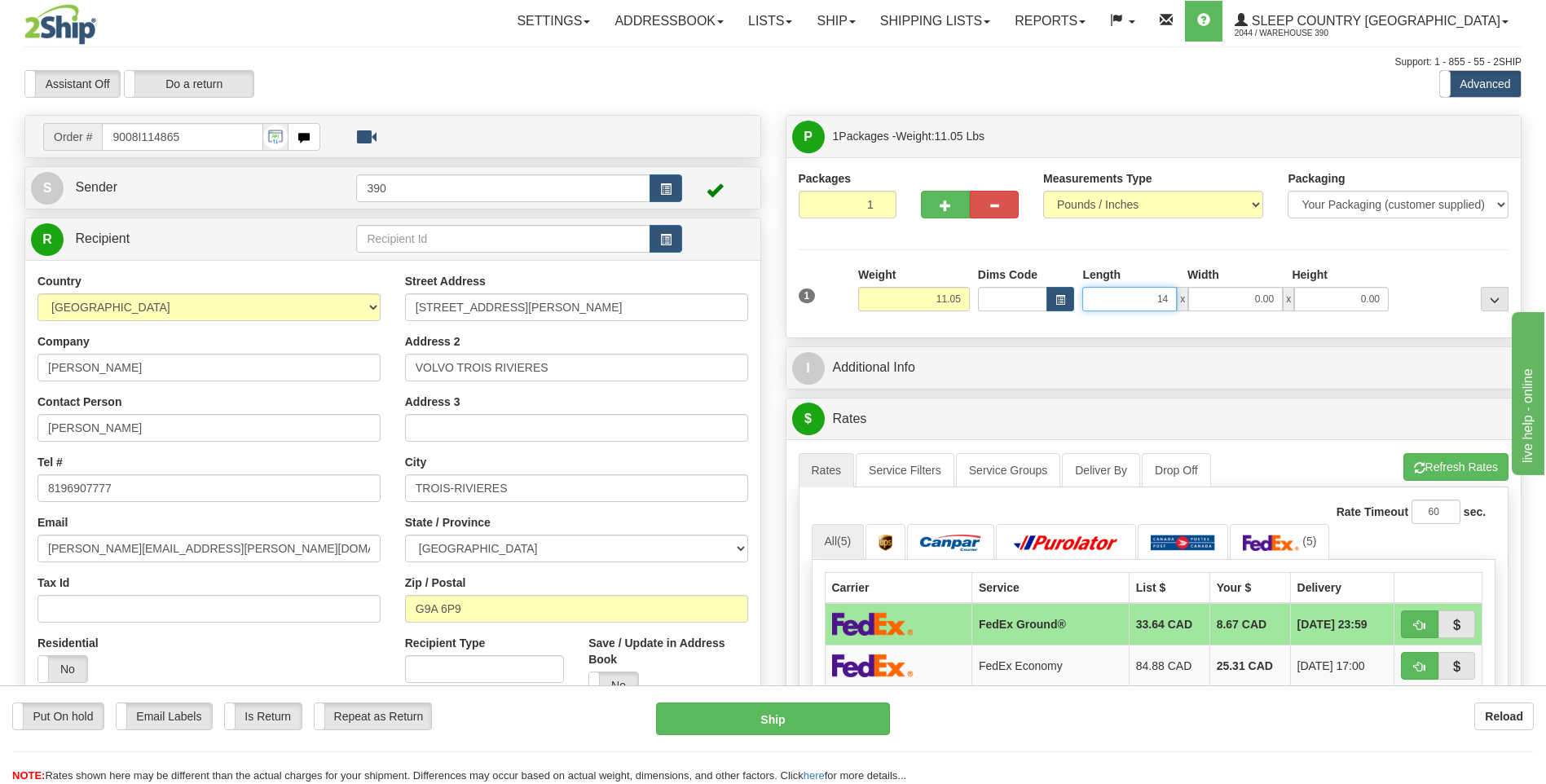
type input "14.00"
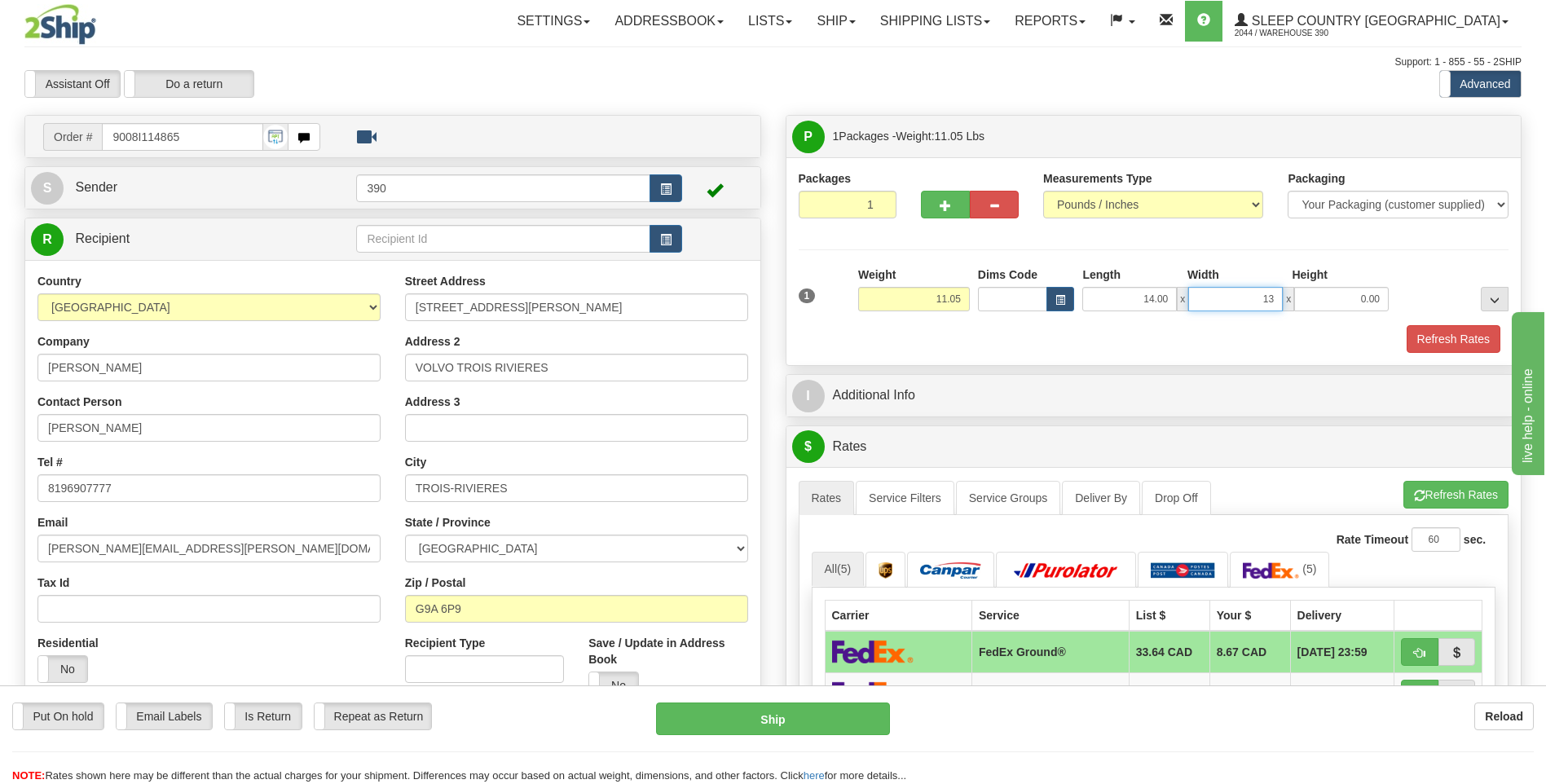
type input "13.00"
type input "11.00"
click at [1424, 496] on button "Refresh Rates" at bounding box center [1455, 495] width 105 height 28
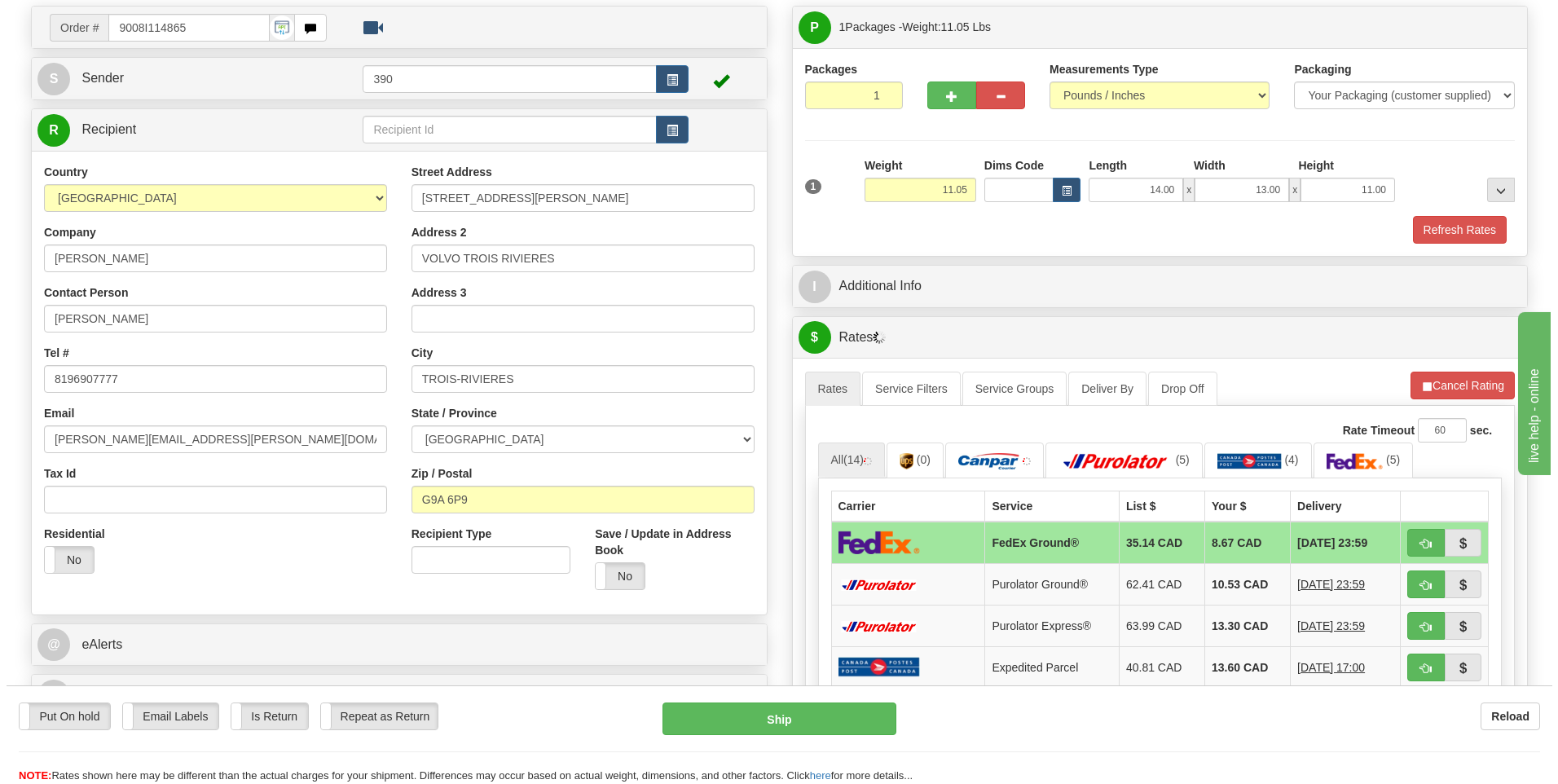
scroll to position [163, 0]
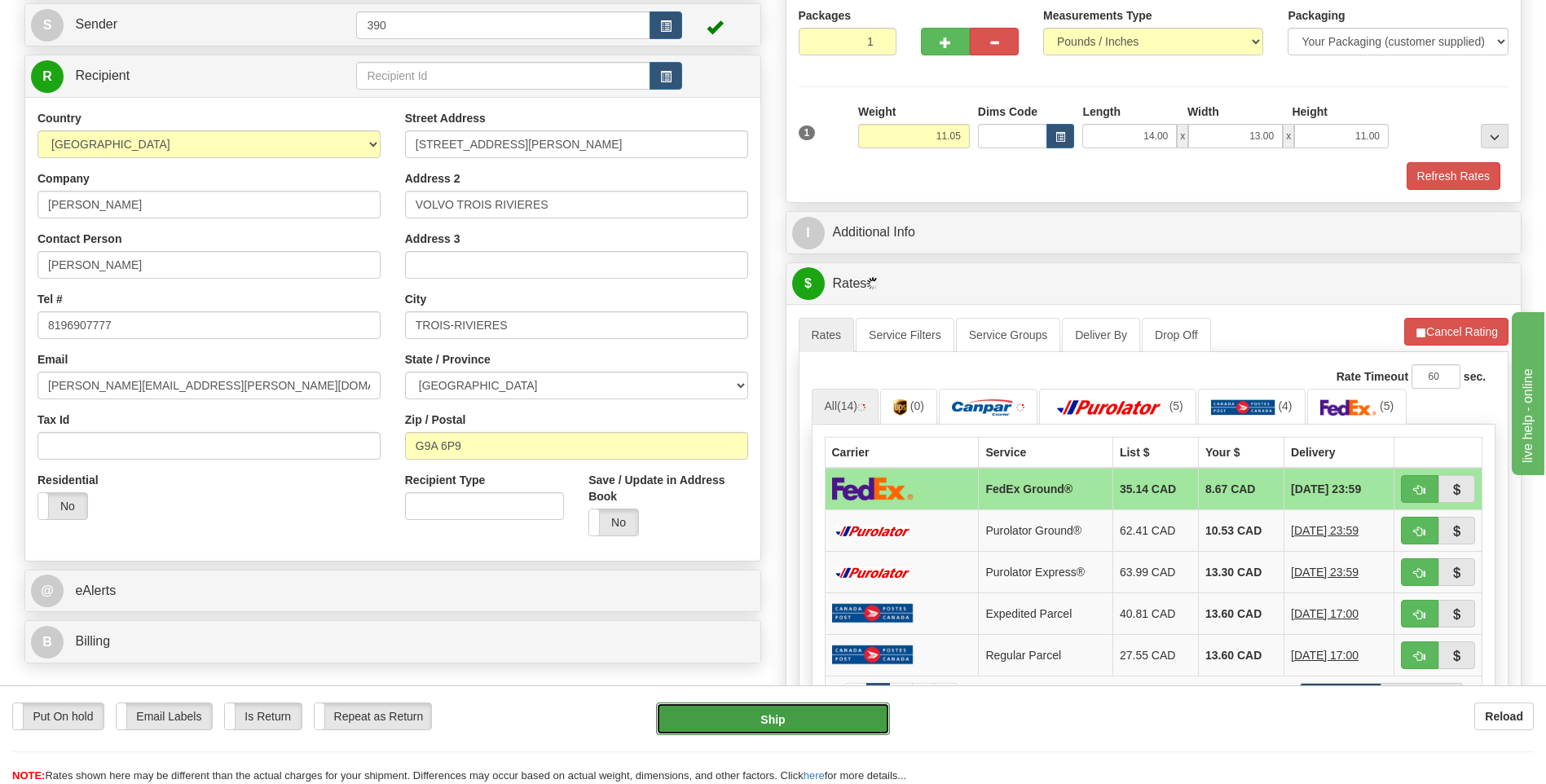
click at [824, 713] on button "Ship" at bounding box center [772, 719] width 233 height 33
type input "92"
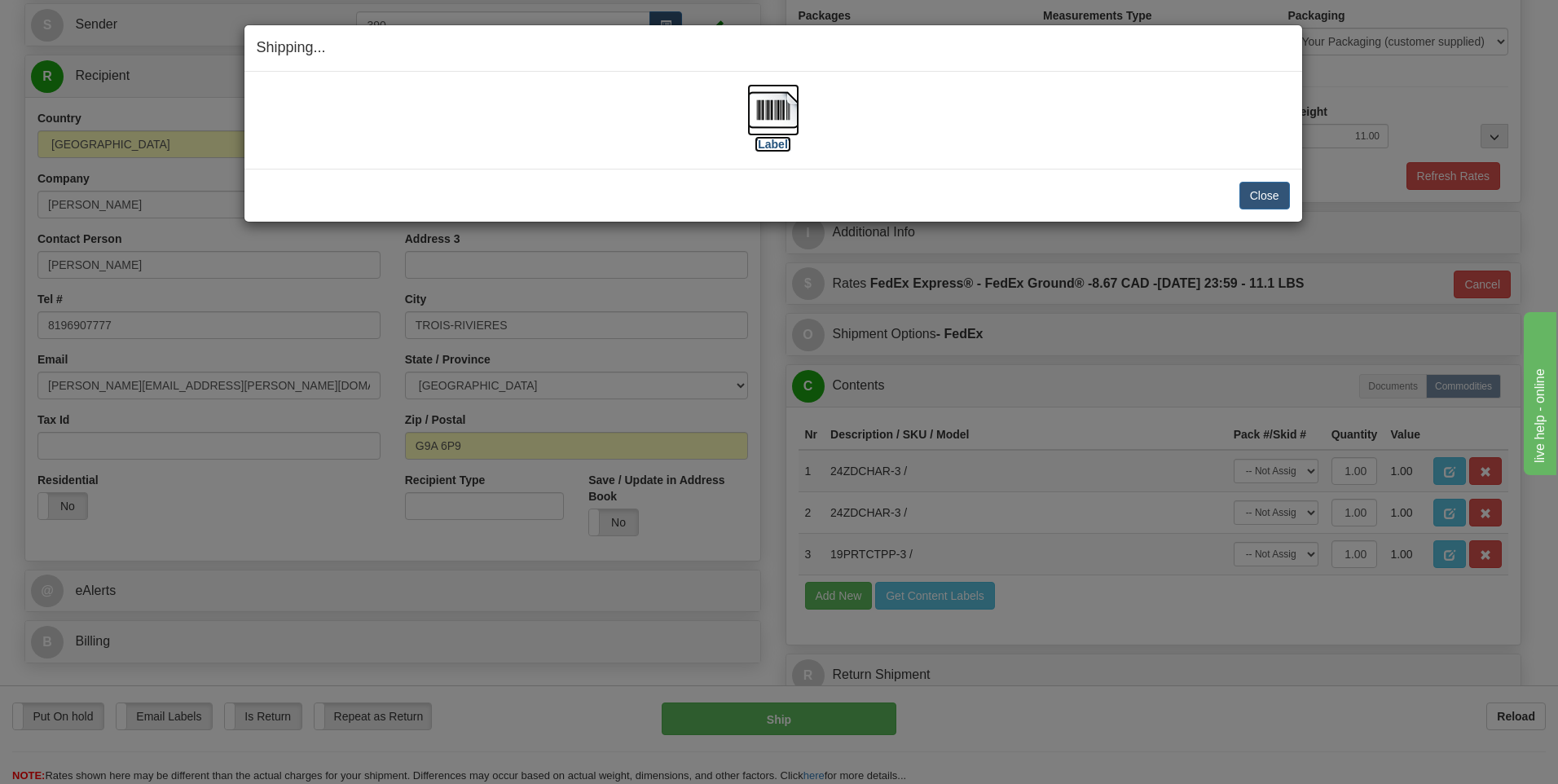
click at [773, 101] on img at bounding box center [774, 110] width 52 height 52
click at [1257, 196] on button "Close" at bounding box center [1264, 196] width 51 height 28
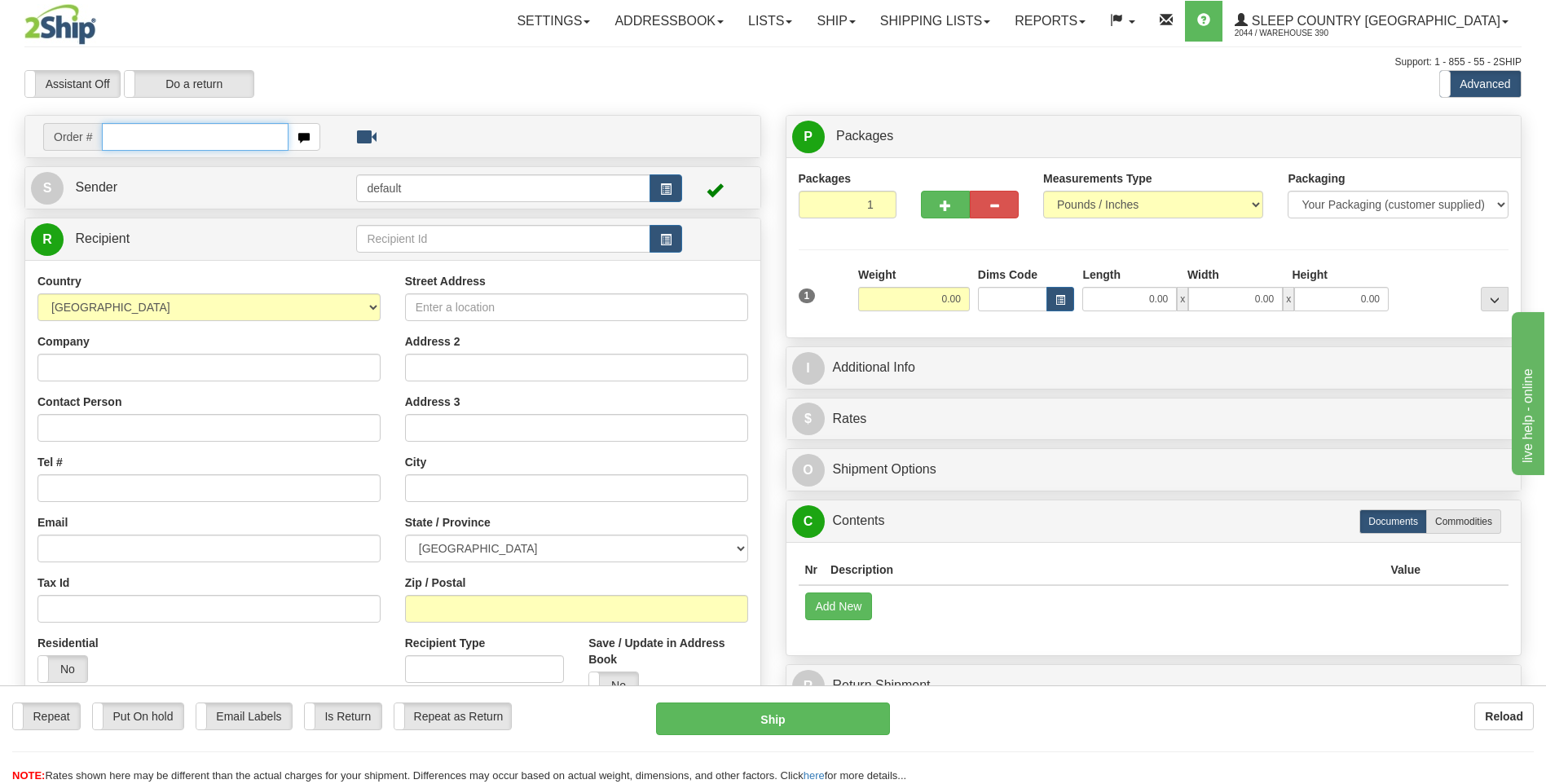
click at [162, 137] on input "text" at bounding box center [195, 137] width 186 height 28
drag, startPoint x: 182, startPoint y: 138, endPoint x: 107, endPoint y: 142, distance: 75.1
click at [107, 142] on input "9002I114614" at bounding box center [195, 137] width 186 height 28
type input "9002I114614"
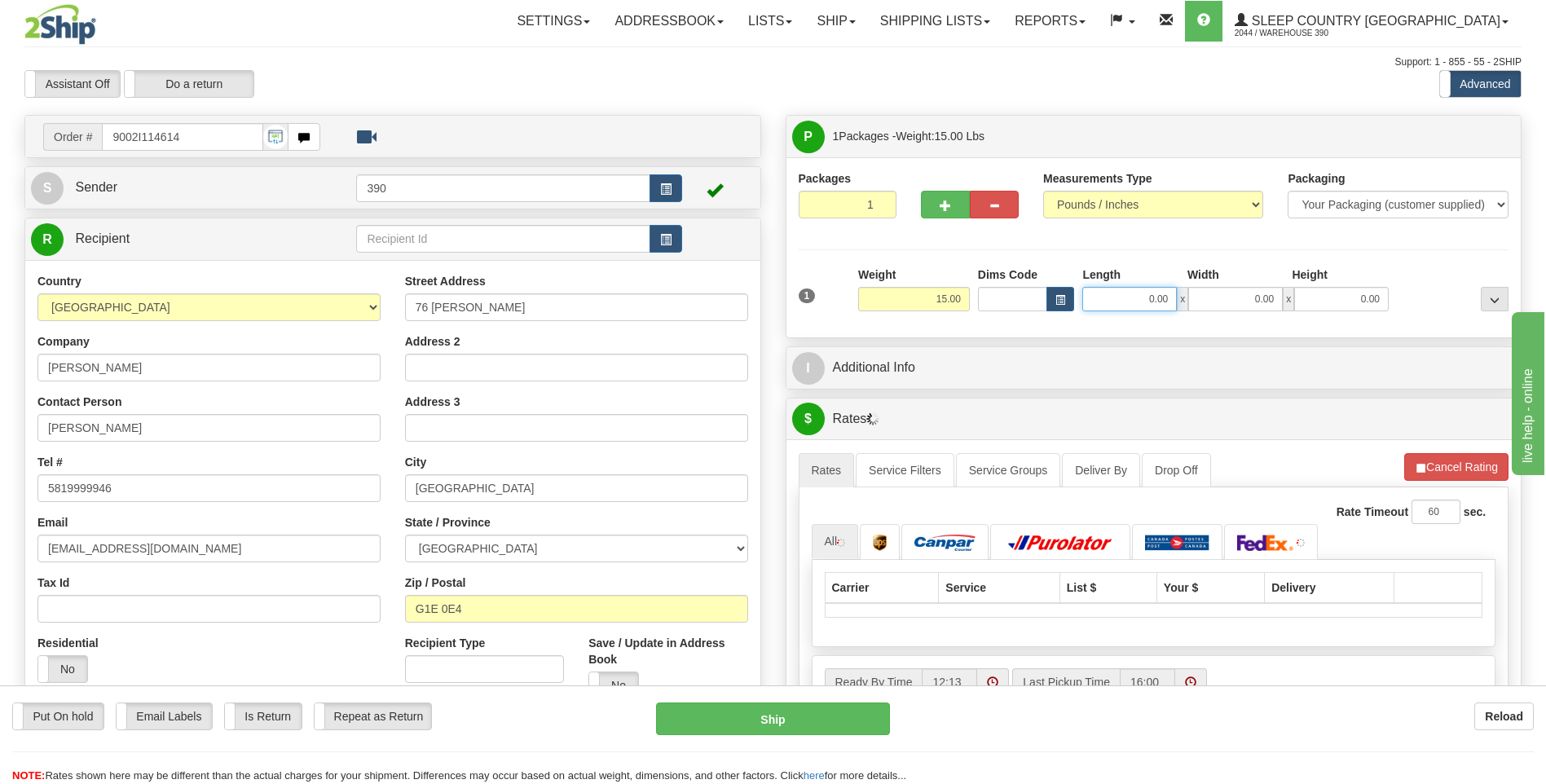
click at [1125, 302] on input "0.00" at bounding box center [1129, 299] width 95 height 24
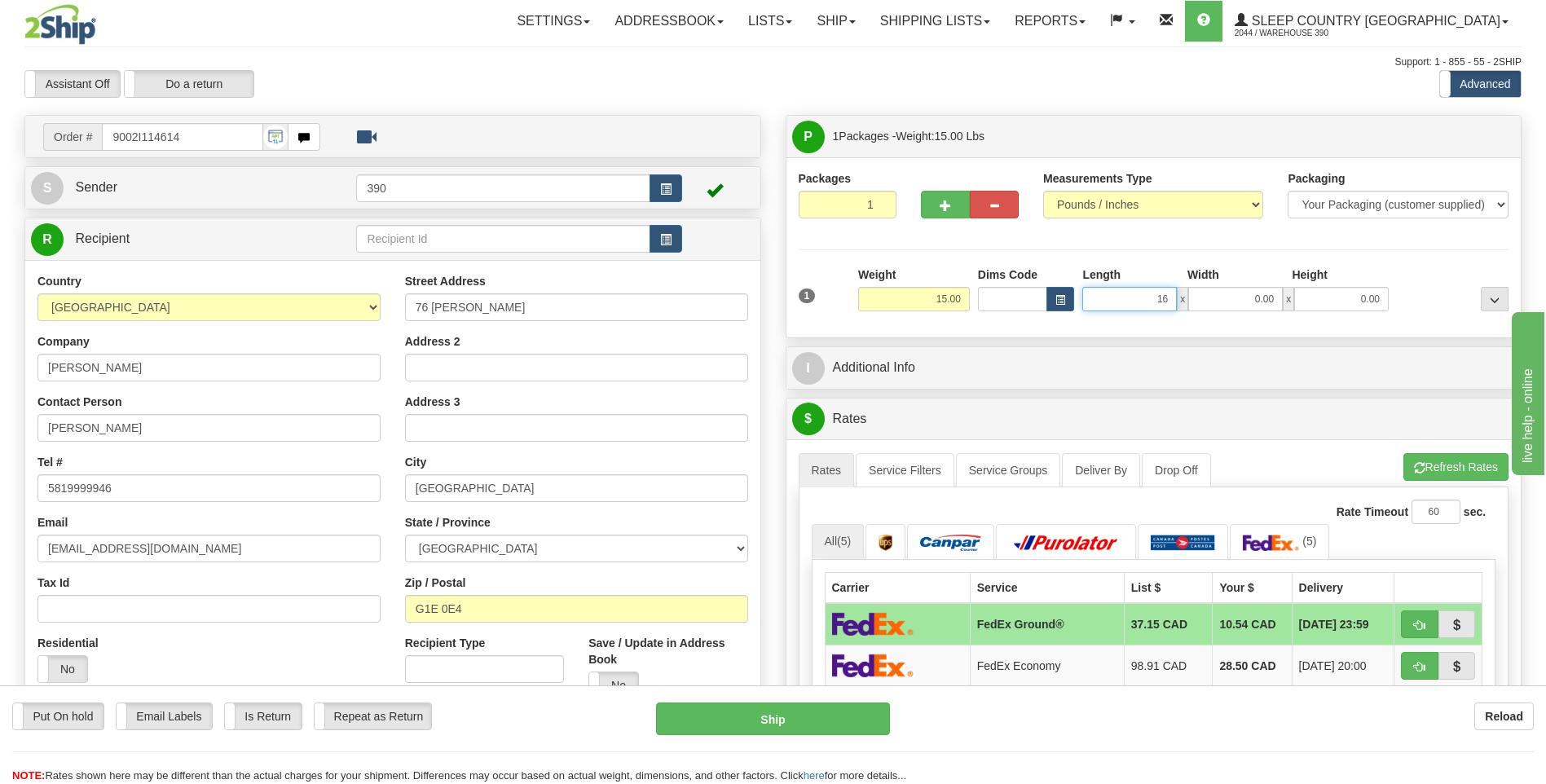
type input "16.00"
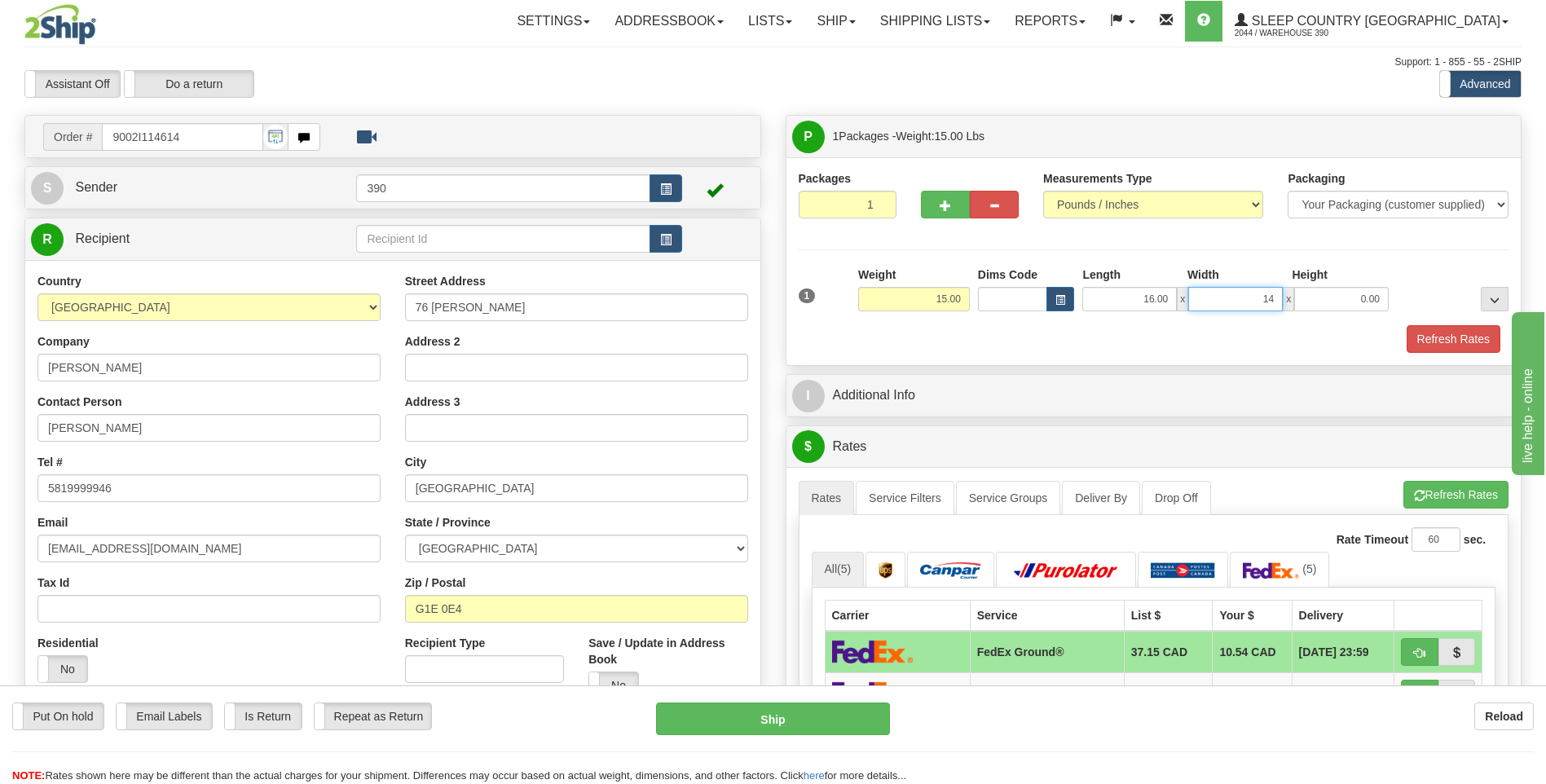
type input "14.00"
type input "21.00"
click at [1424, 487] on button "Refresh Rates" at bounding box center [1455, 495] width 105 height 28
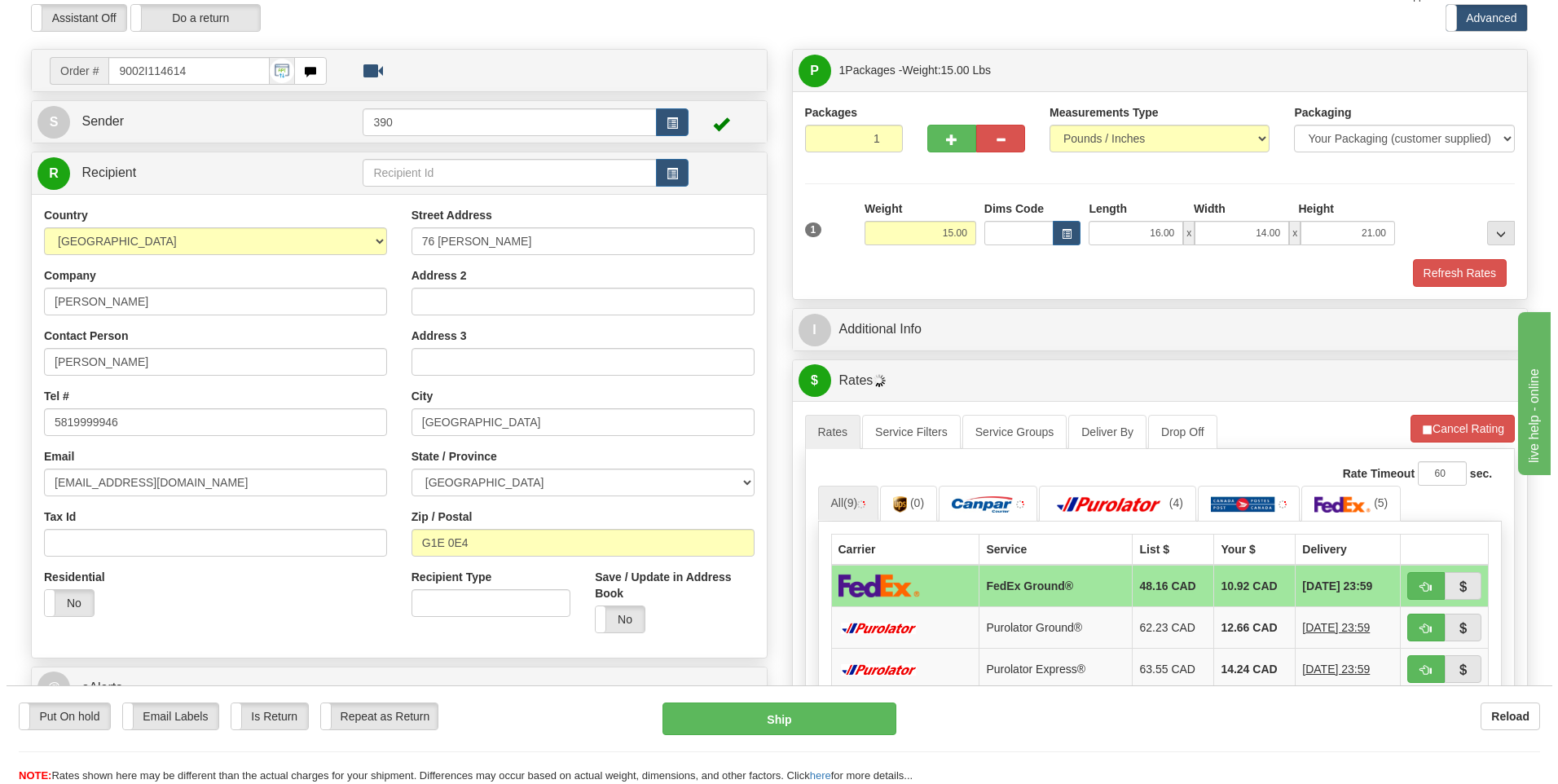
scroll to position [244, 0]
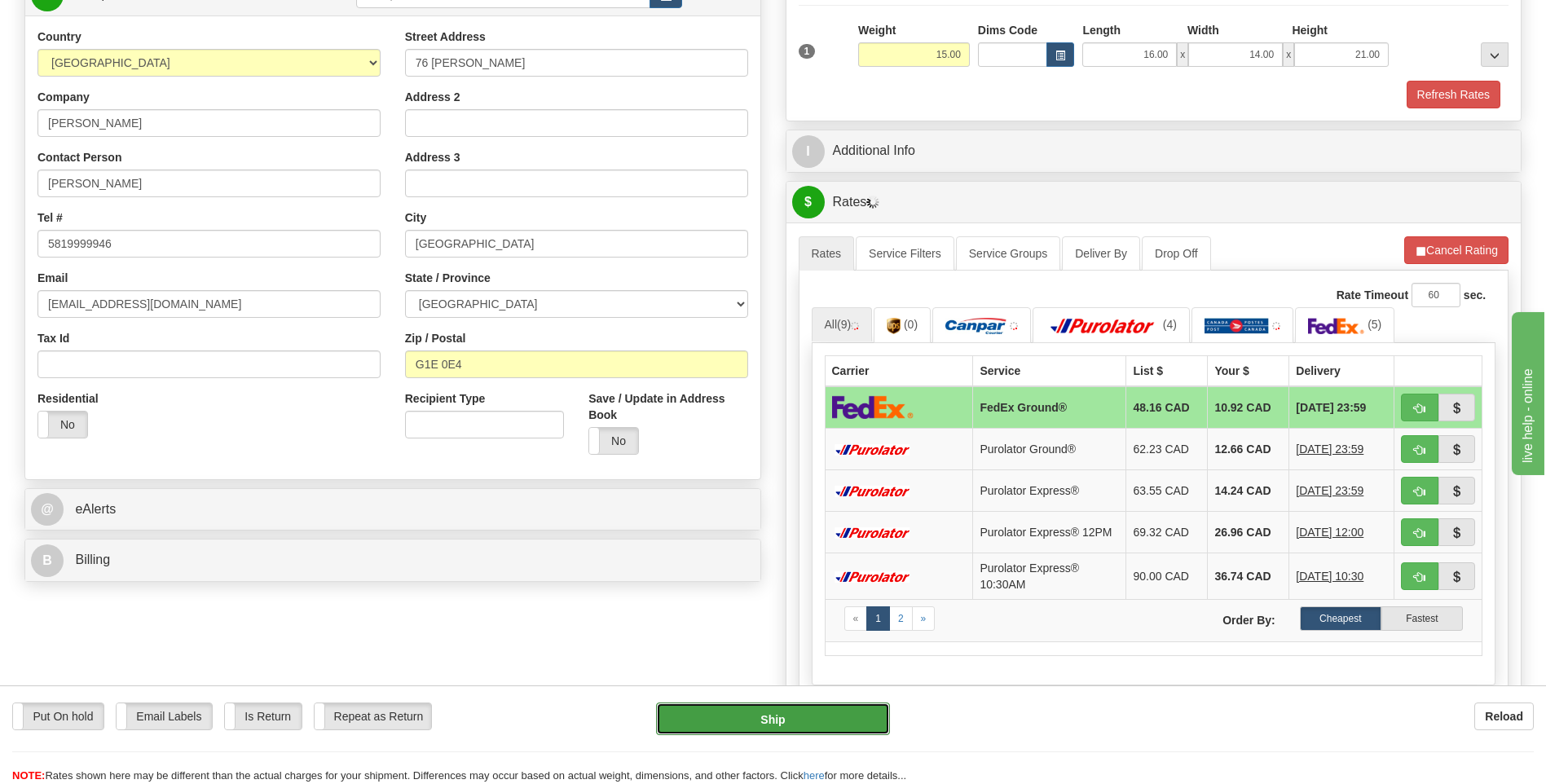
click at [762, 715] on button "Ship" at bounding box center [772, 719] width 233 height 33
type input "92"
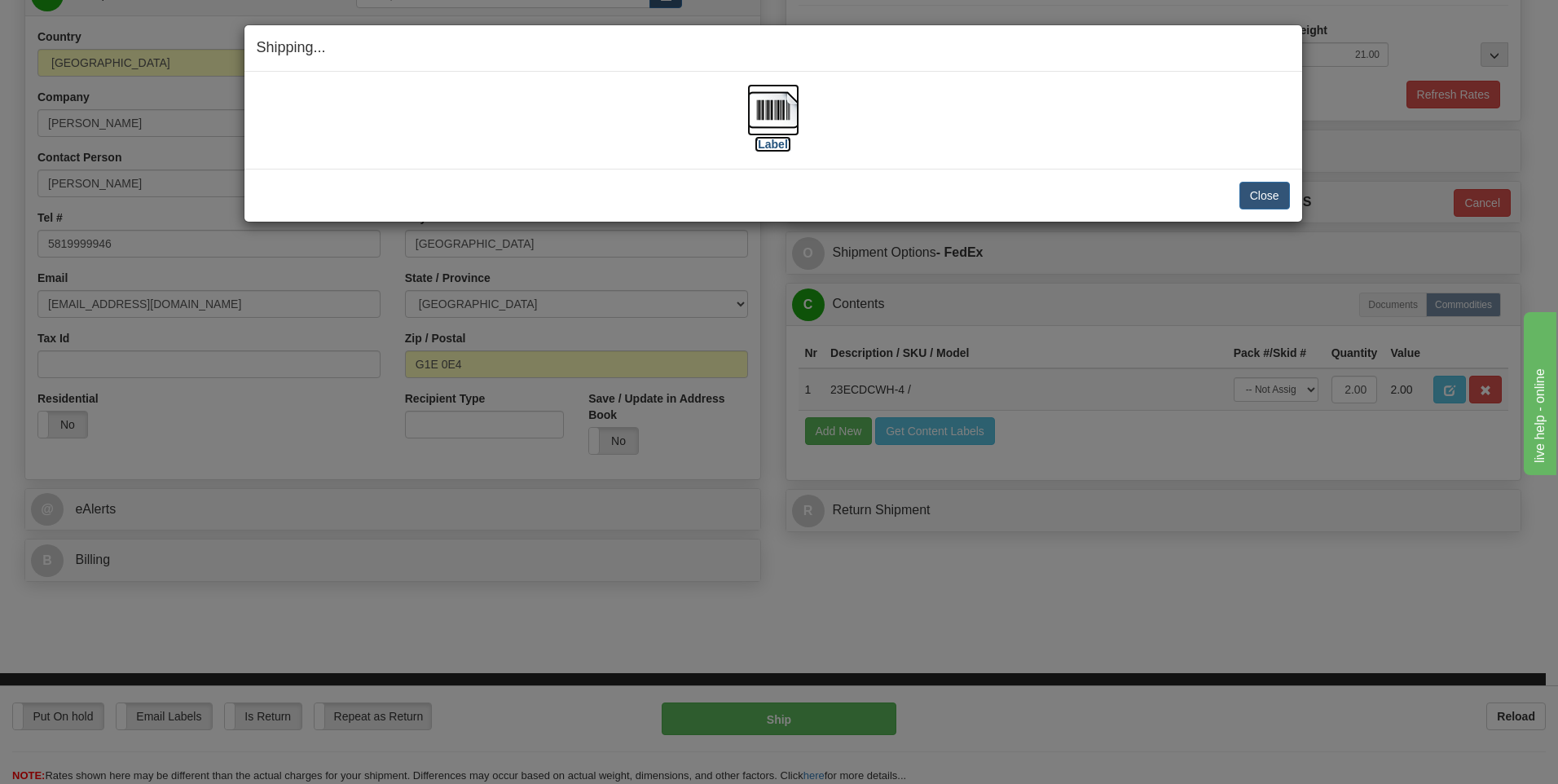
click at [787, 107] on img at bounding box center [774, 110] width 52 height 52
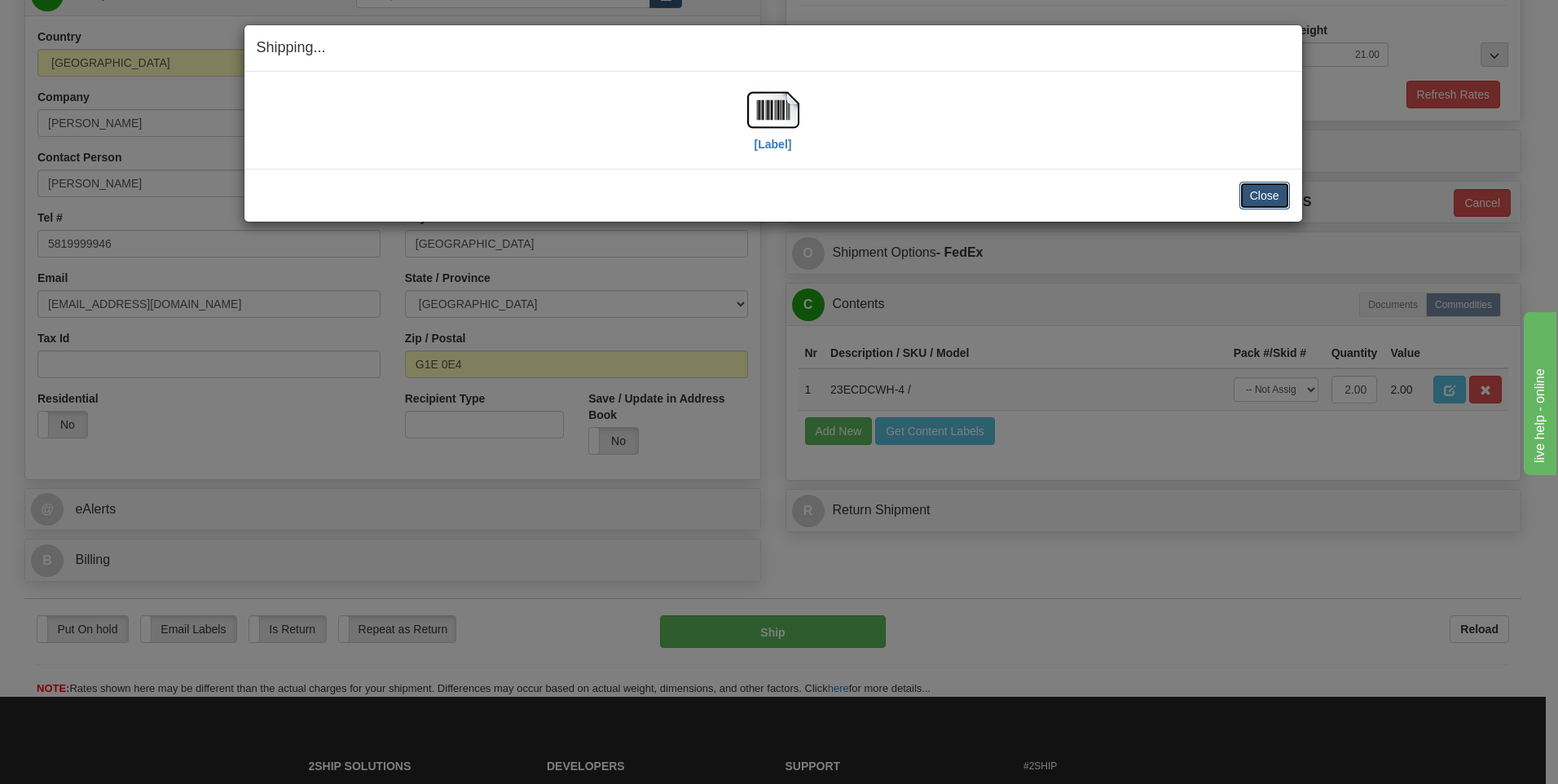
click at [1267, 197] on button "Close" at bounding box center [1264, 196] width 51 height 28
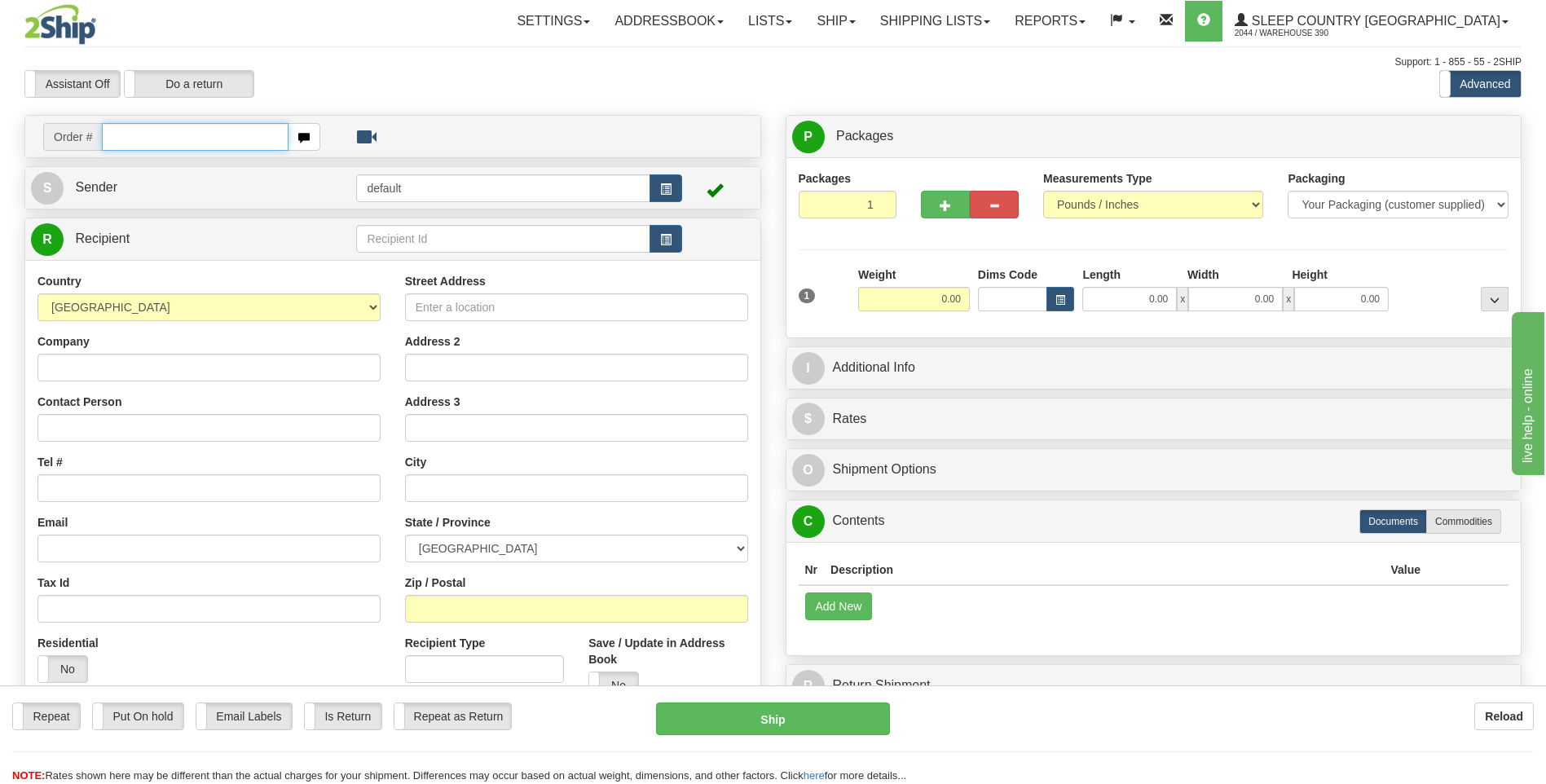
click at [197, 148] on input "text" at bounding box center [195, 137] width 186 height 28
type input "9002I115256"
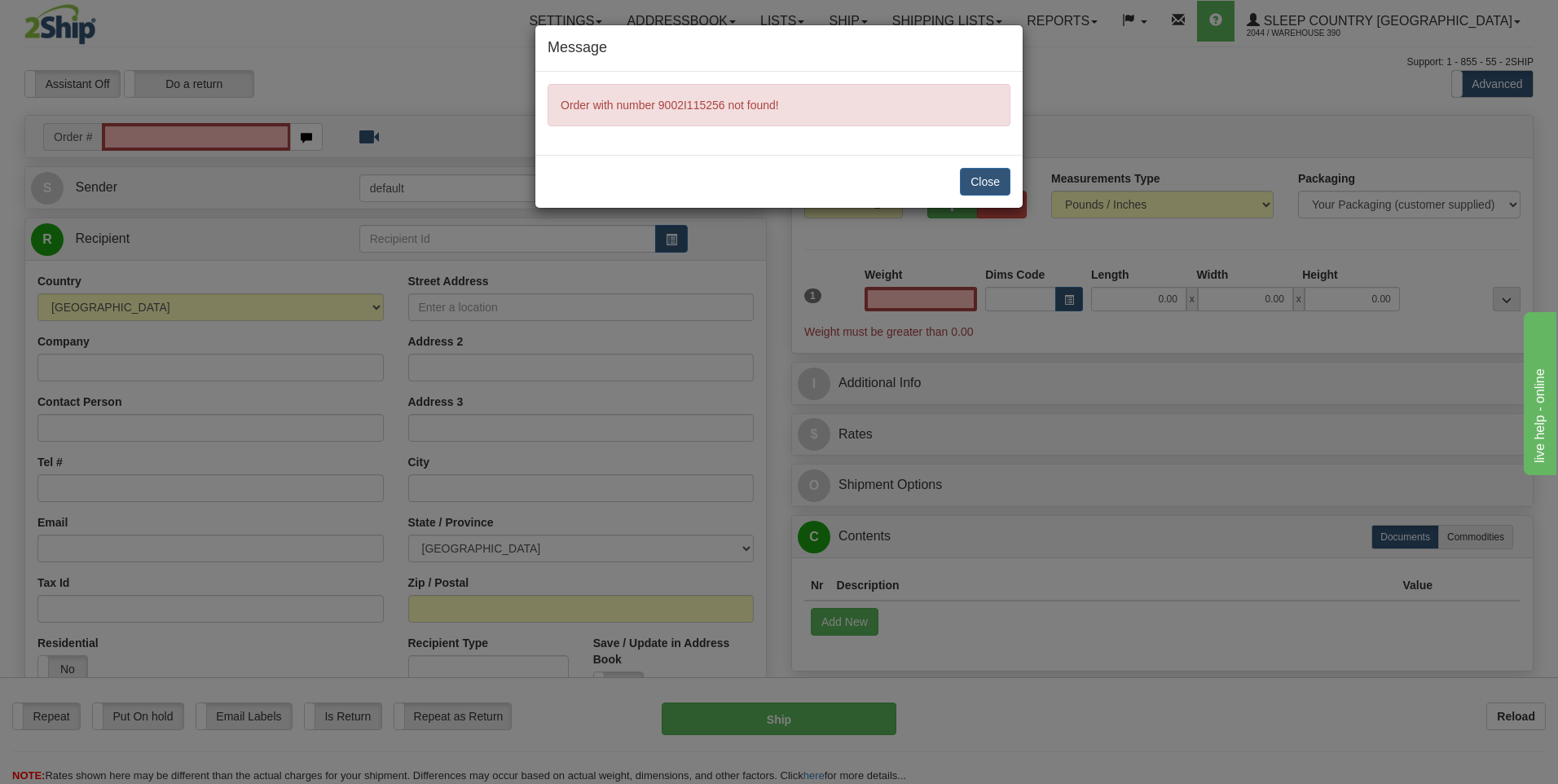
type input "0.00"
click at [985, 177] on button "Close" at bounding box center [985, 181] width 51 height 28
